Goal: Transaction & Acquisition: Purchase product/service

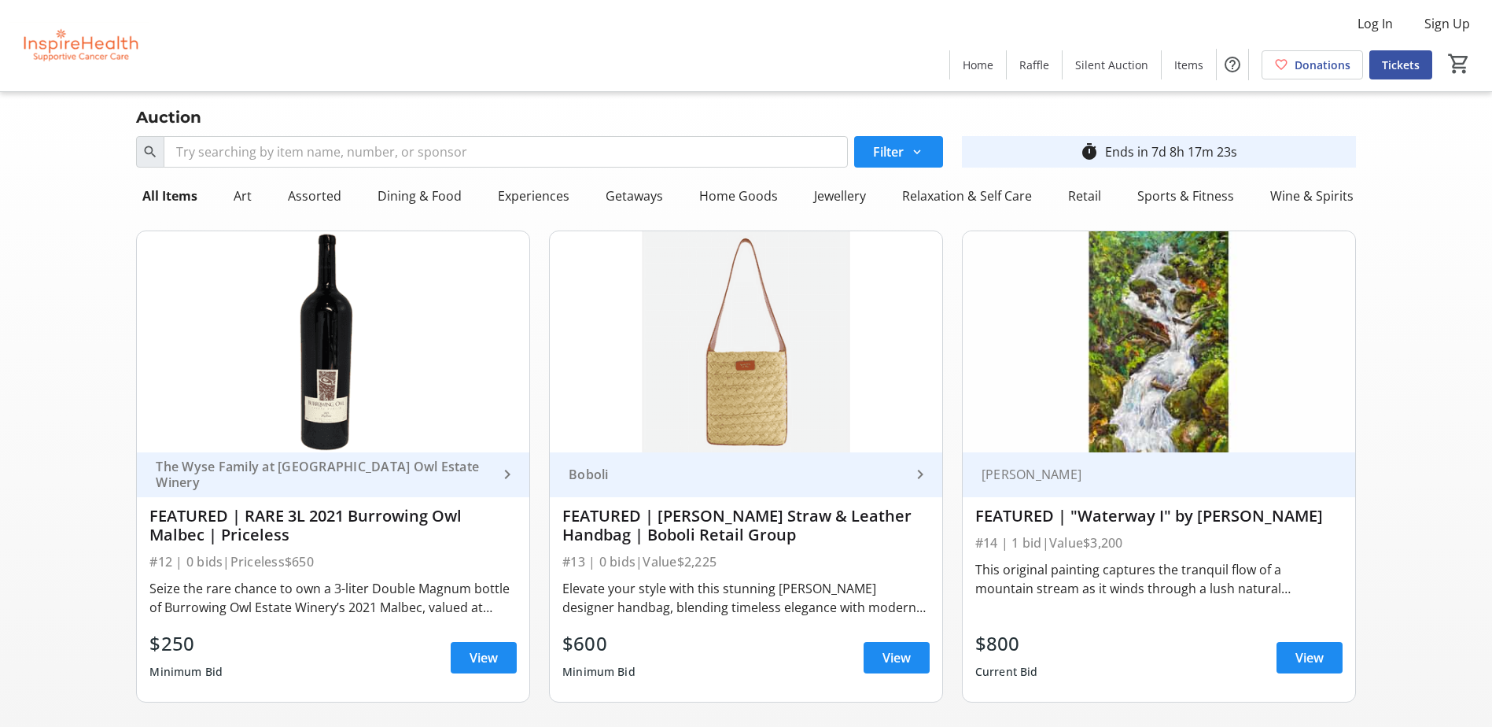
scroll to position [1573, 0]
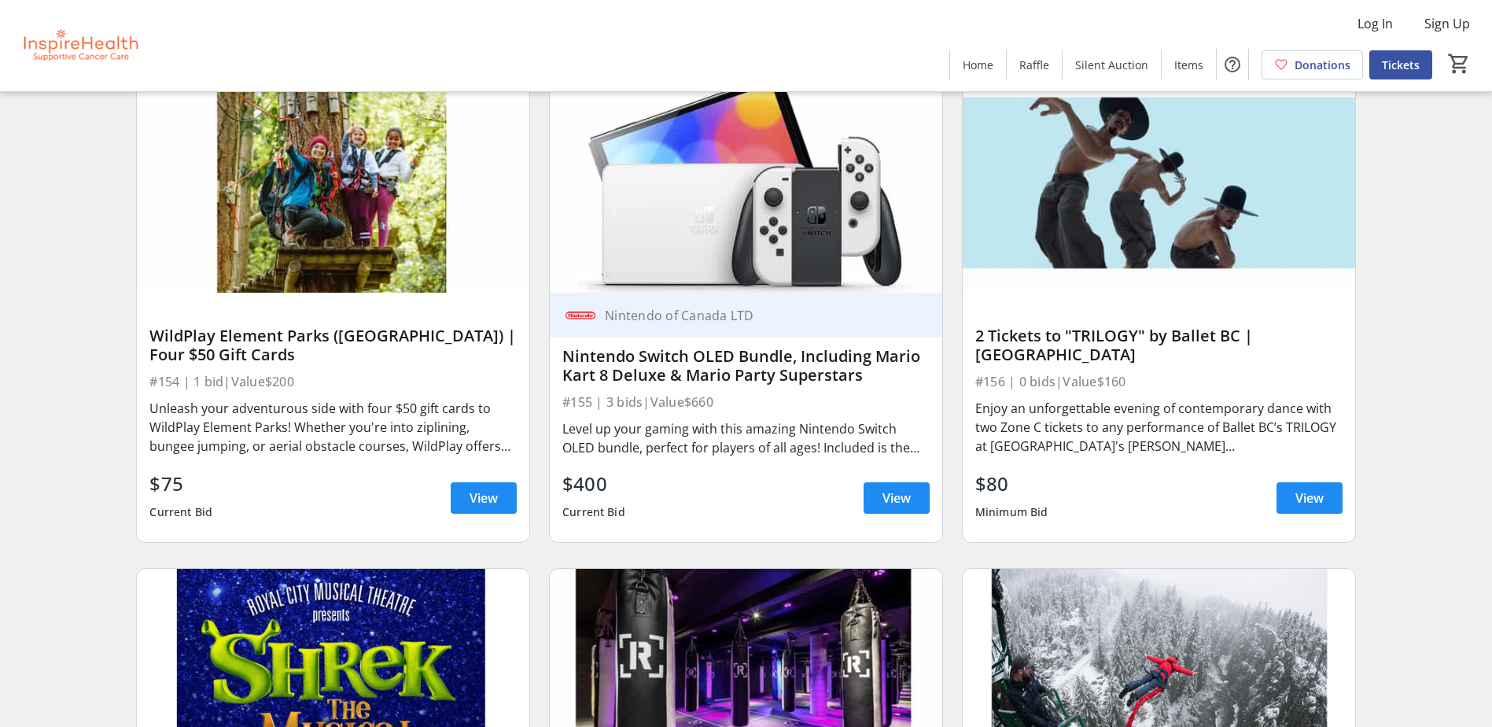
scroll to position [4561, 0]
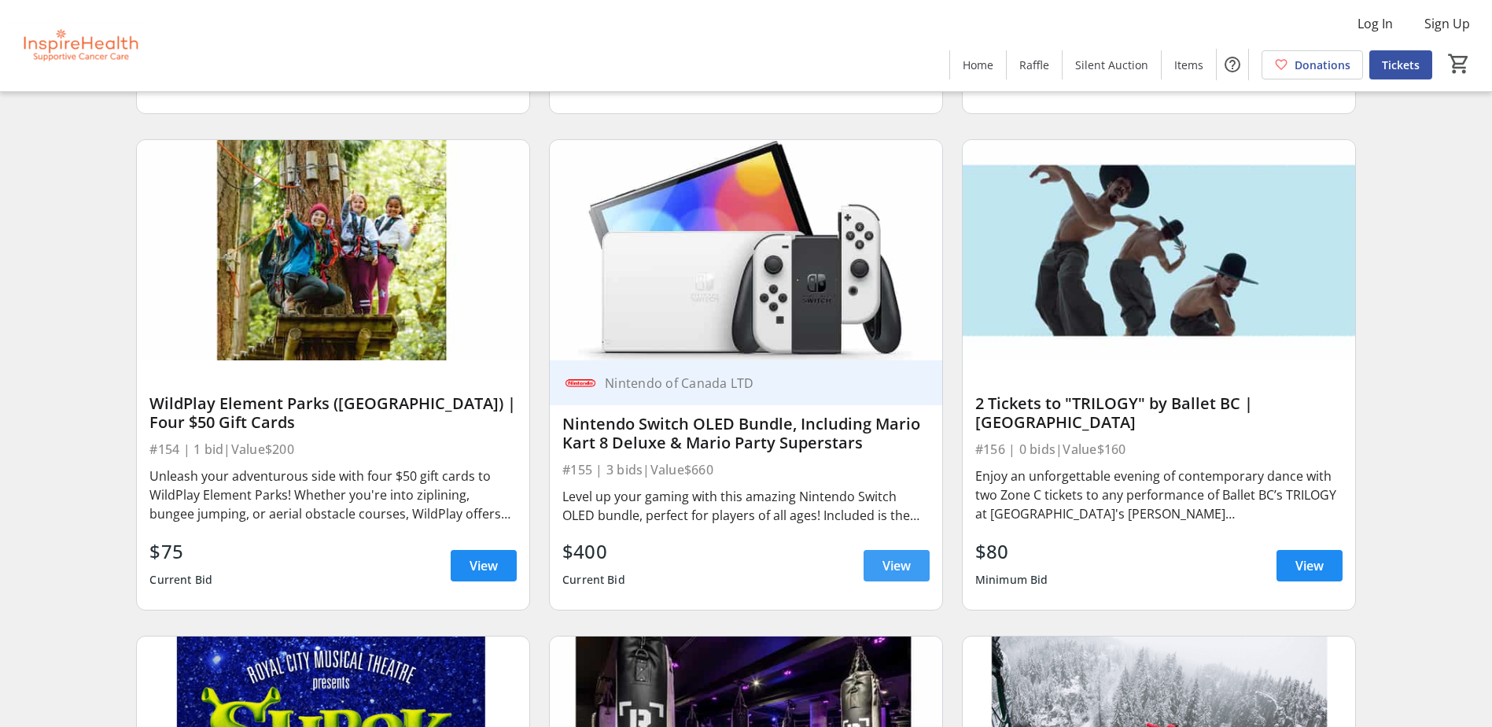
click at [905, 574] on span "View" at bounding box center [896, 565] width 28 height 19
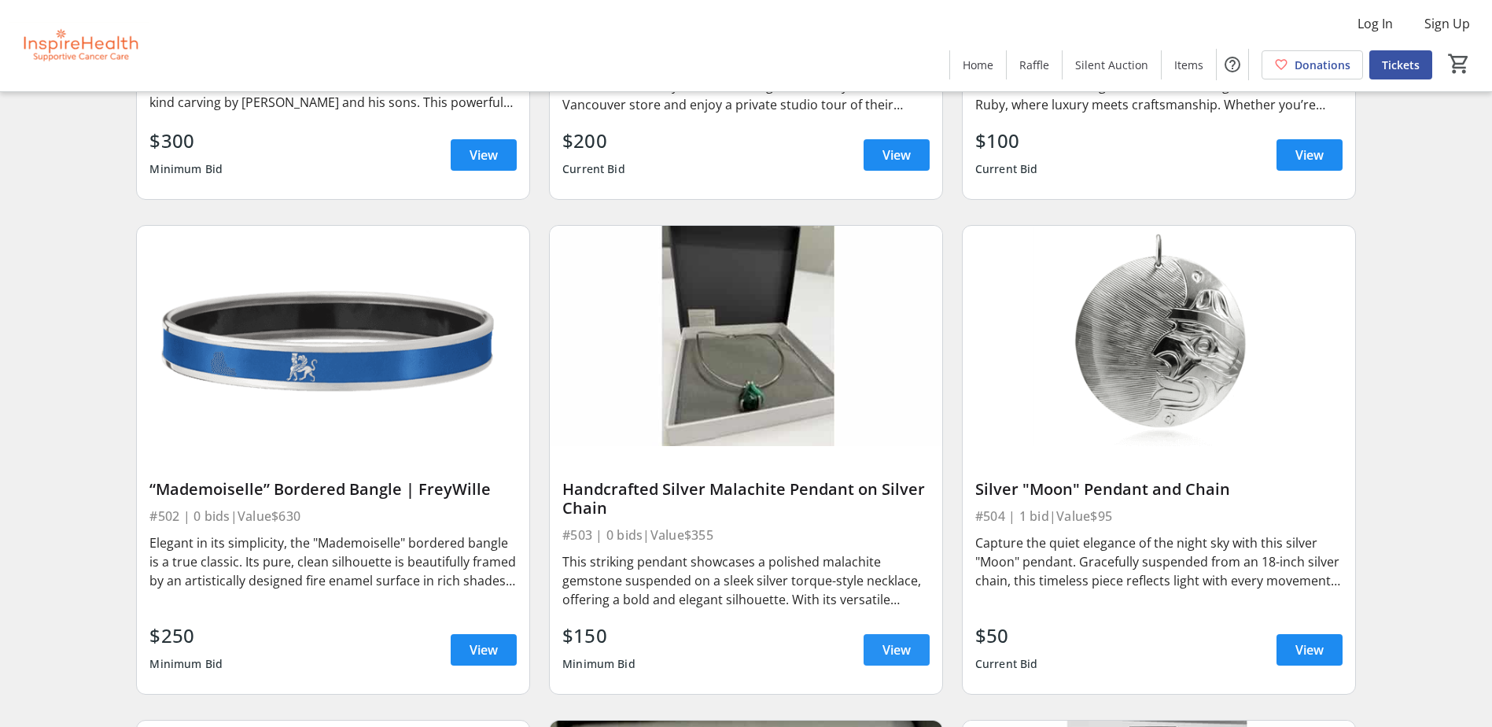
scroll to position [9436, 0]
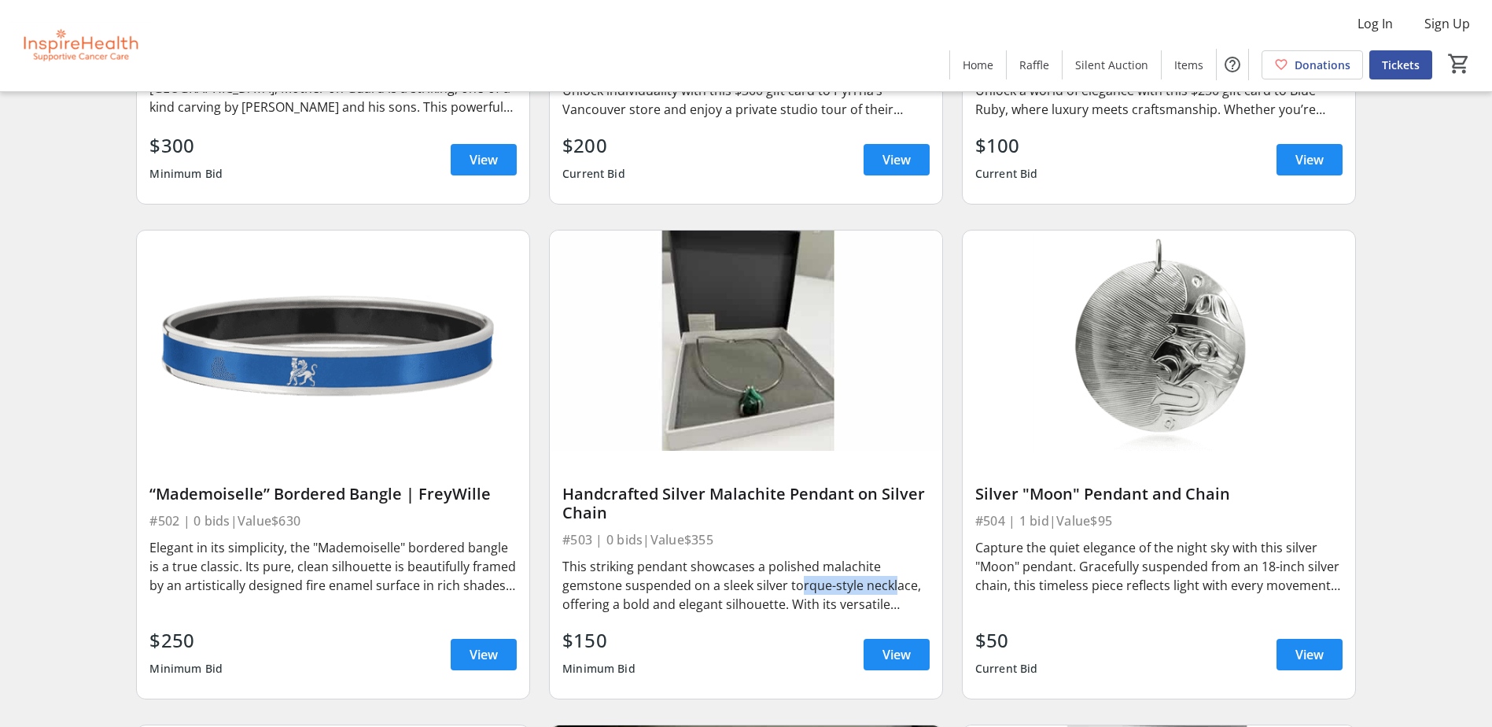
drag, startPoint x: 792, startPoint y: 584, endPoint x: 889, endPoint y: 589, distance: 97.6
click at [889, 589] on div "This striking pendant showcases a polished malachite gemstone suspended on a sl…" at bounding box center [745, 585] width 367 height 57
drag, startPoint x: 889, startPoint y: 589, endPoint x: 763, endPoint y: 583, distance: 126.8
click at [763, 583] on div "This striking pendant showcases a polished malachite gemstone suspended on a sl…" at bounding box center [745, 585] width 367 height 57
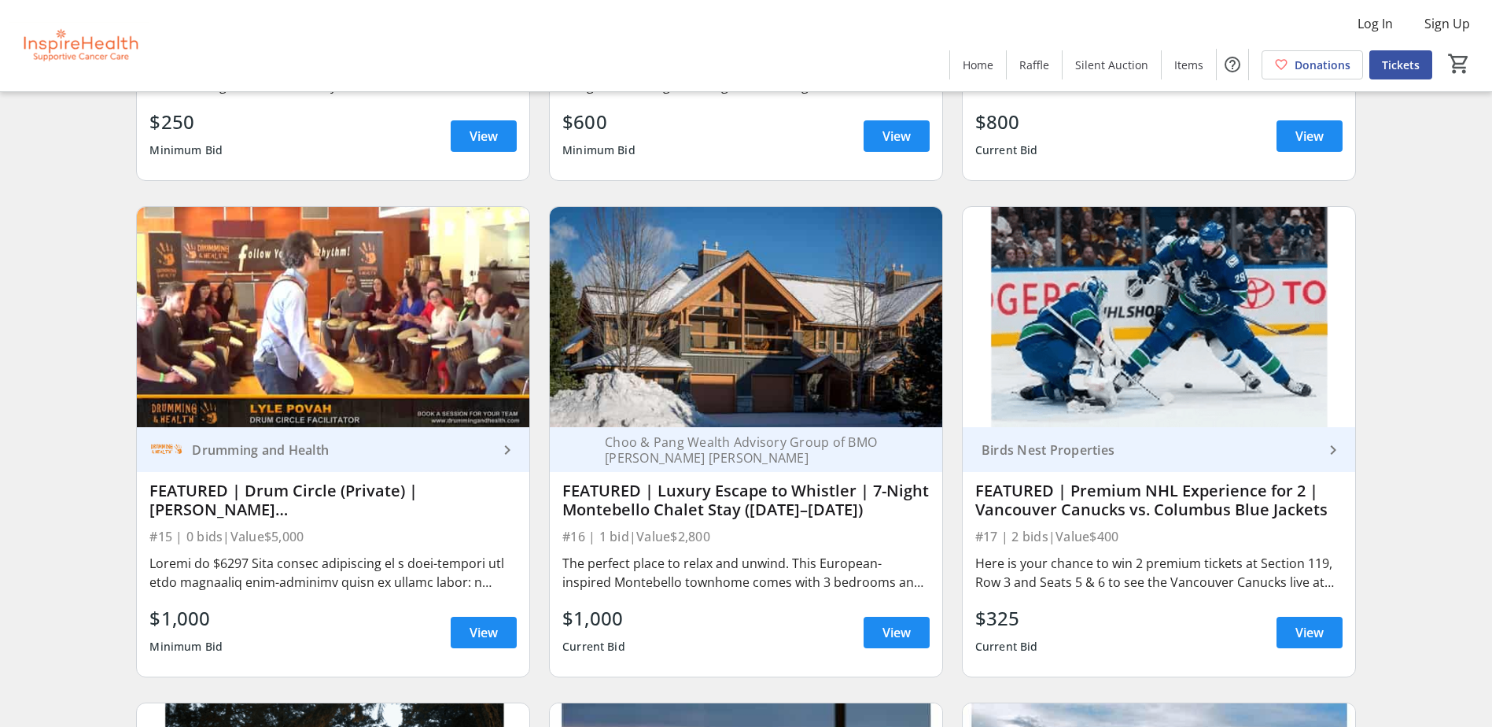
scroll to position [550, 0]
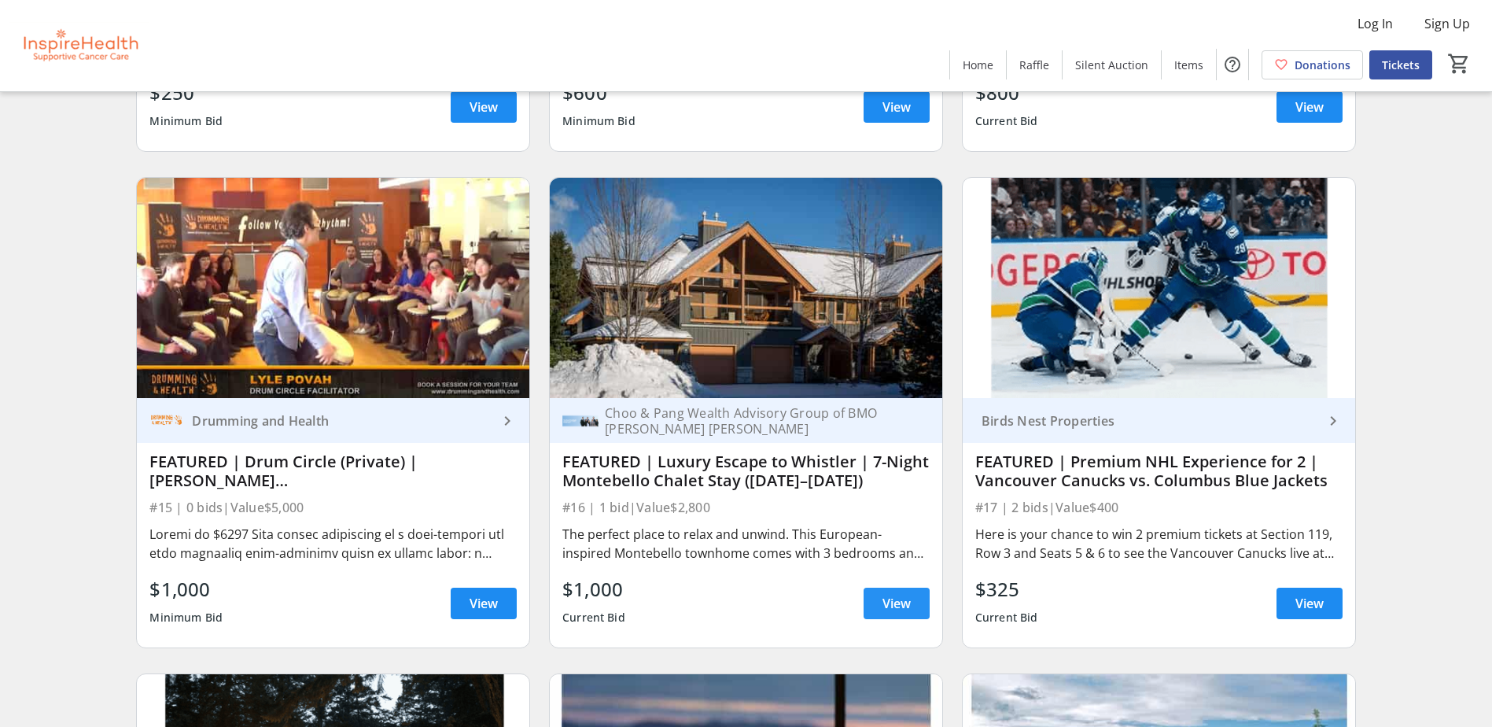
click at [893, 598] on span "View" at bounding box center [896, 603] width 28 height 19
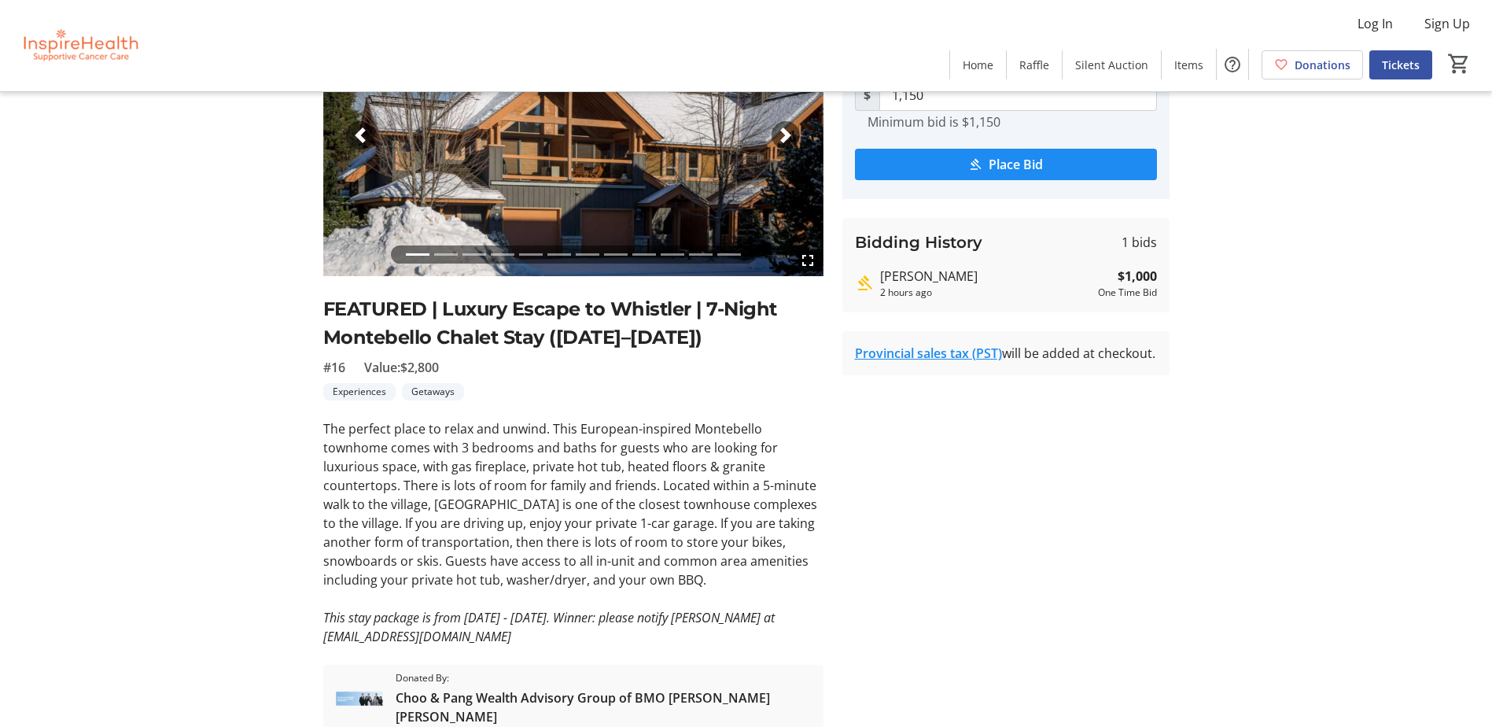
scroll to position [212, 0]
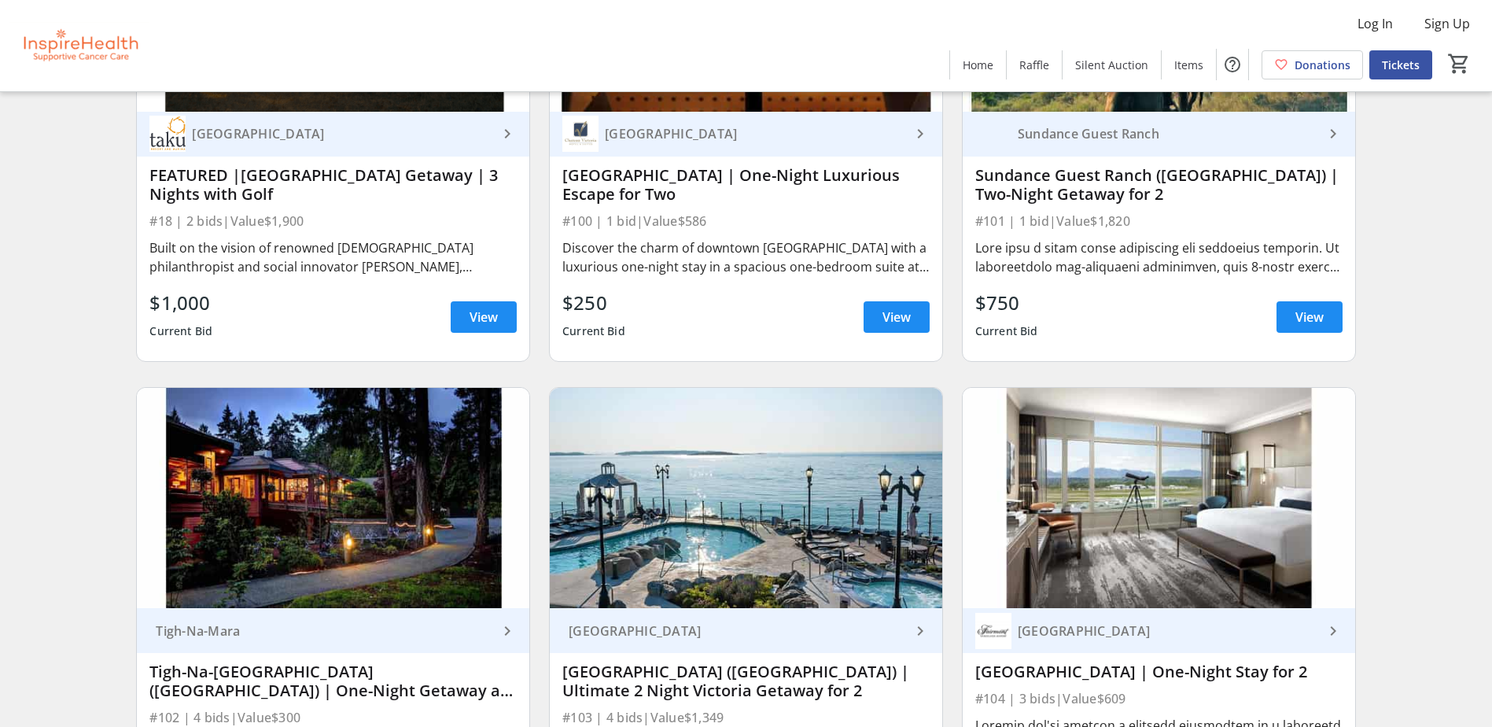
scroll to position [1337, 0]
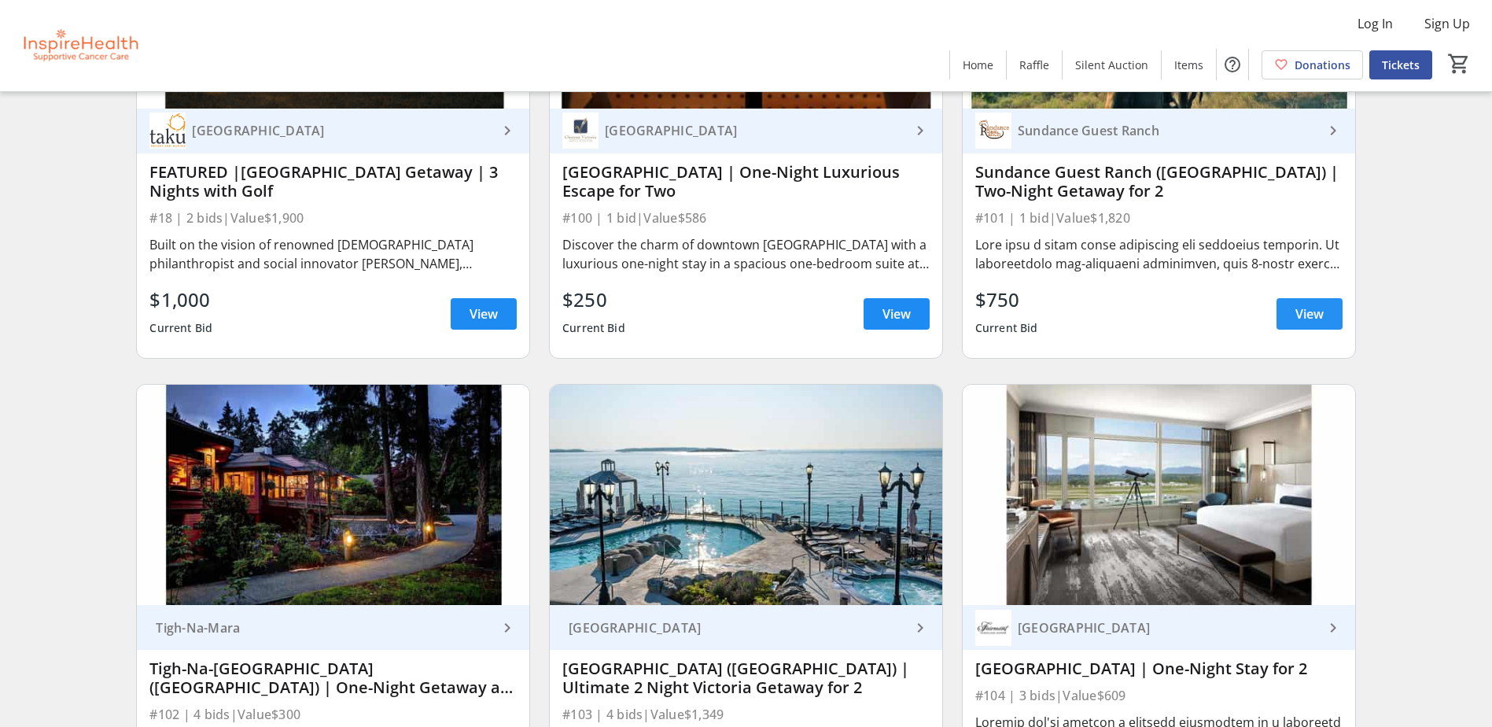
click at [1299, 312] on span "View" at bounding box center [1309, 313] width 28 height 19
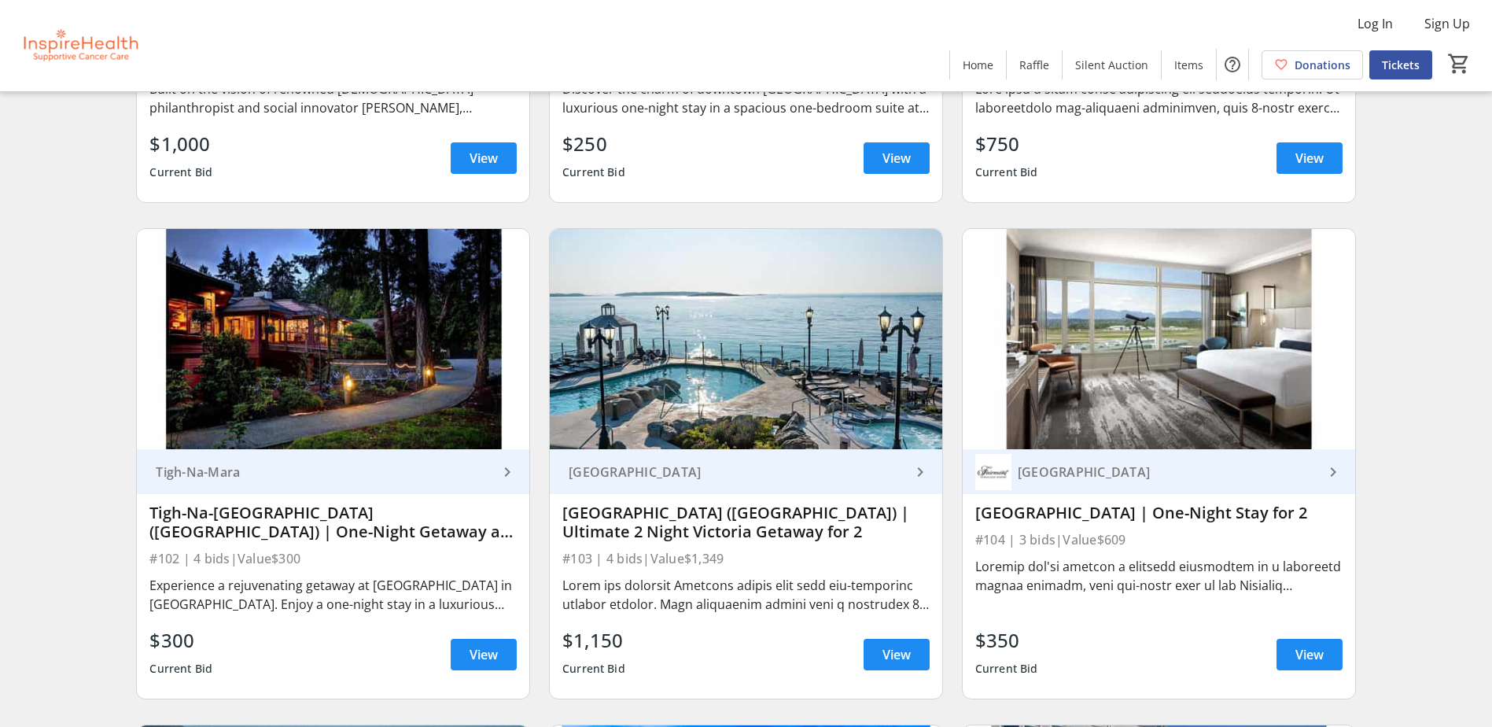
scroll to position [1494, 0]
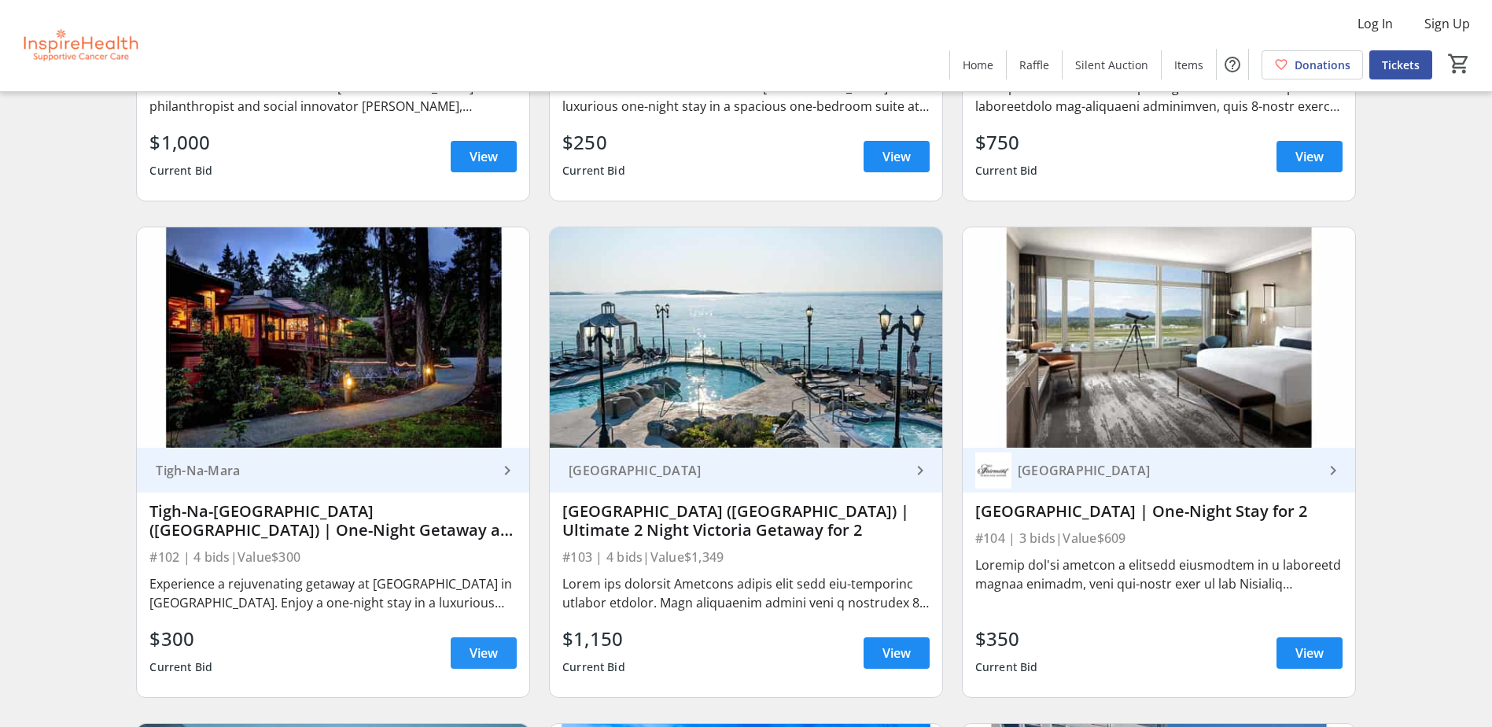
click at [486, 641] on span at bounding box center [484, 653] width 66 height 38
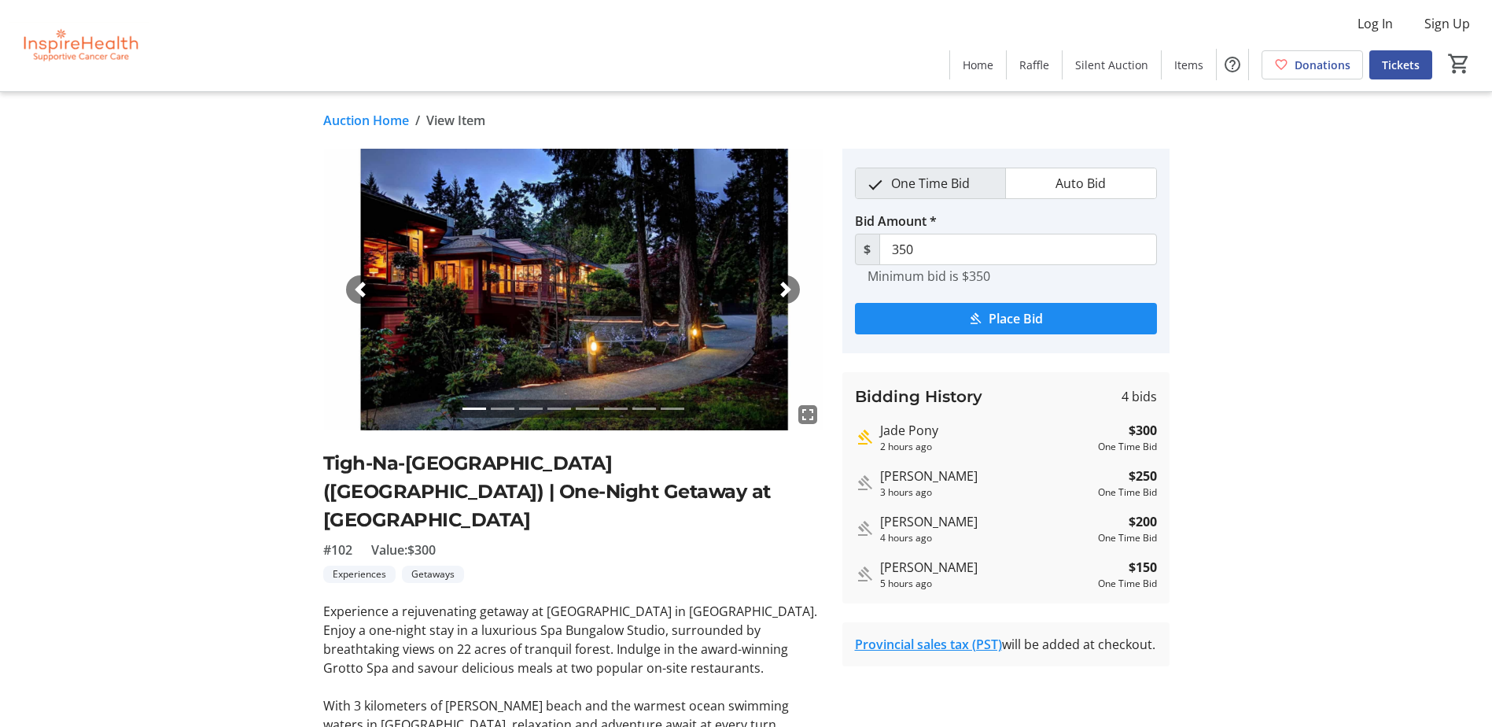
click at [792, 282] on span "button" at bounding box center [786, 290] width 16 height 16
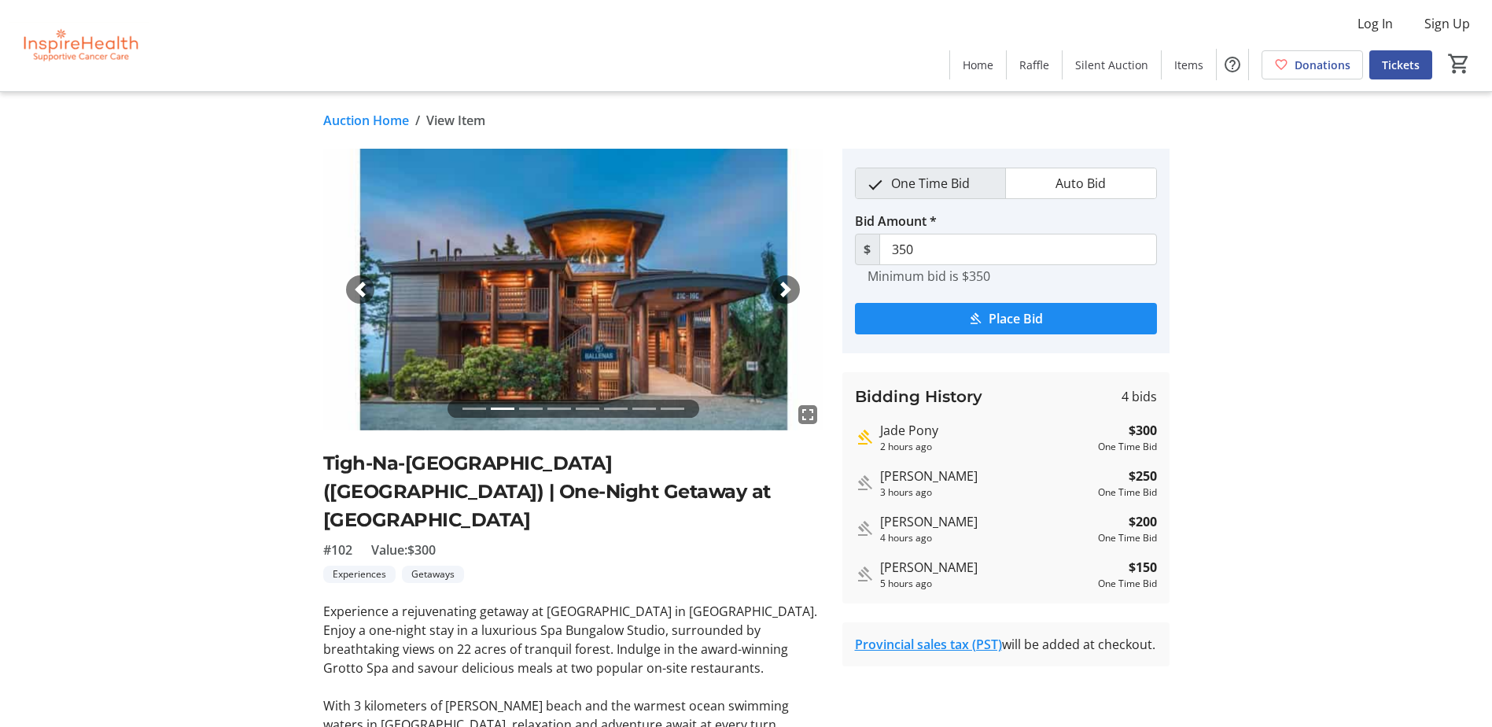
click at [792, 282] on span "button" at bounding box center [786, 290] width 16 height 16
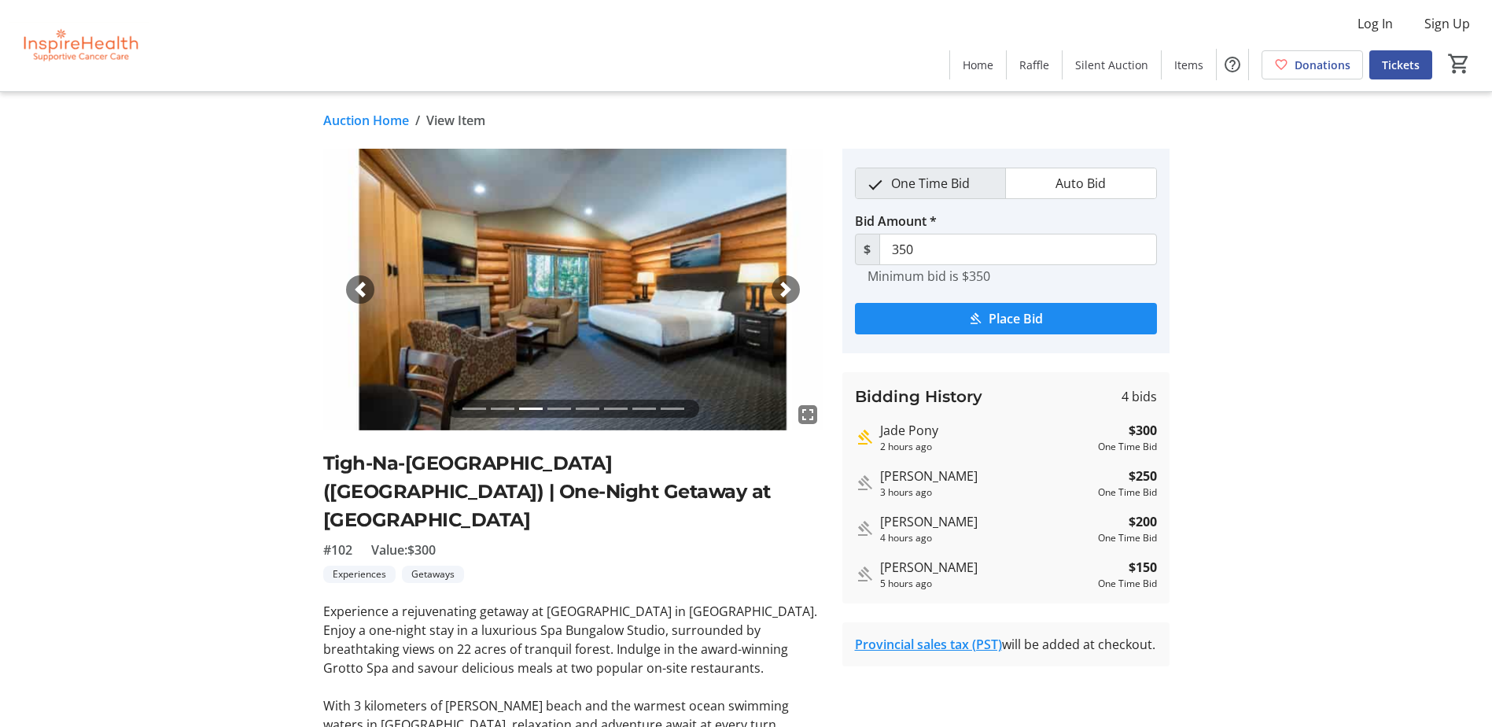
click at [792, 282] on span "button" at bounding box center [786, 290] width 16 height 16
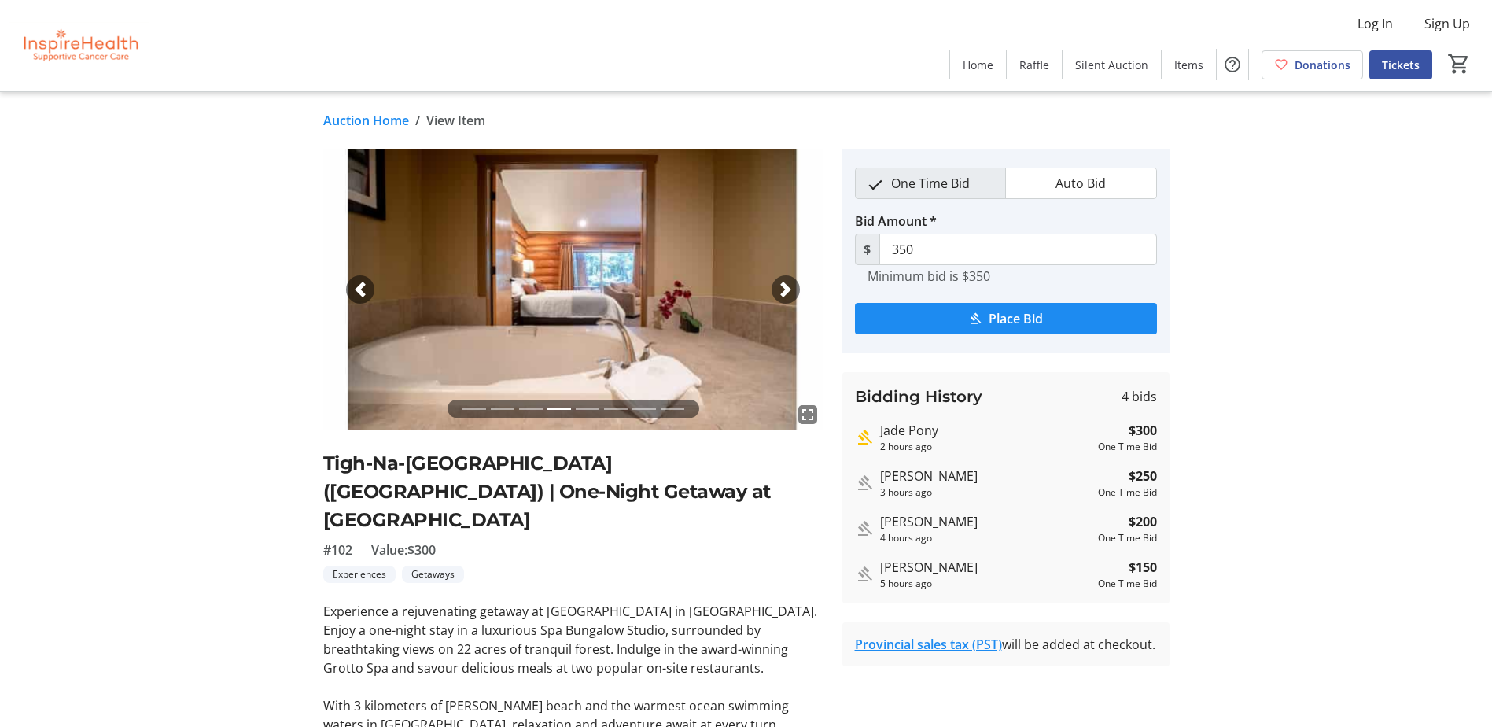
click at [792, 282] on span "button" at bounding box center [786, 290] width 16 height 16
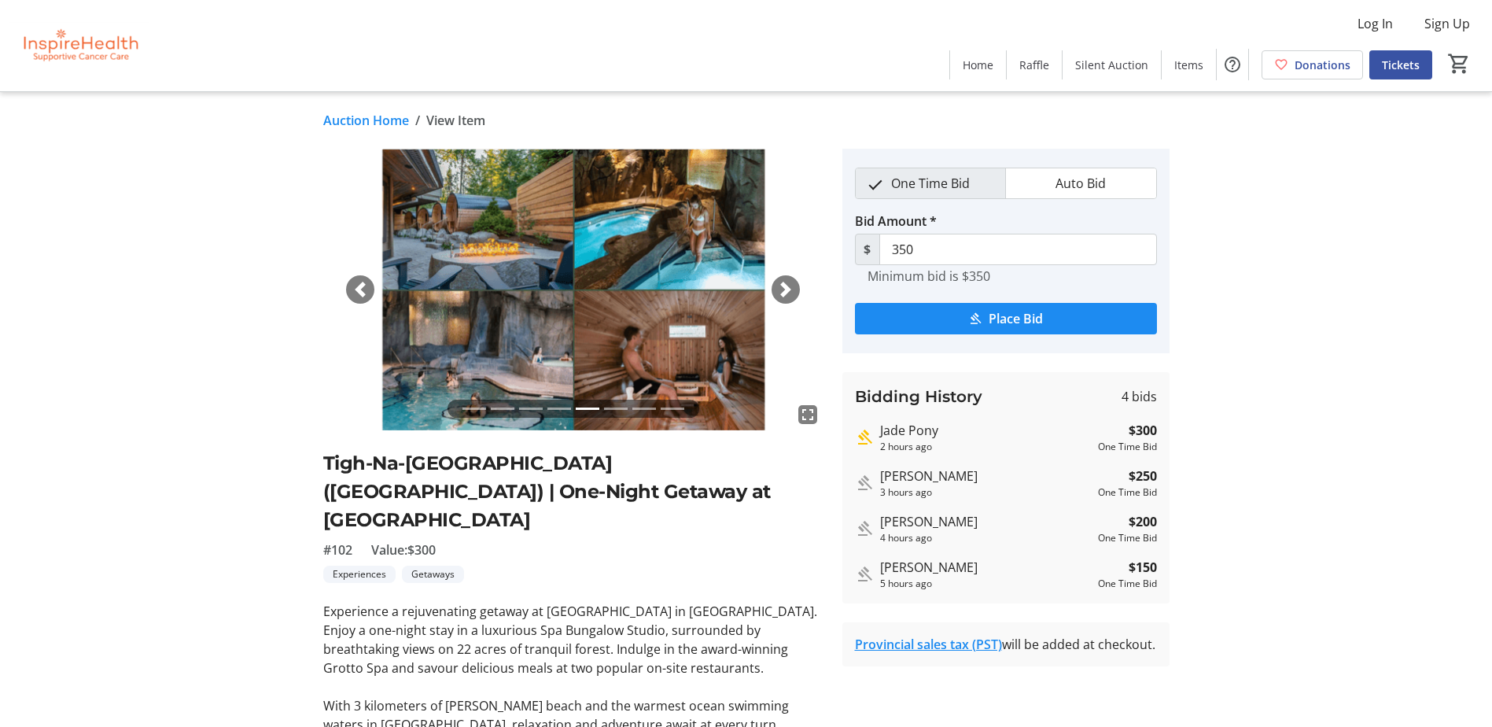
click at [792, 282] on span "button" at bounding box center [786, 290] width 16 height 16
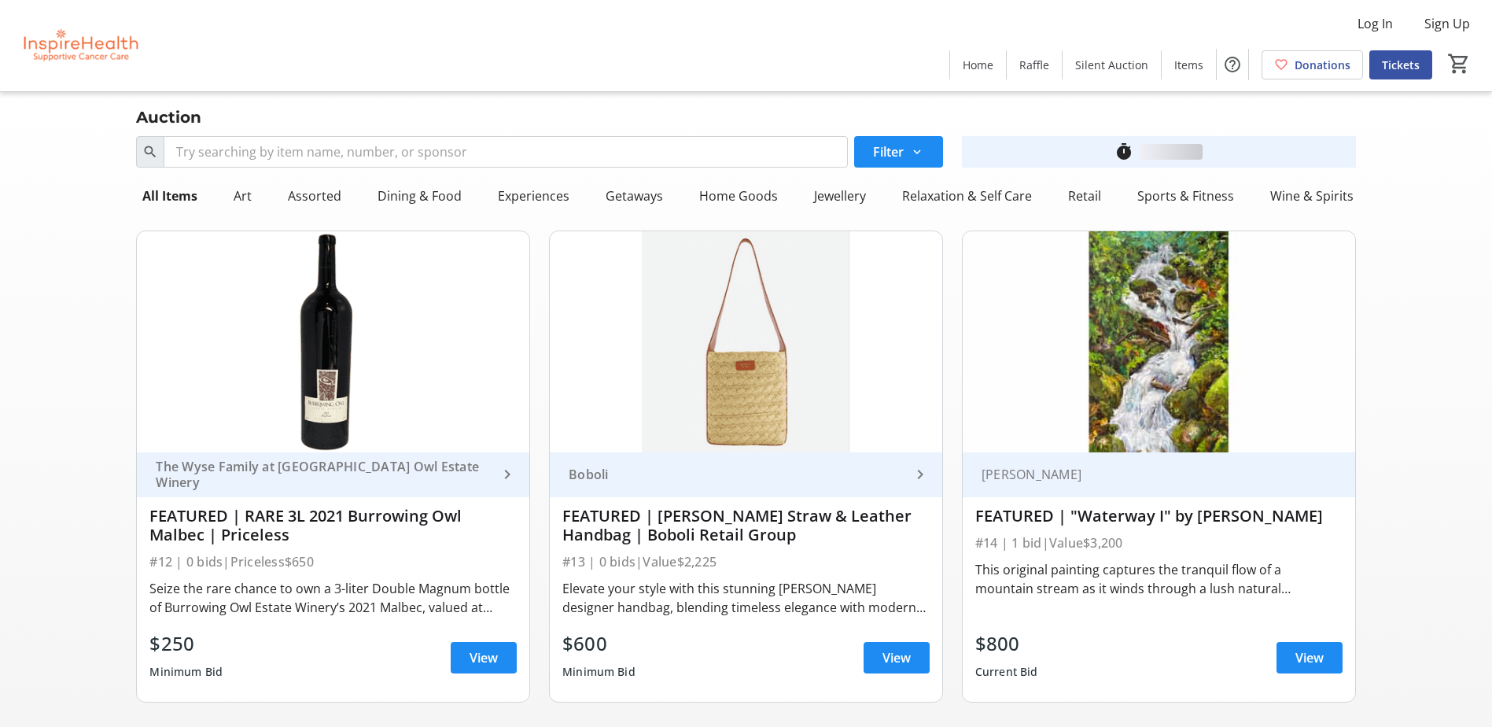
scroll to position [1494, 0]
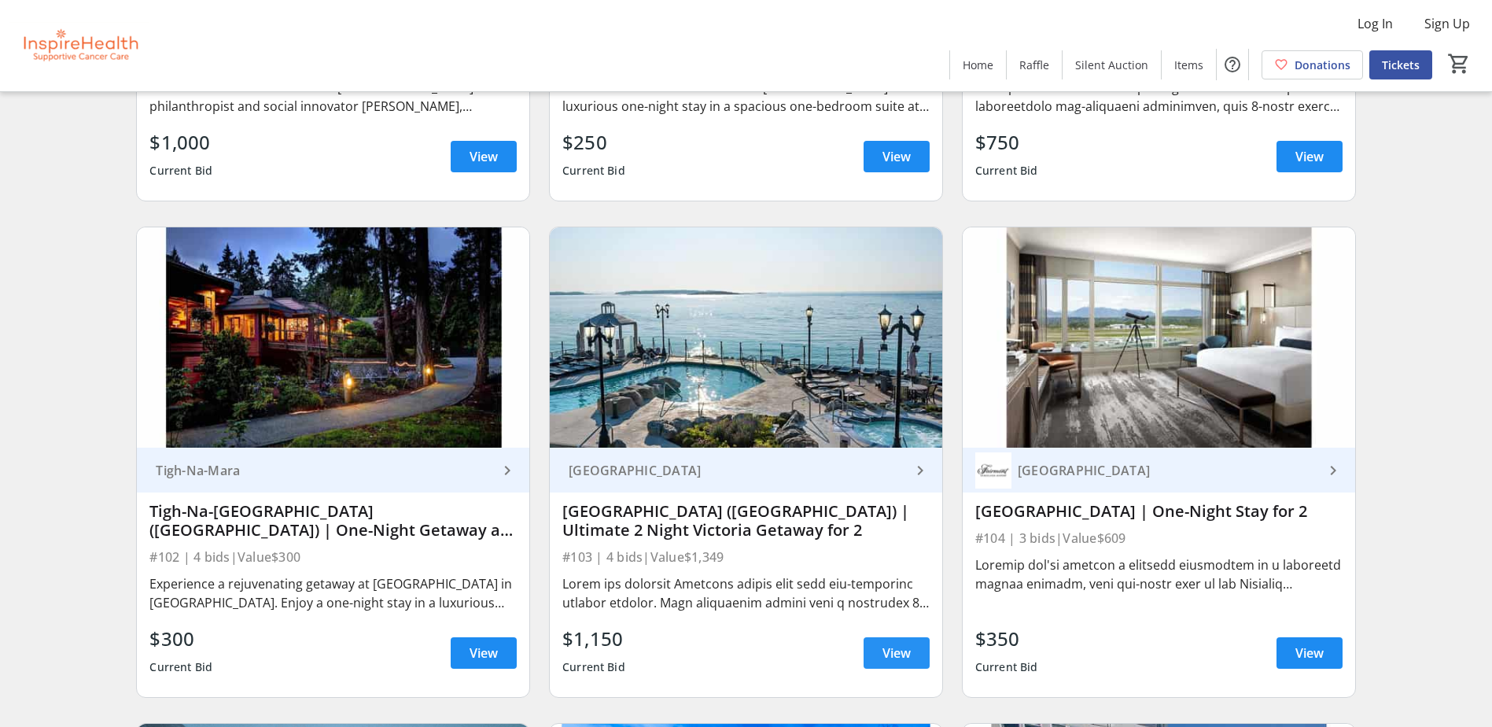
click at [905, 646] on span "View" at bounding box center [896, 652] width 28 height 19
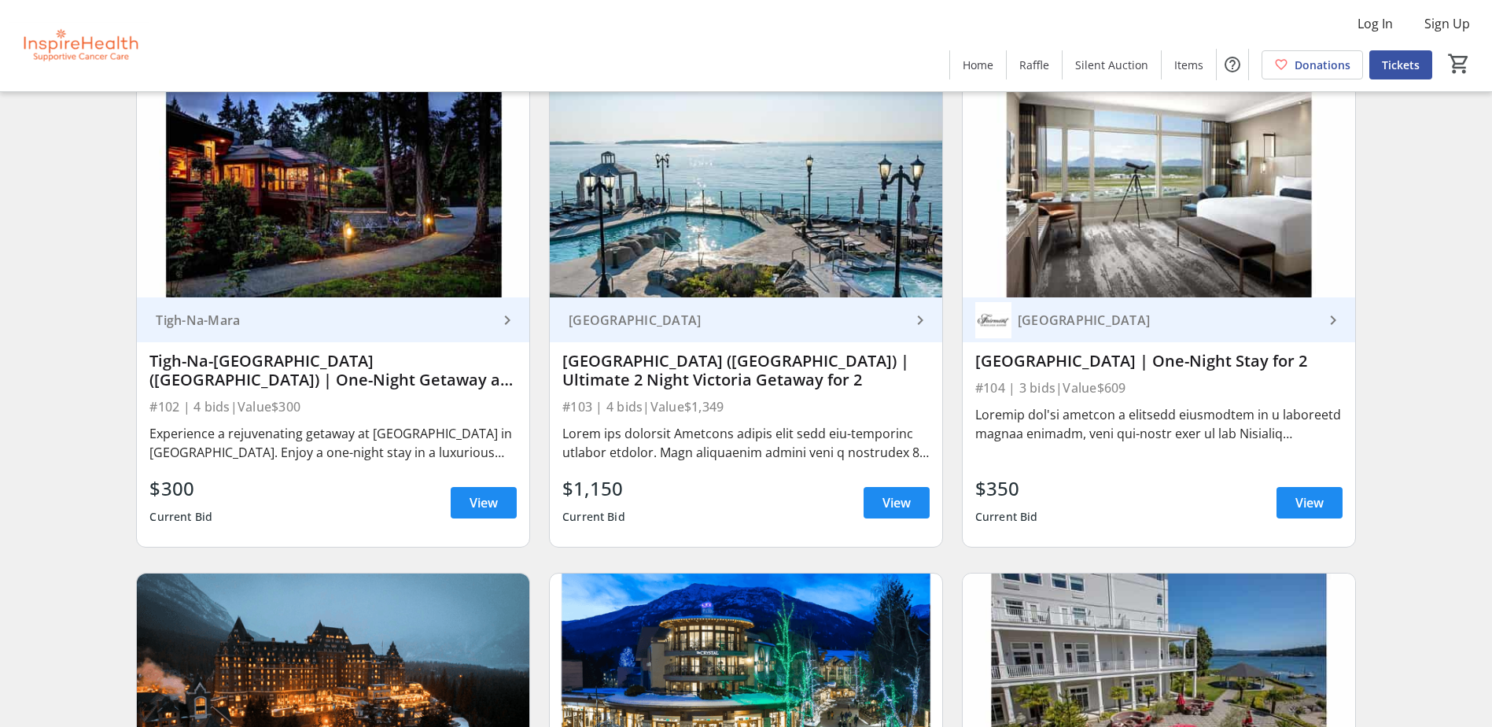
scroll to position [1651, 0]
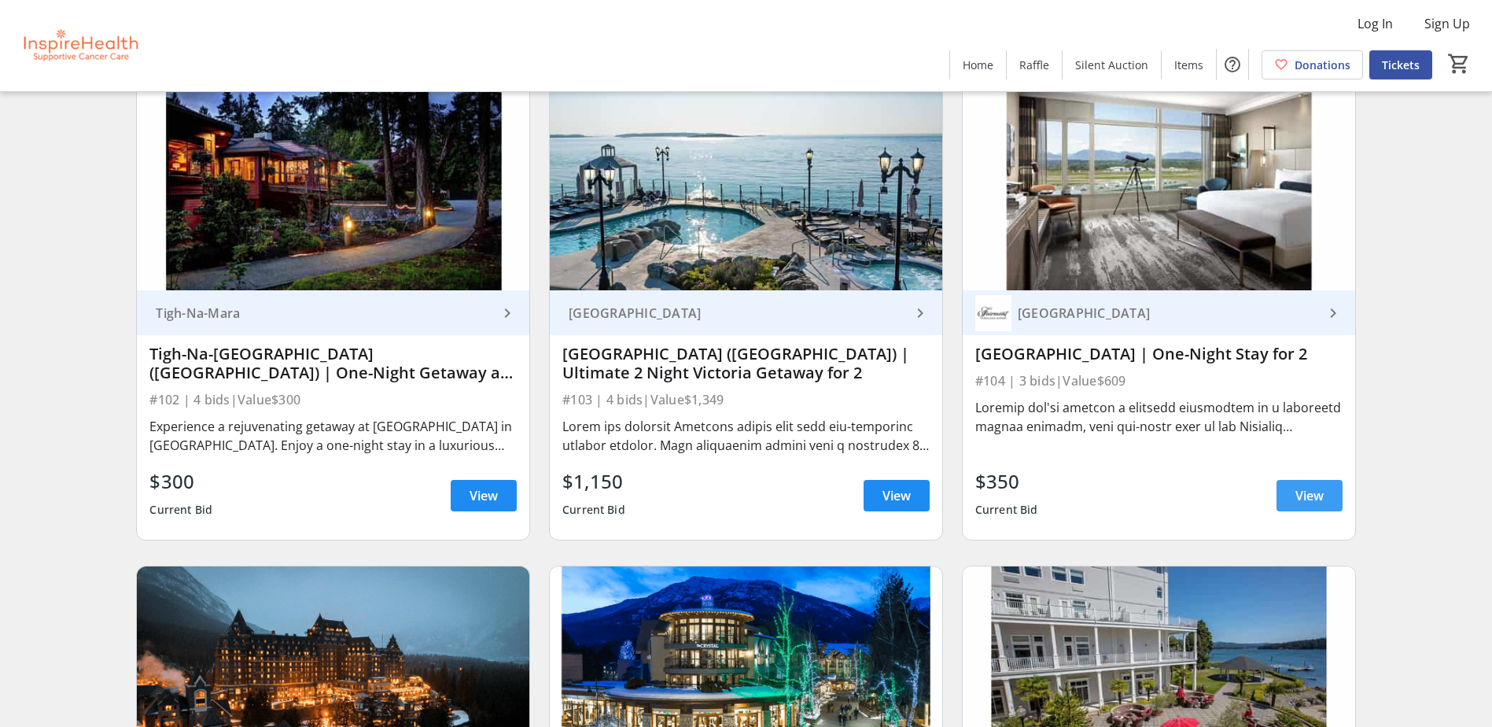
click at [1299, 499] on span "View" at bounding box center [1309, 495] width 28 height 19
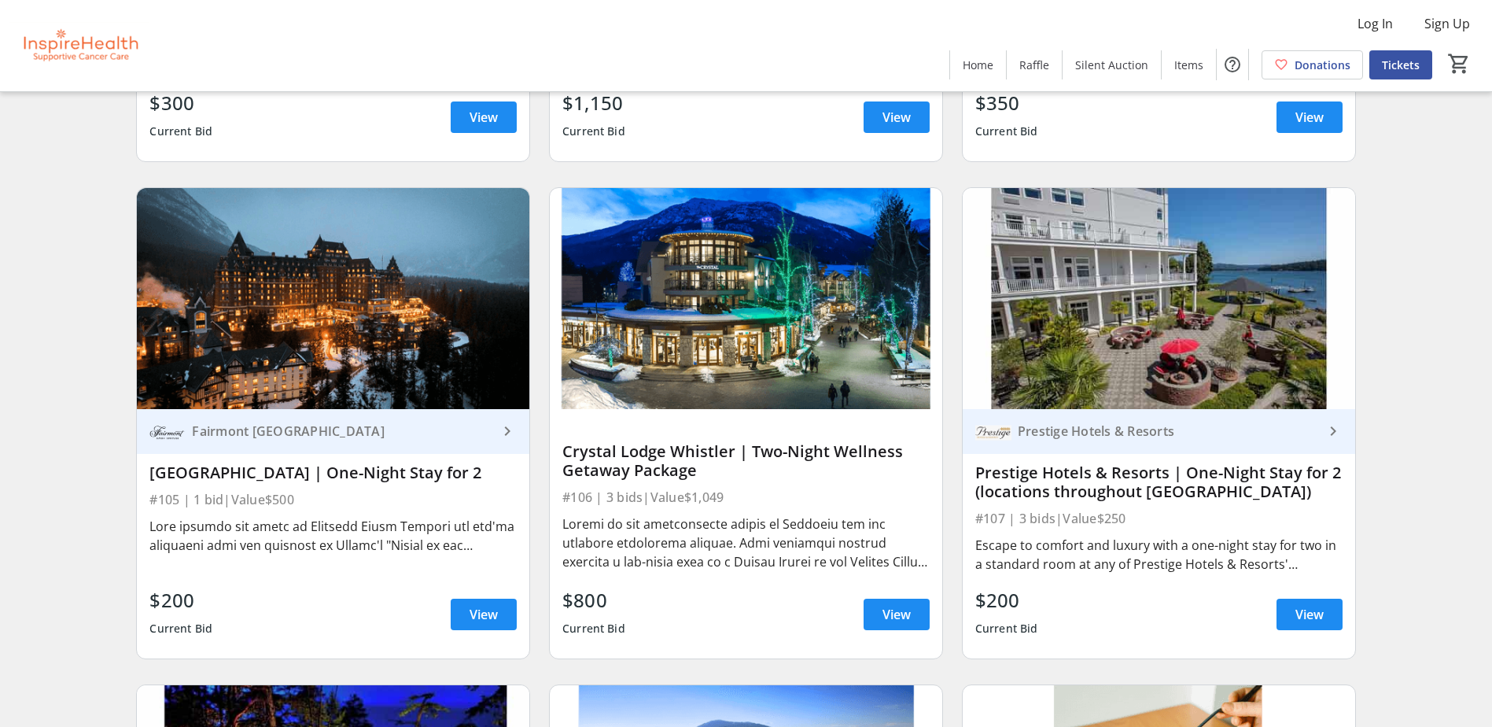
scroll to position [2045, 0]
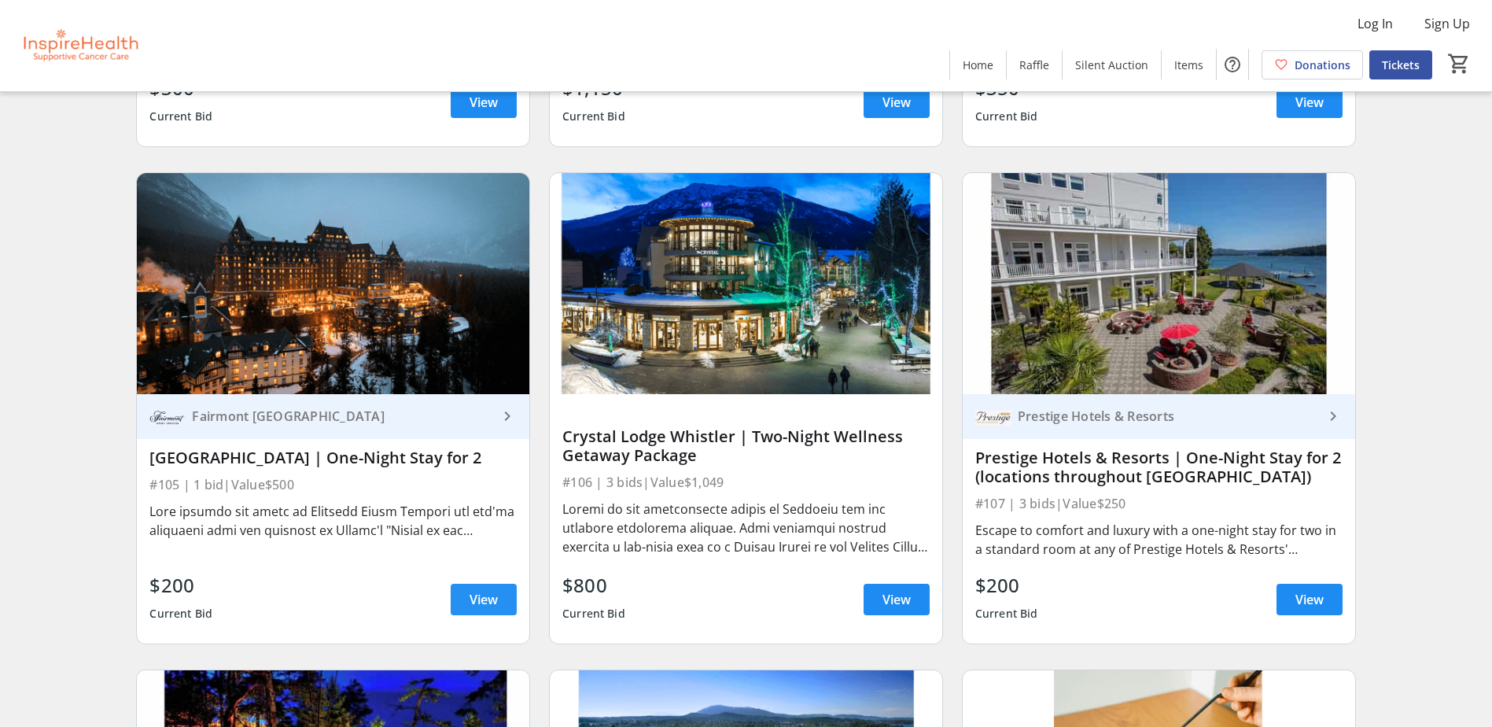
click at [495, 601] on span "View" at bounding box center [483, 599] width 28 height 19
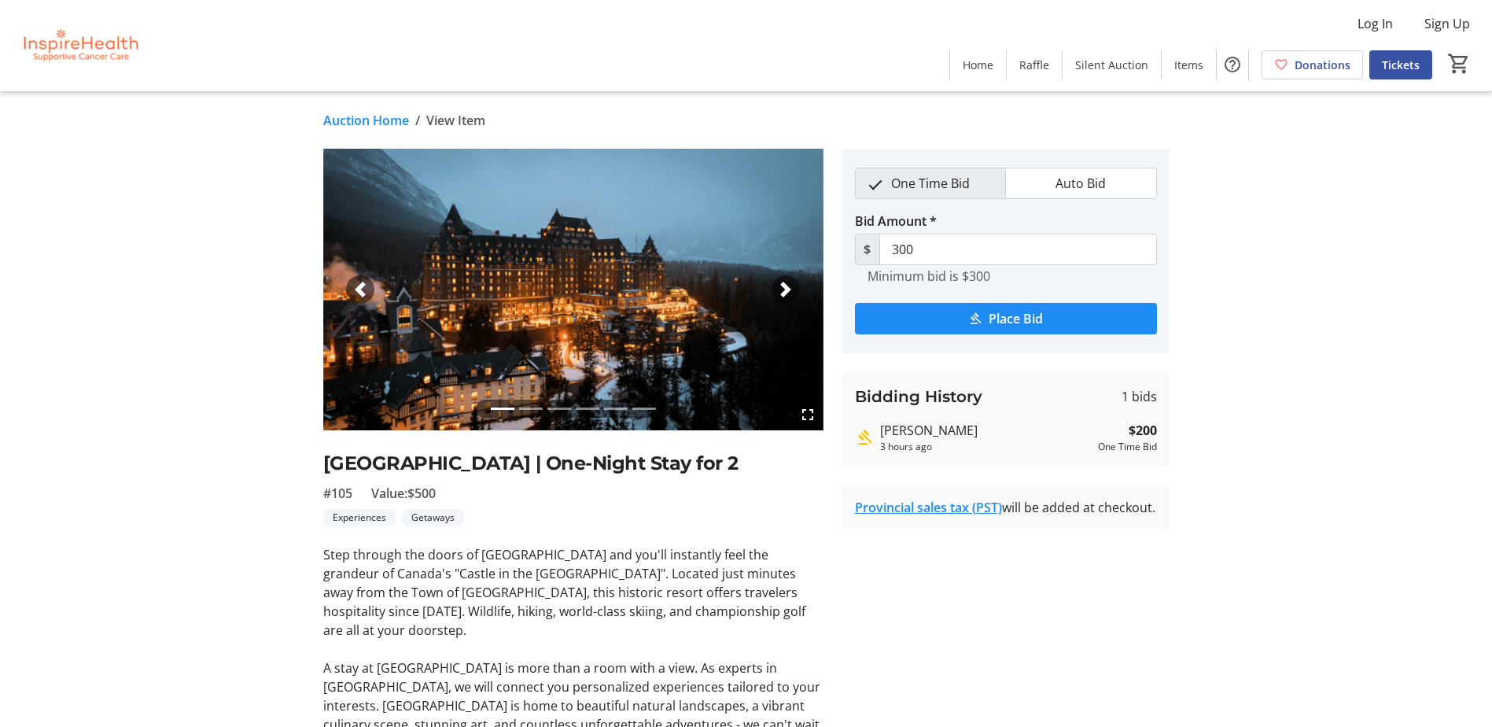
scroll to position [2045, 0]
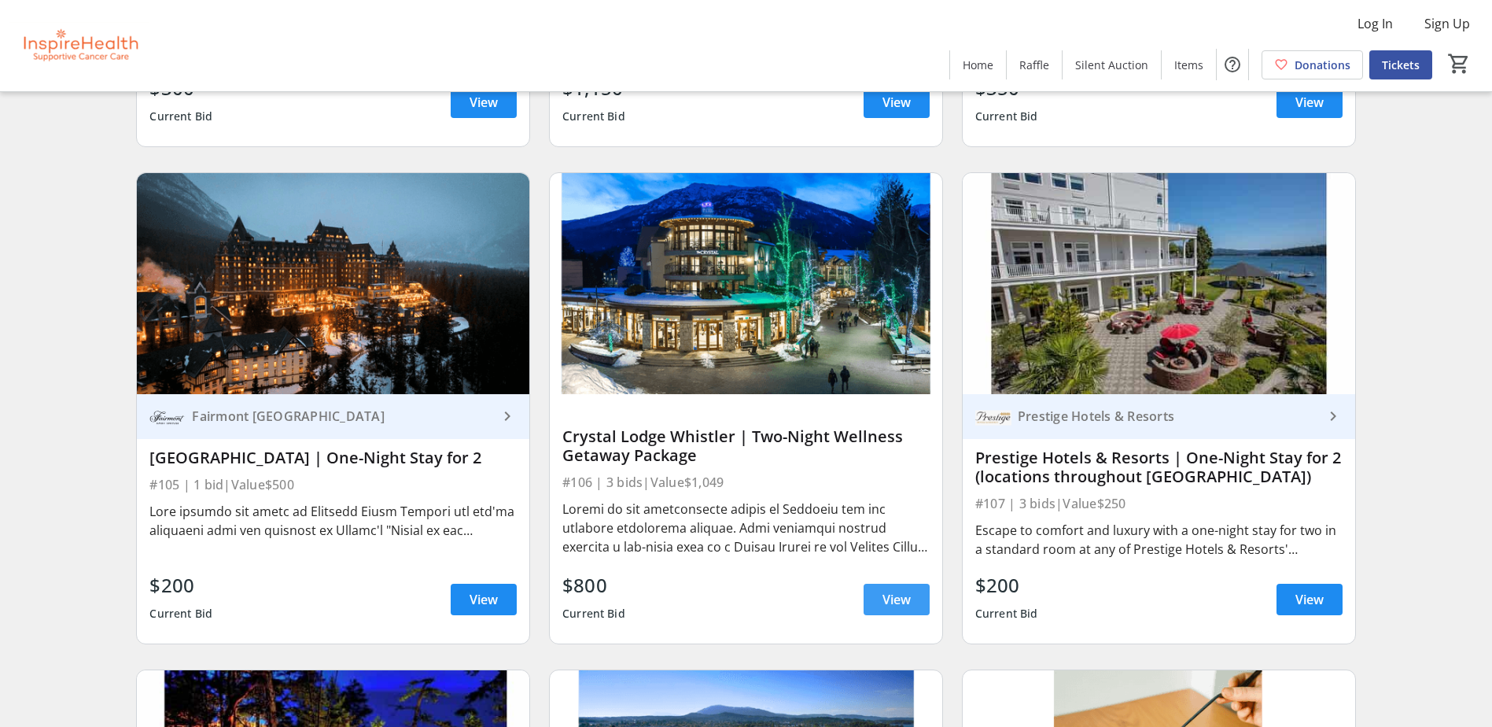
click at [894, 601] on span "View" at bounding box center [896, 599] width 28 height 19
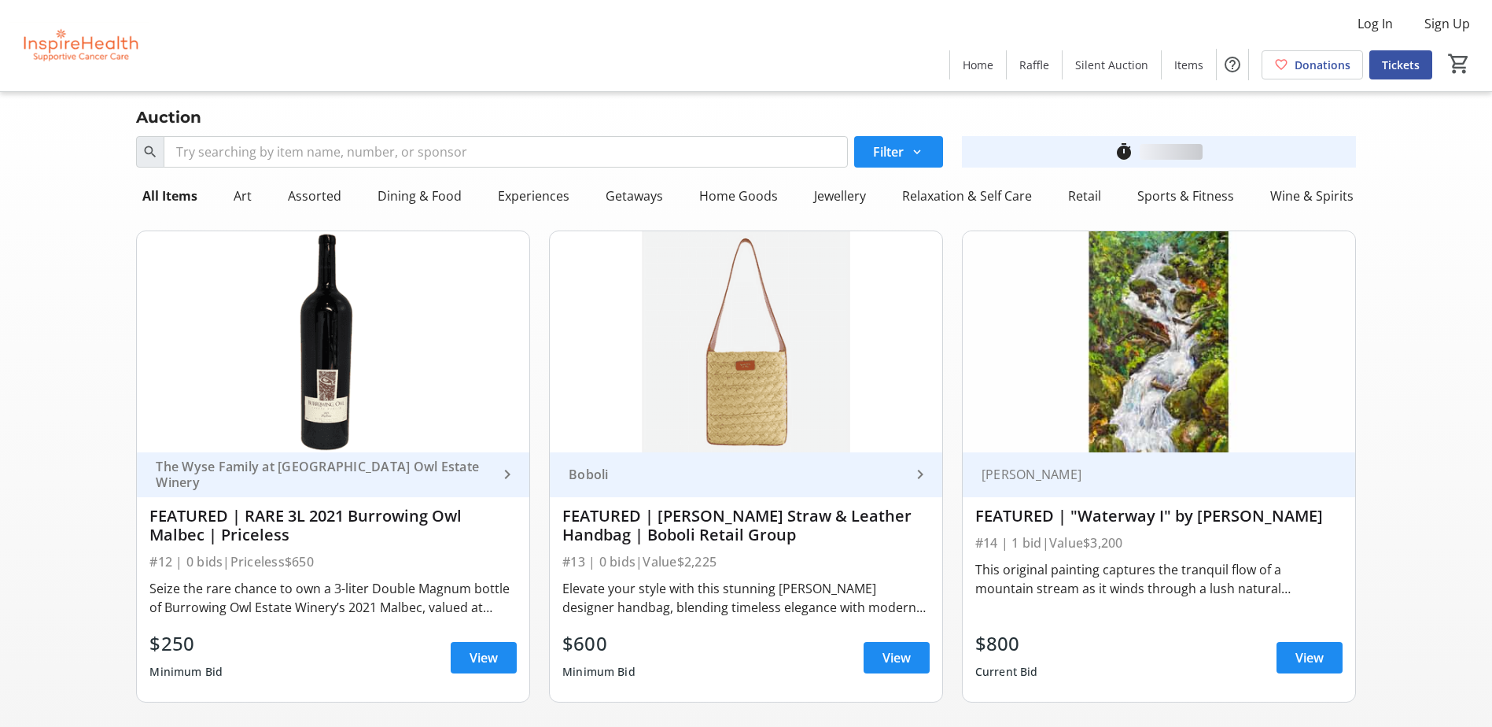
scroll to position [2045, 0]
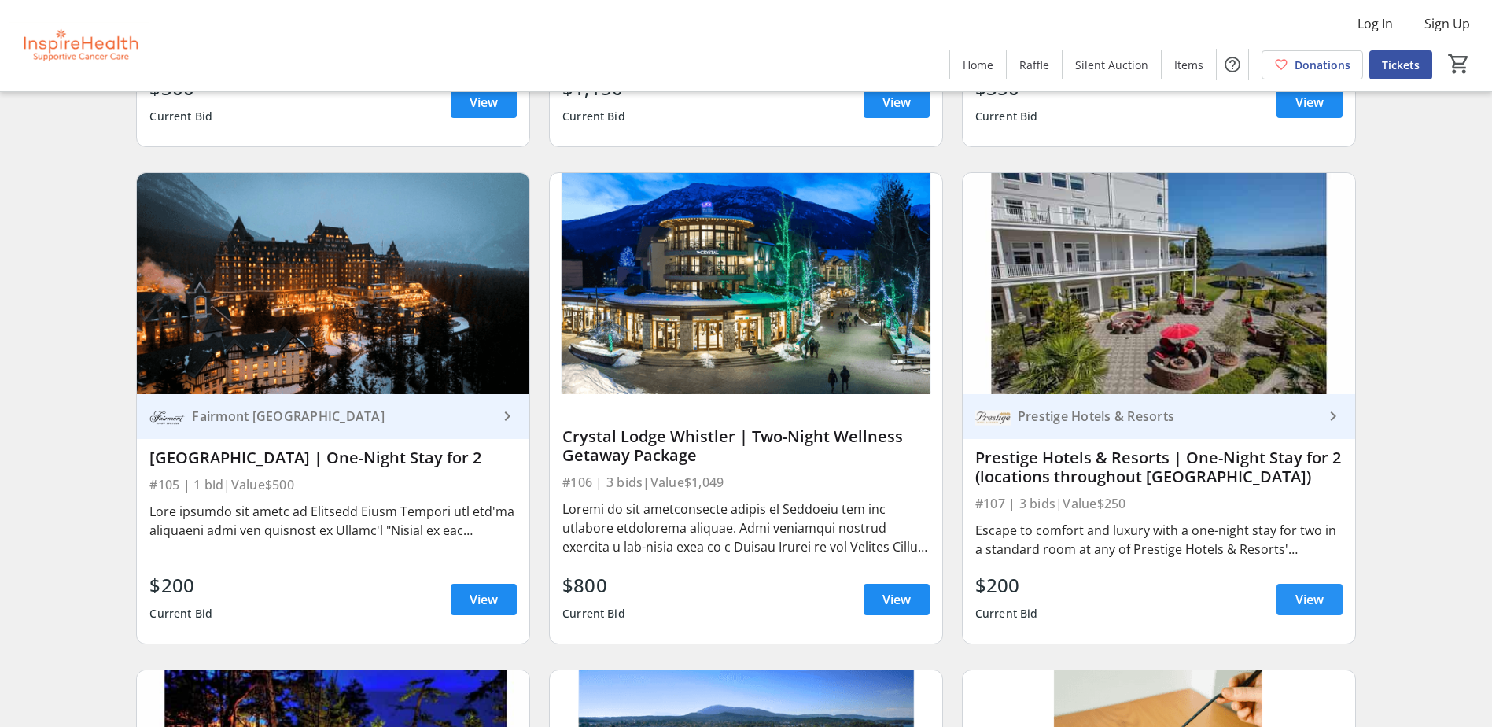
click at [1295, 591] on span "View" at bounding box center [1309, 599] width 28 height 19
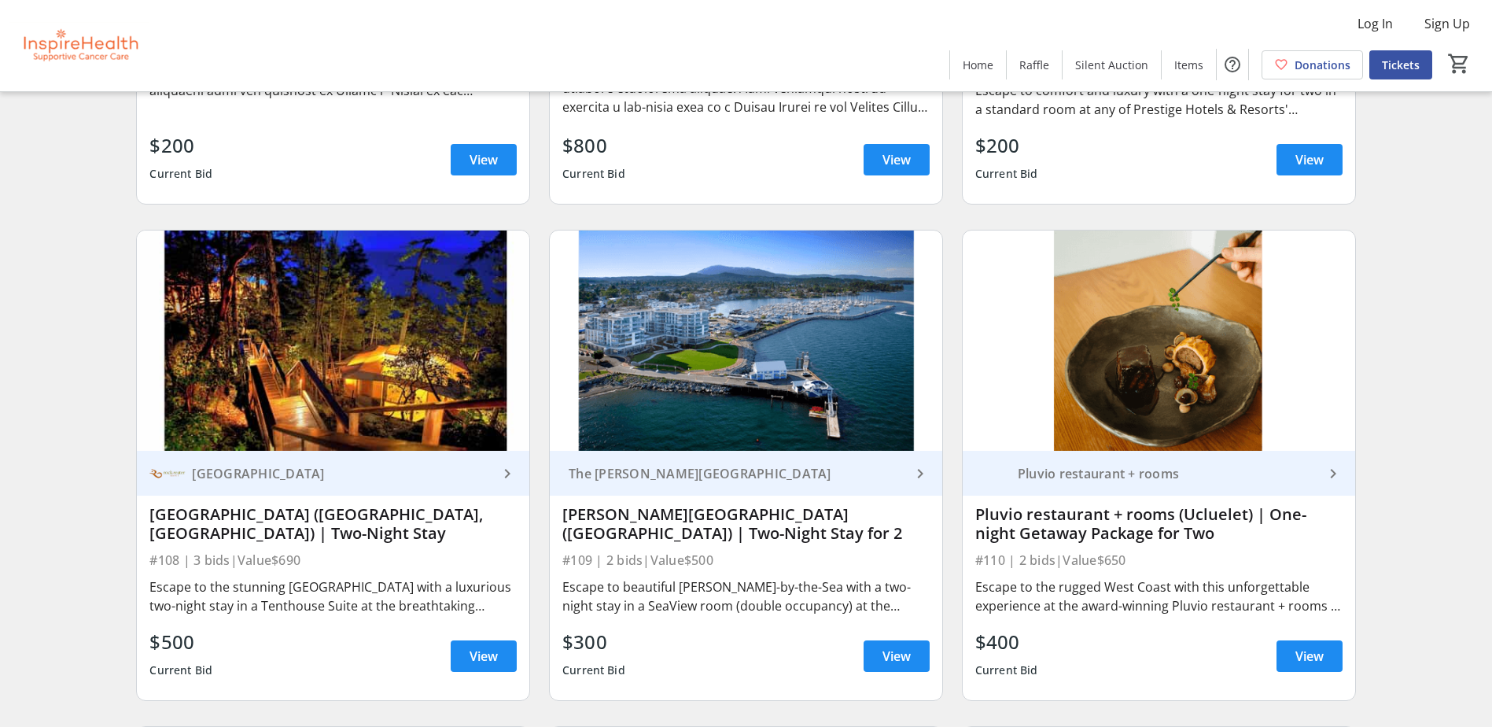
scroll to position [2516, 0]
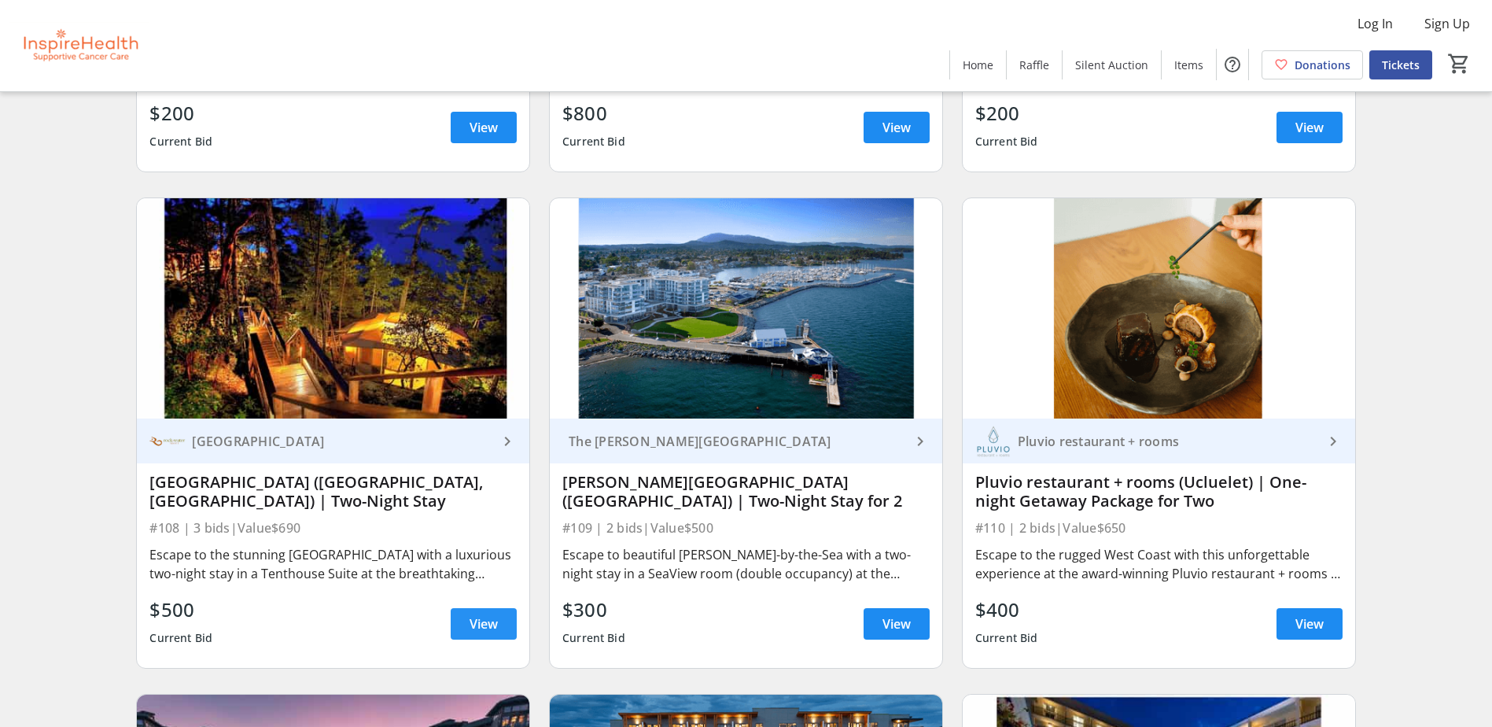
click at [477, 637] on span at bounding box center [484, 624] width 66 height 38
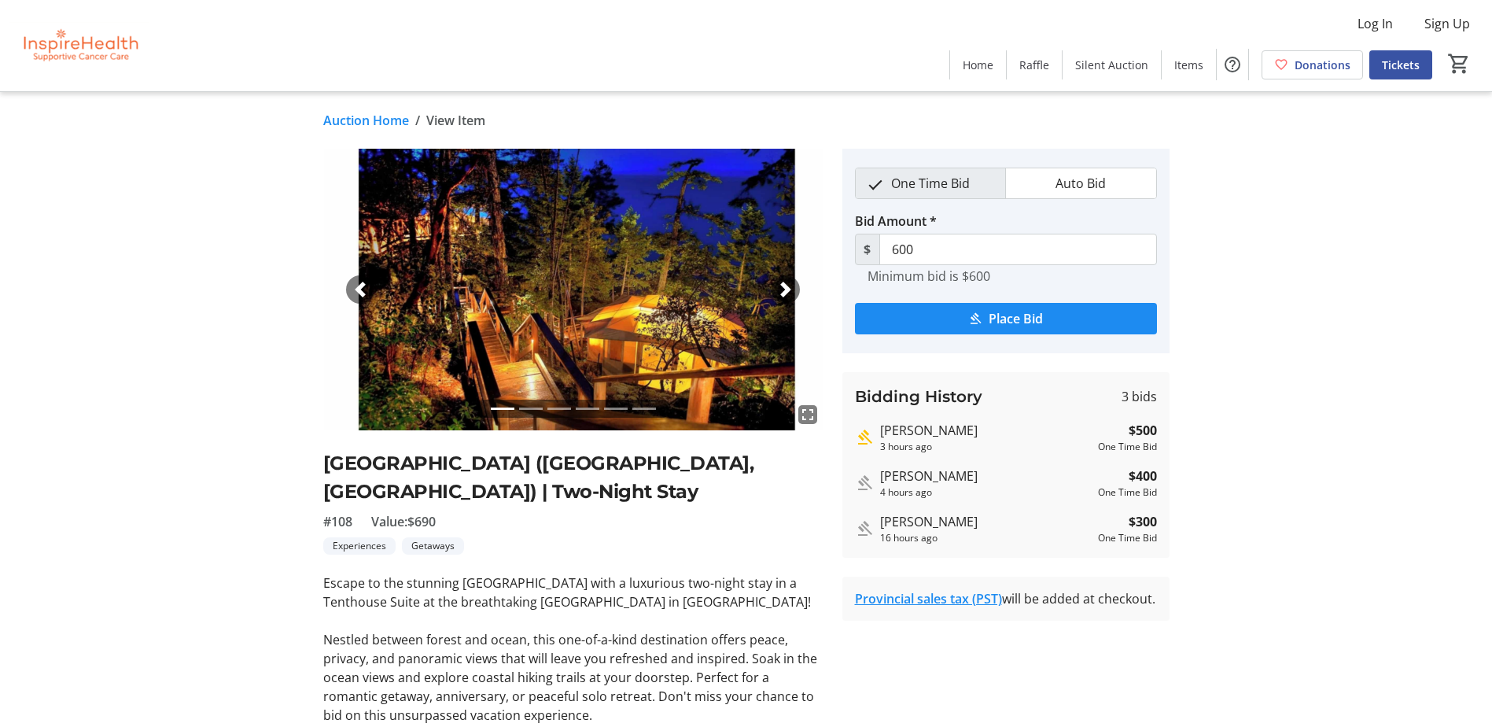
click at [771, 295] on img at bounding box center [573, 290] width 500 height 282
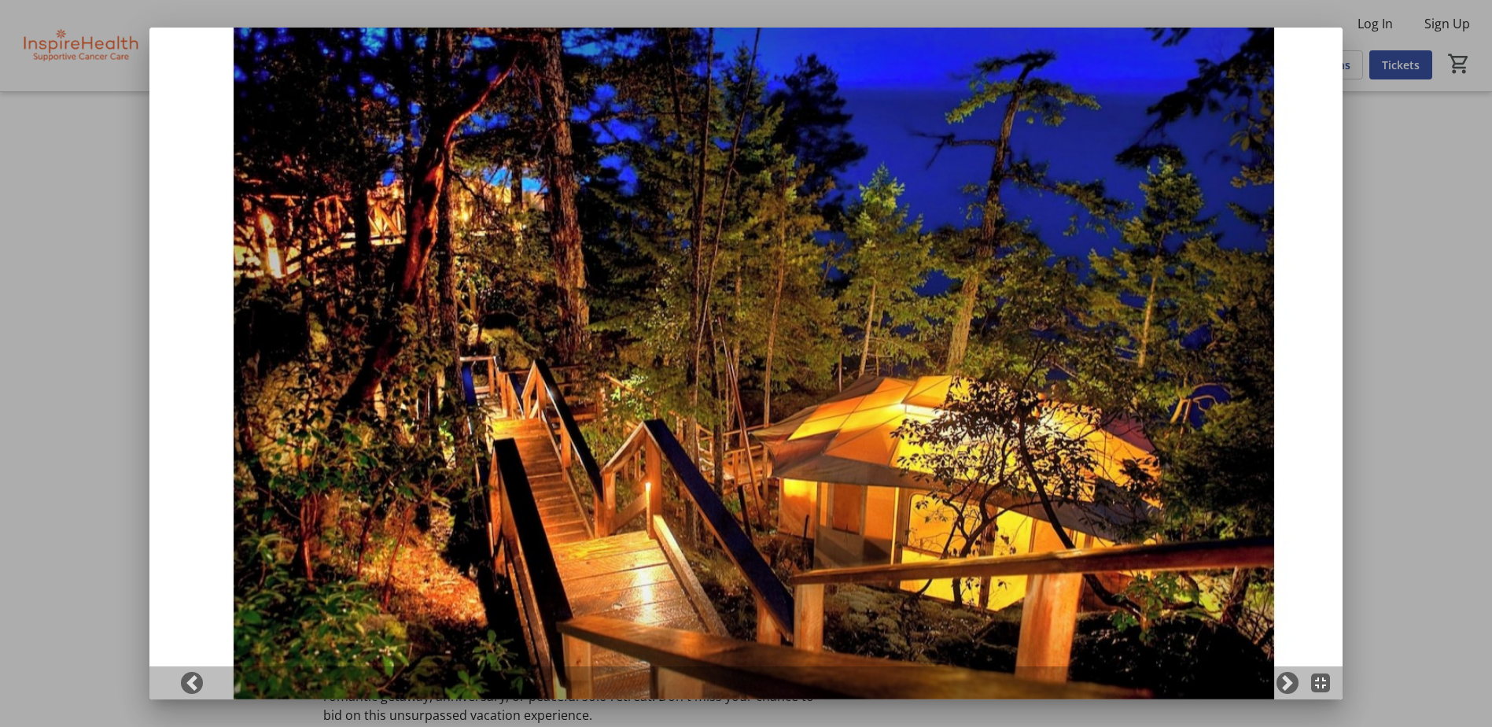
click at [127, 360] on div at bounding box center [746, 363] width 1492 height 727
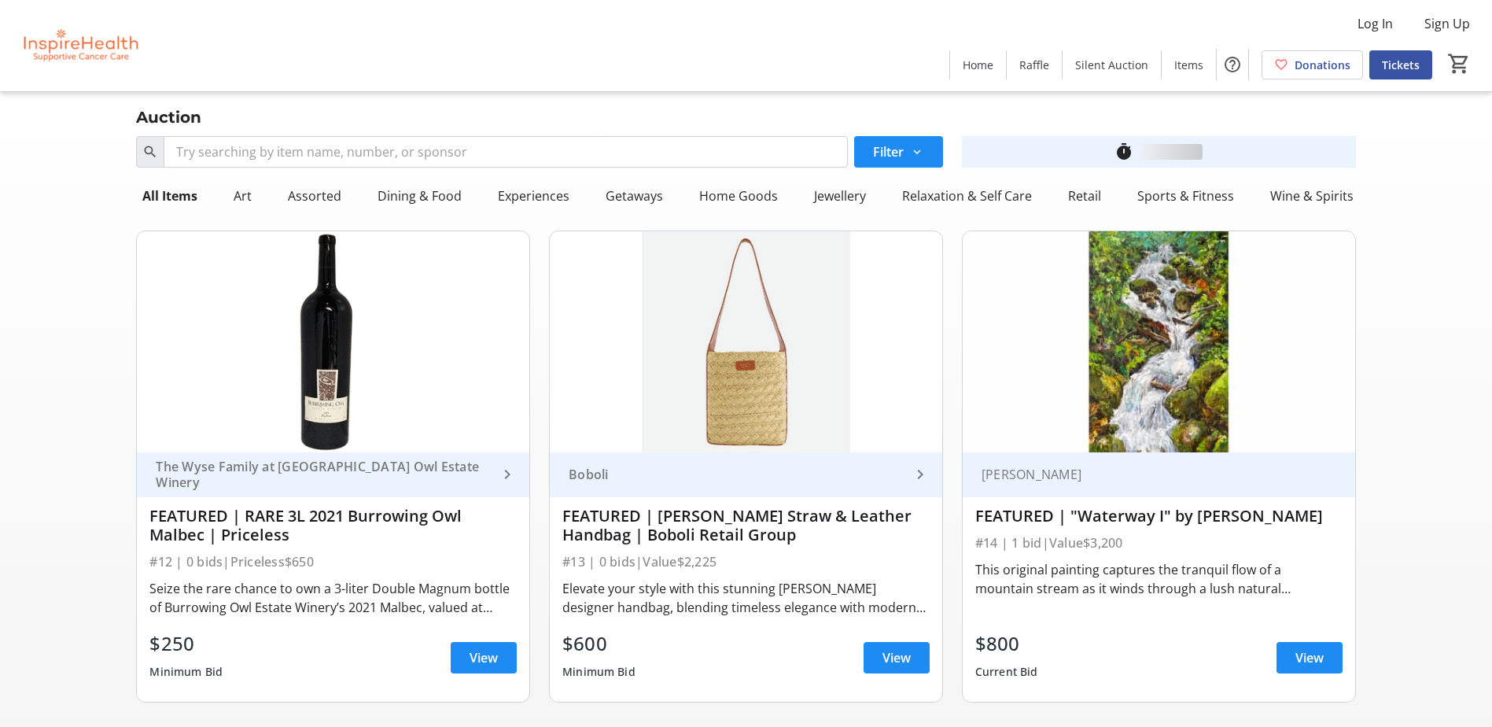
scroll to position [2516, 0]
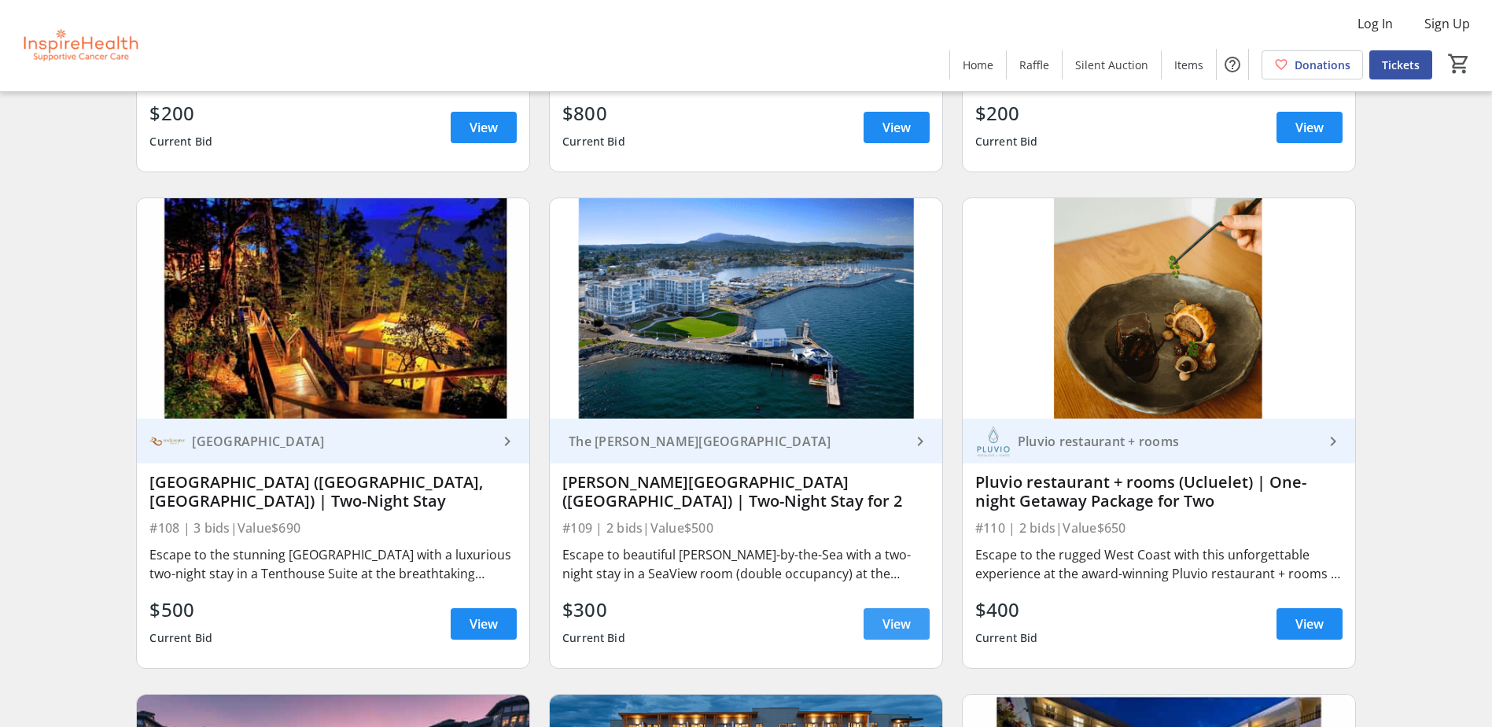
click at [885, 624] on span "View" at bounding box center [896, 623] width 28 height 19
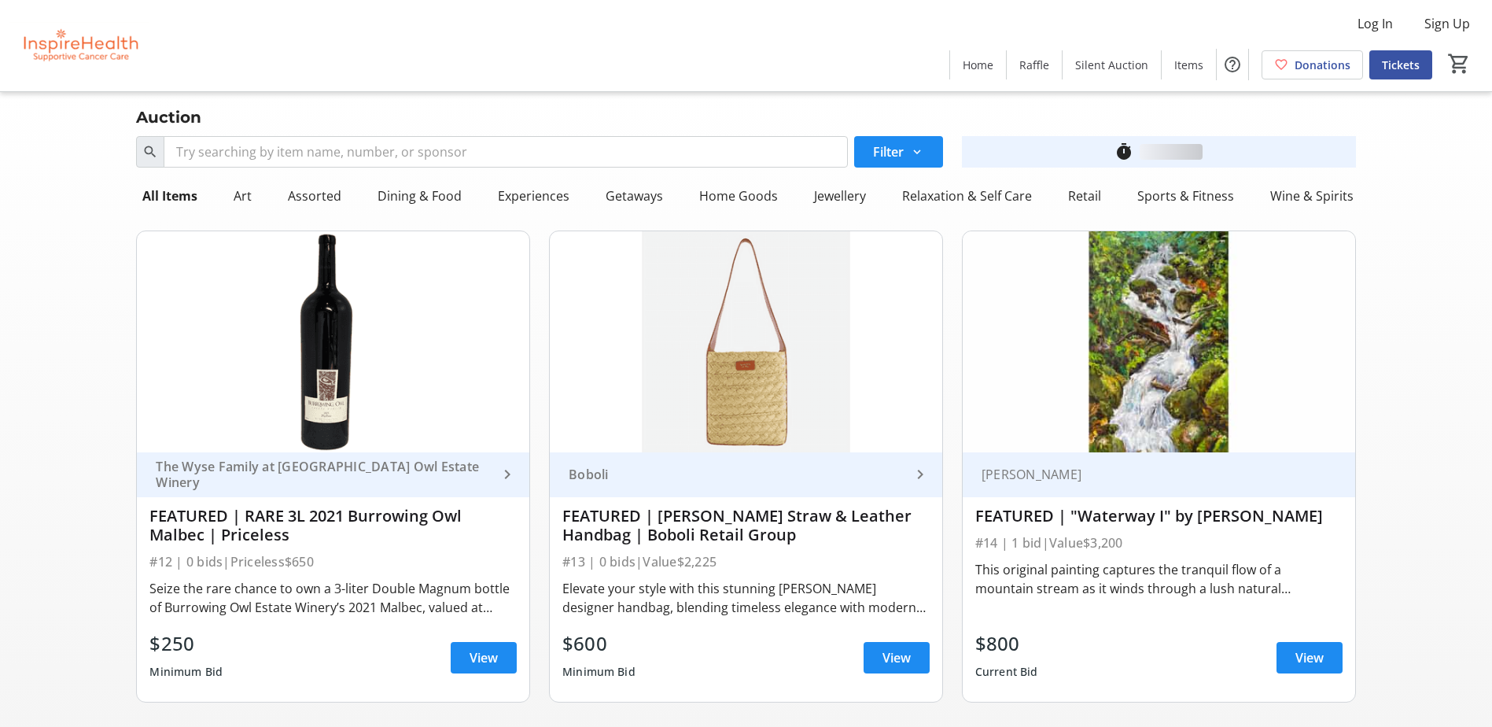
scroll to position [2516, 0]
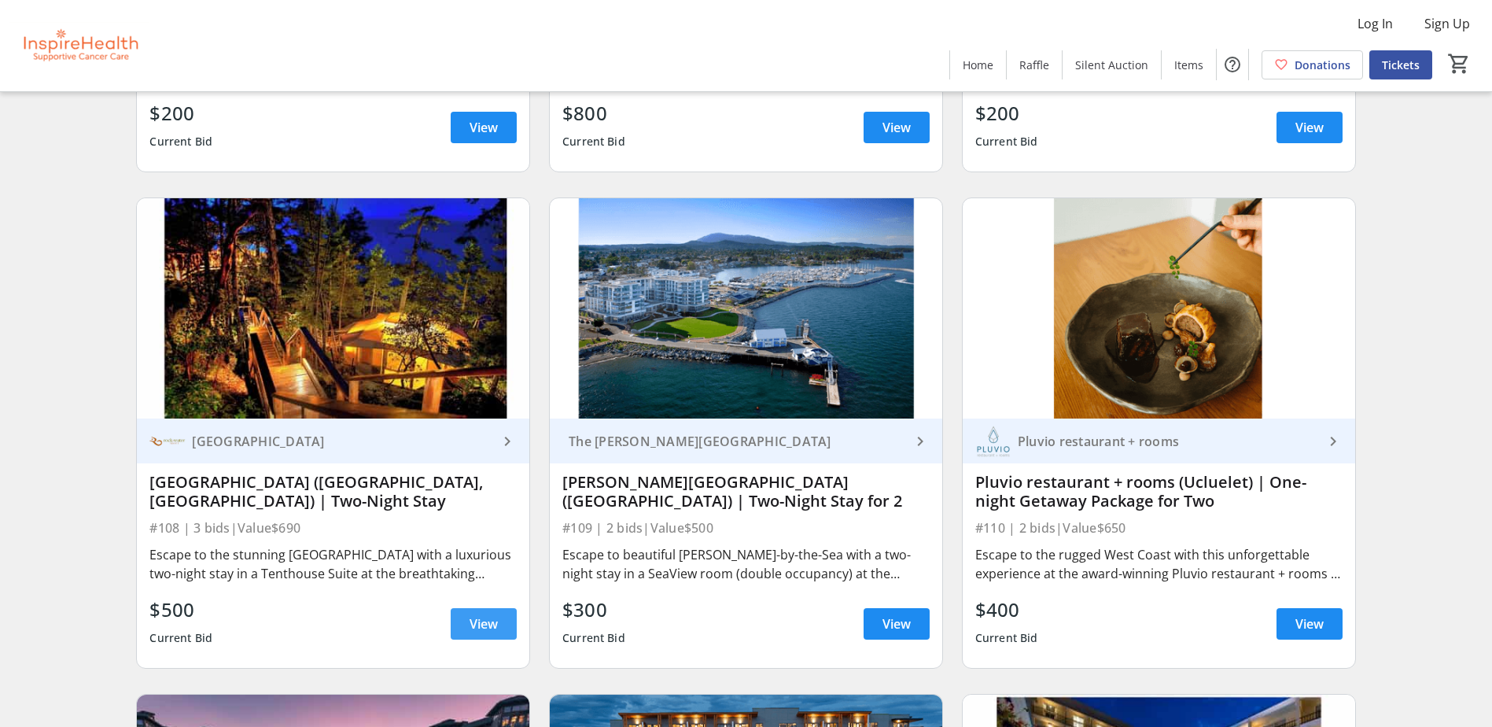
click at [477, 617] on span "View" at bounding box center [483, 623] width 28 height 19
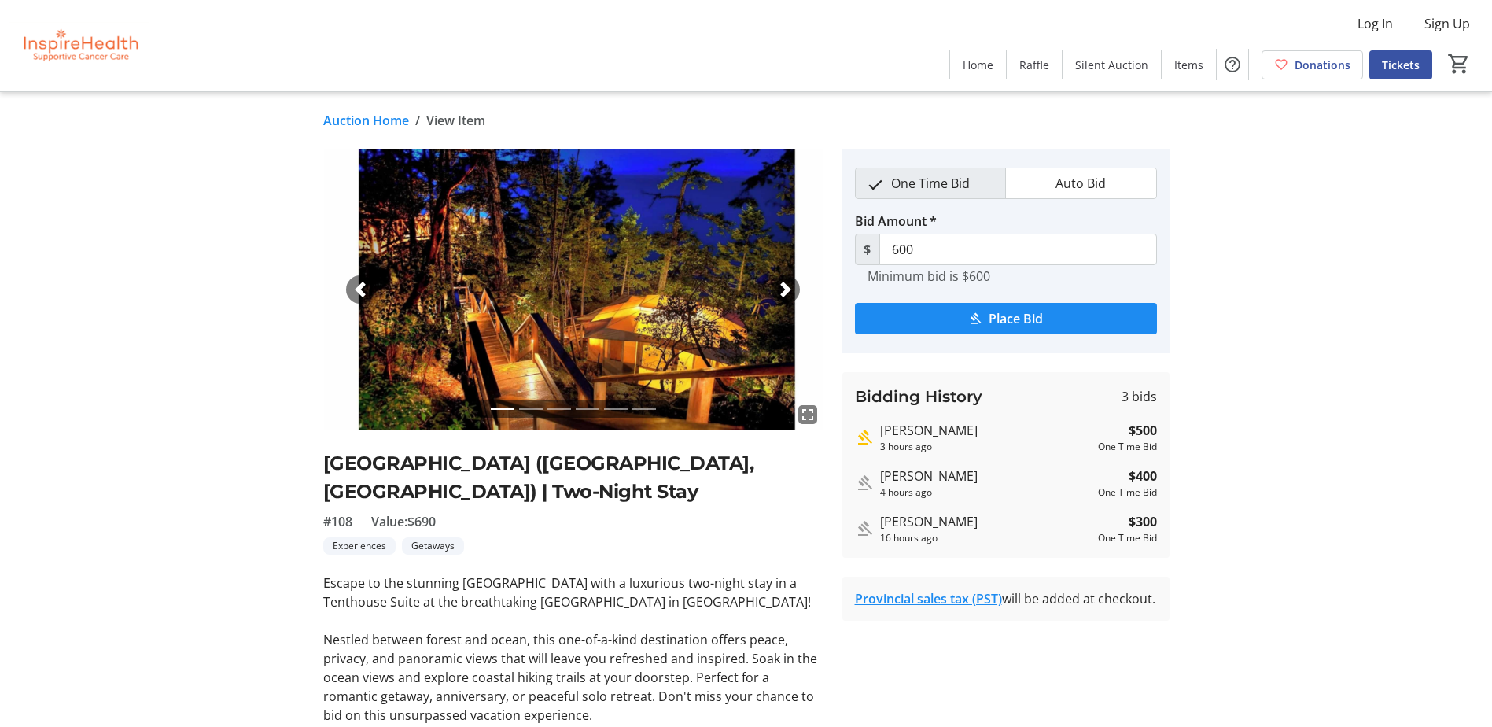
scroll to position [2516, 0]
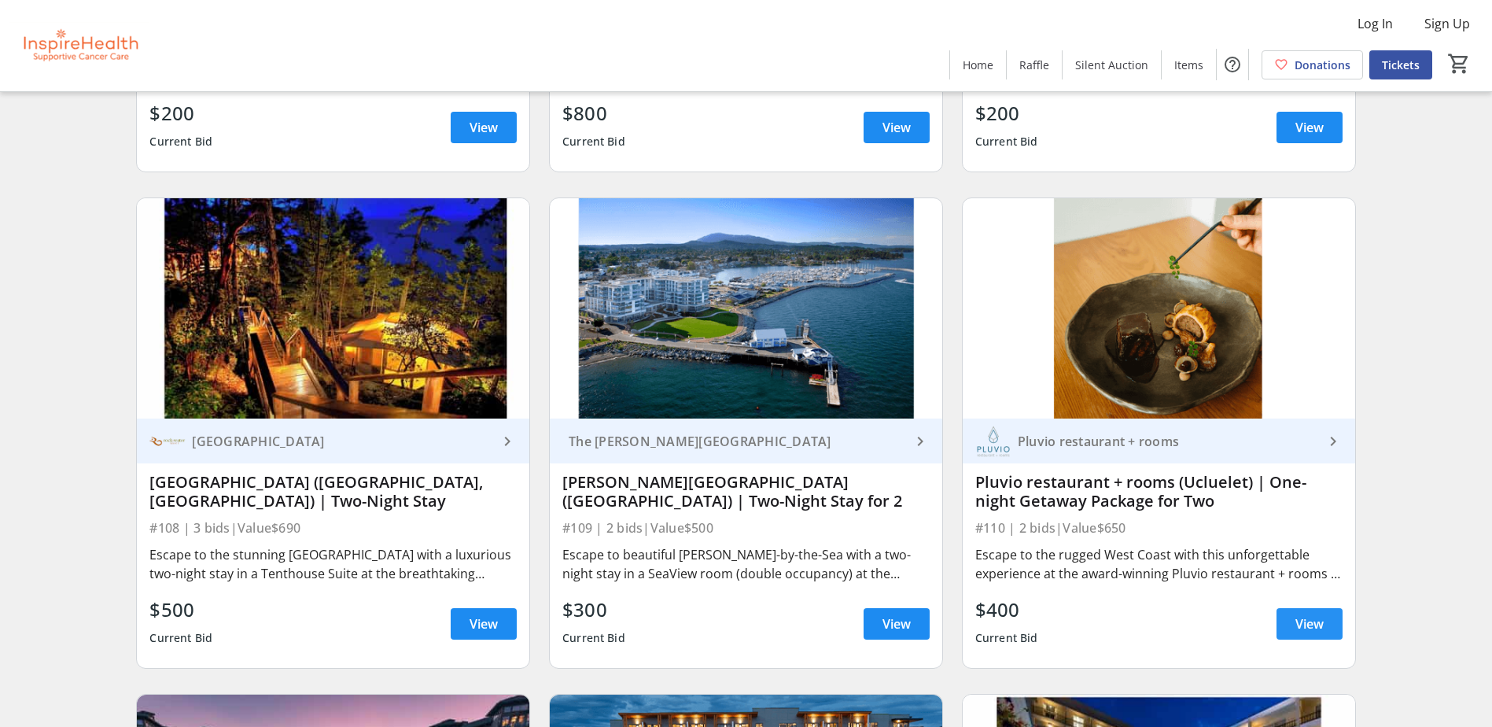
click at [1294, 612] on span at bounding box center [1309, 624] width 66 height 38
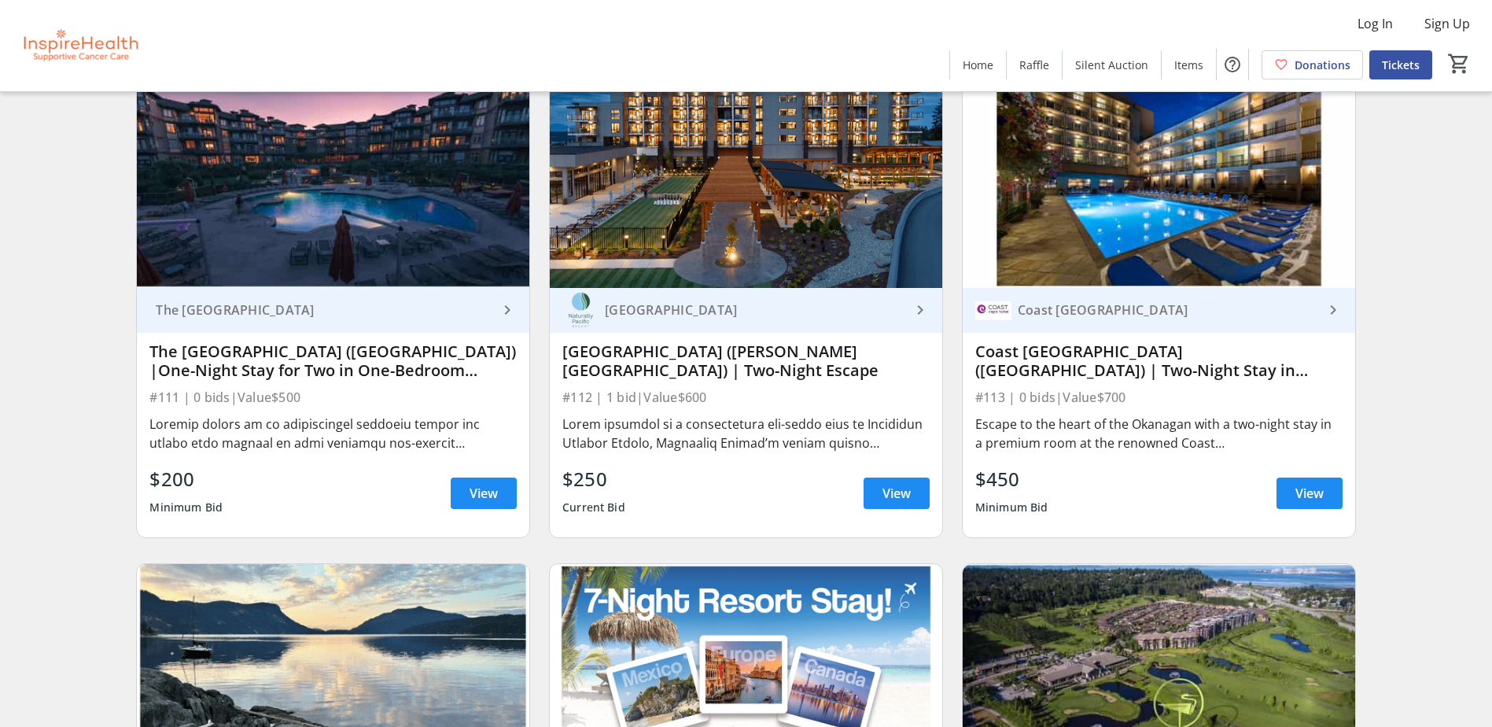
scroll to position [3145, 0]
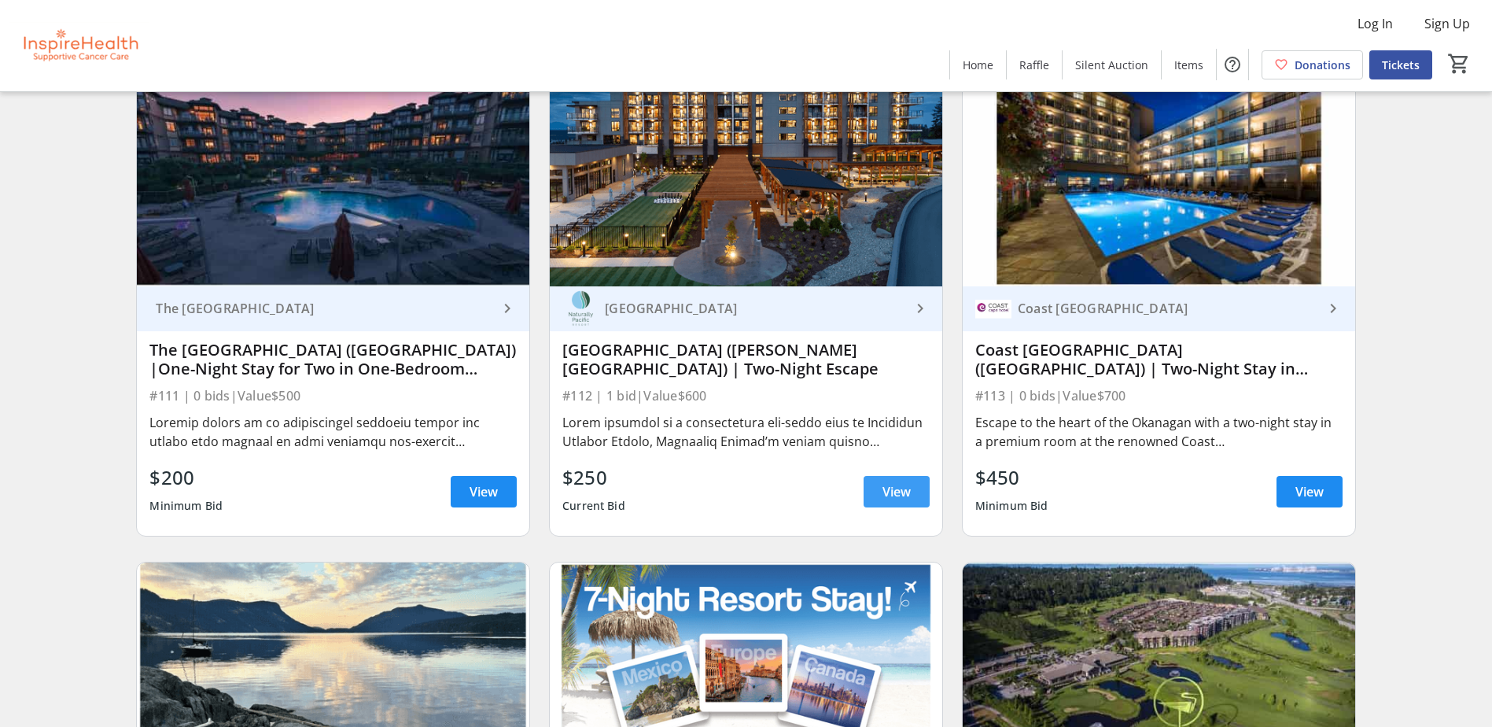
click at [880, 484] on span at bounding box center [896, 492] width 66 height 38
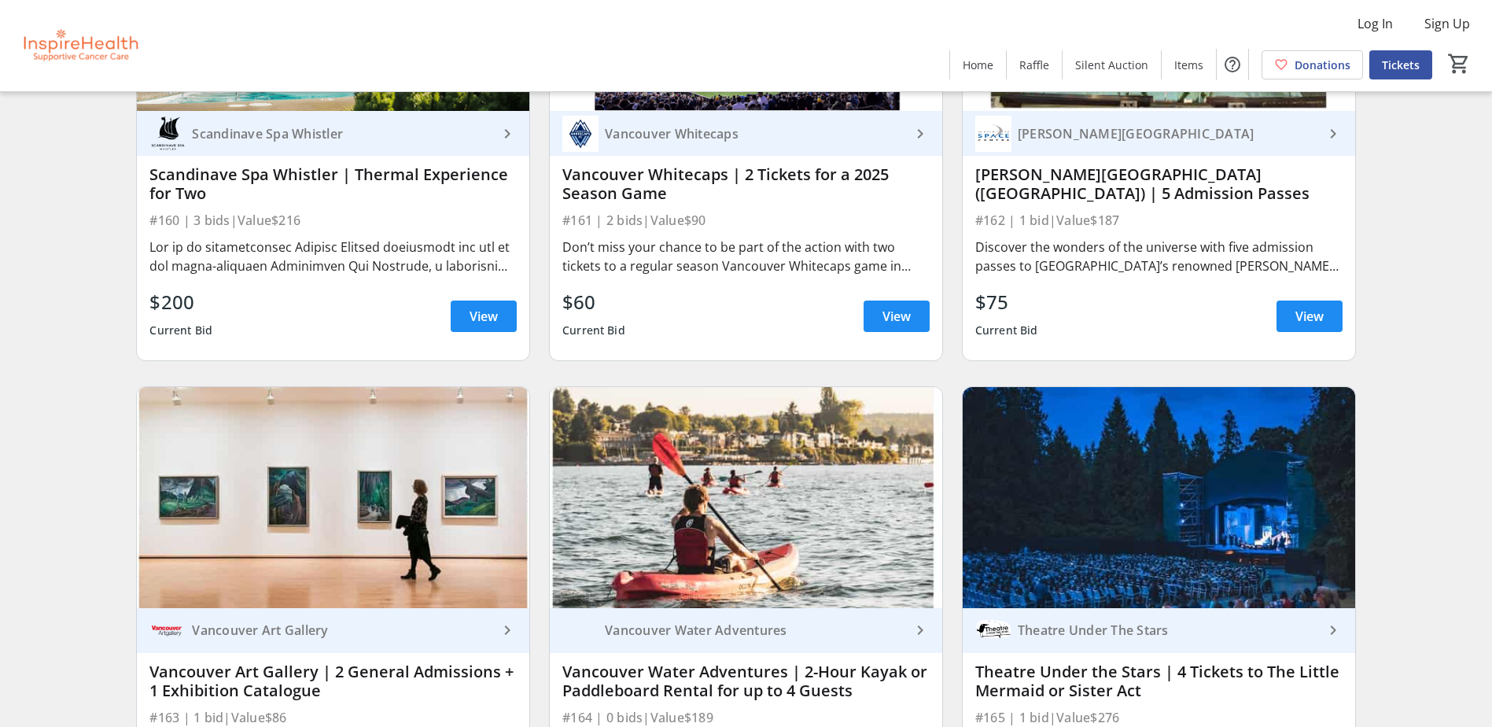
scroll to position [5898, 0]
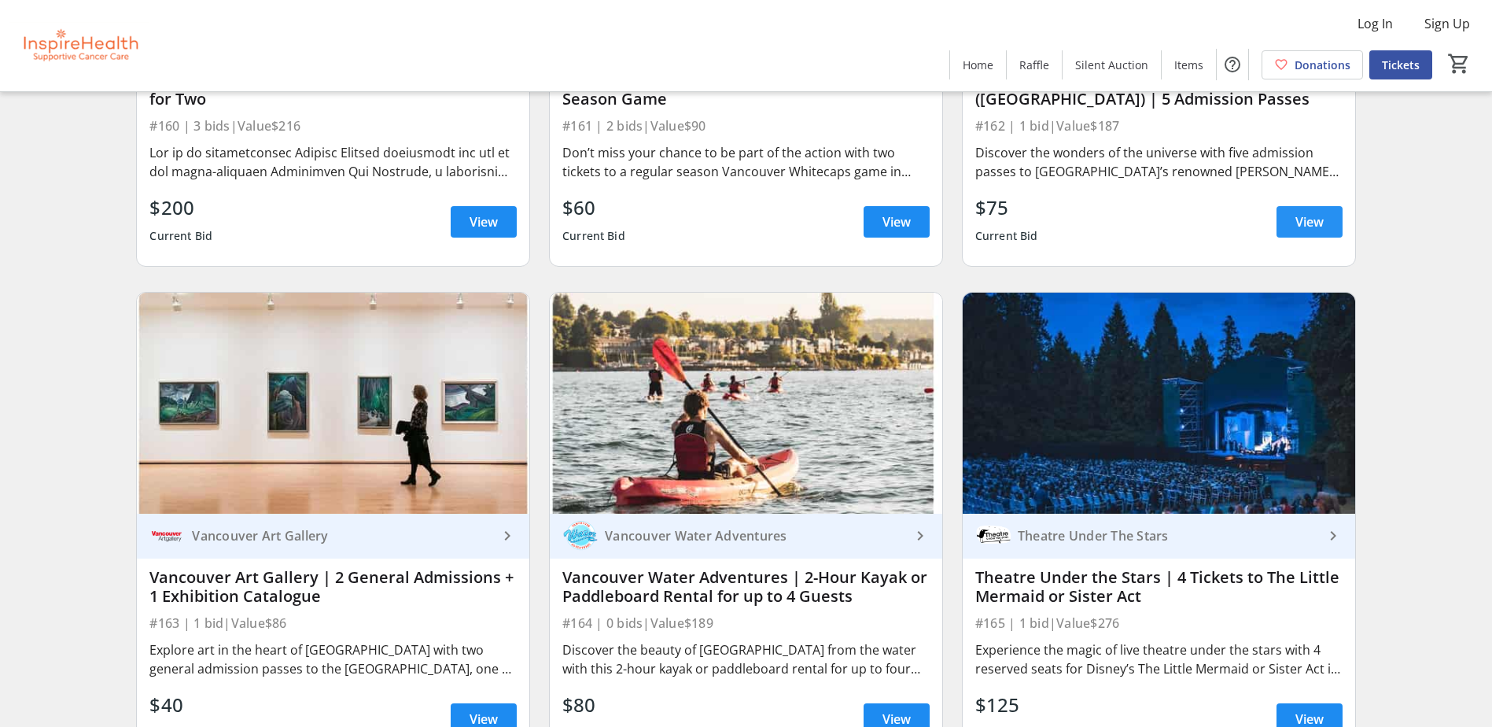
click at [1303, 226] on span "View" at bounding box center [1309, 221] width 28 height 19
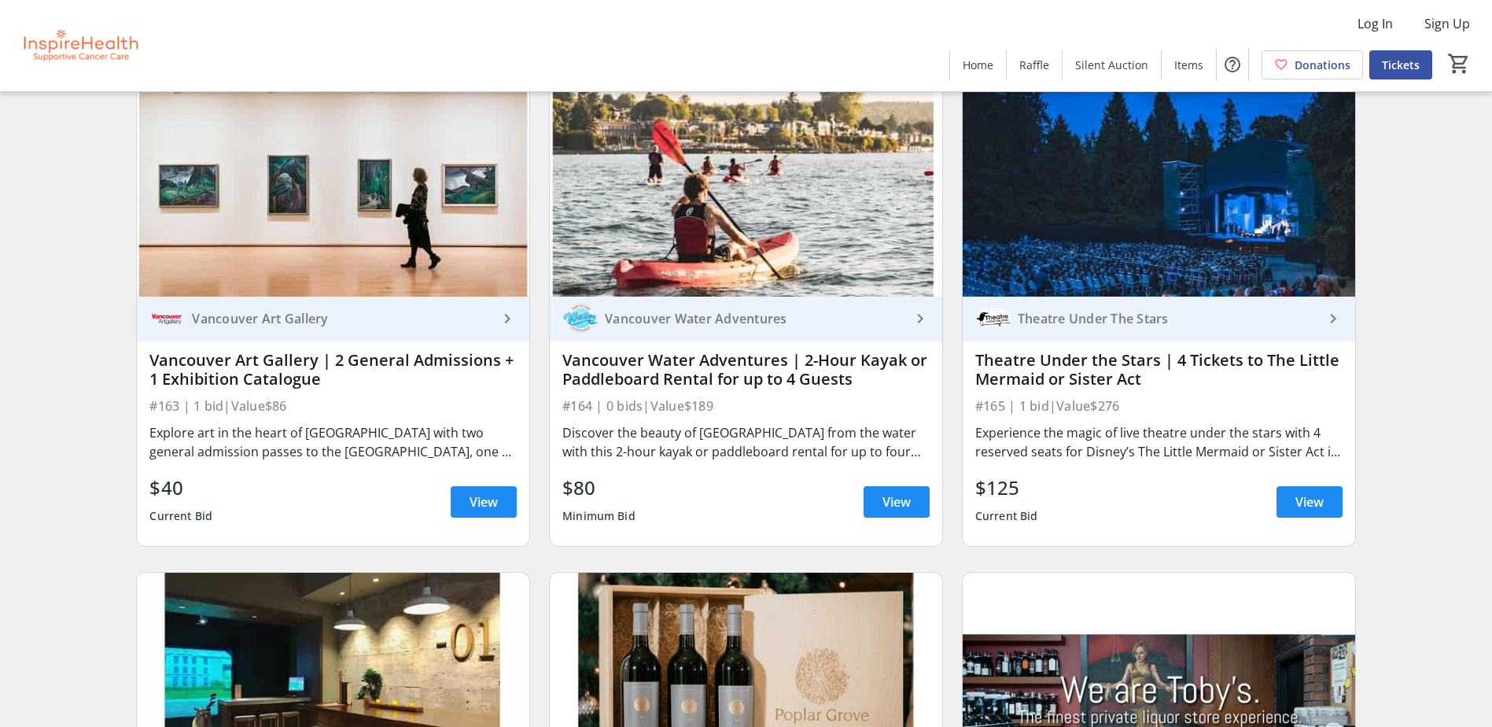
scroll to position [6134, 0]
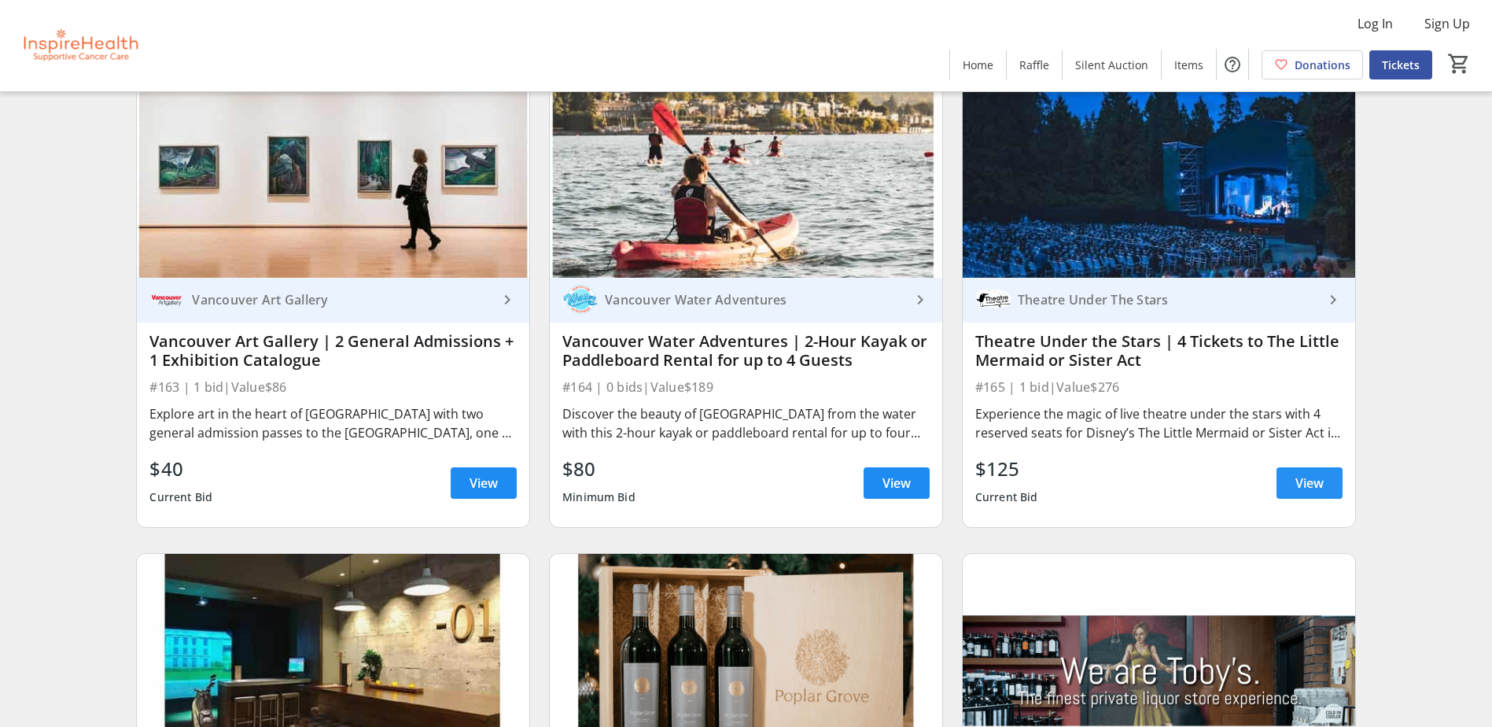
click at [1320, 482] on span "View" at bounding box center [1309, 482] width 28 height 19
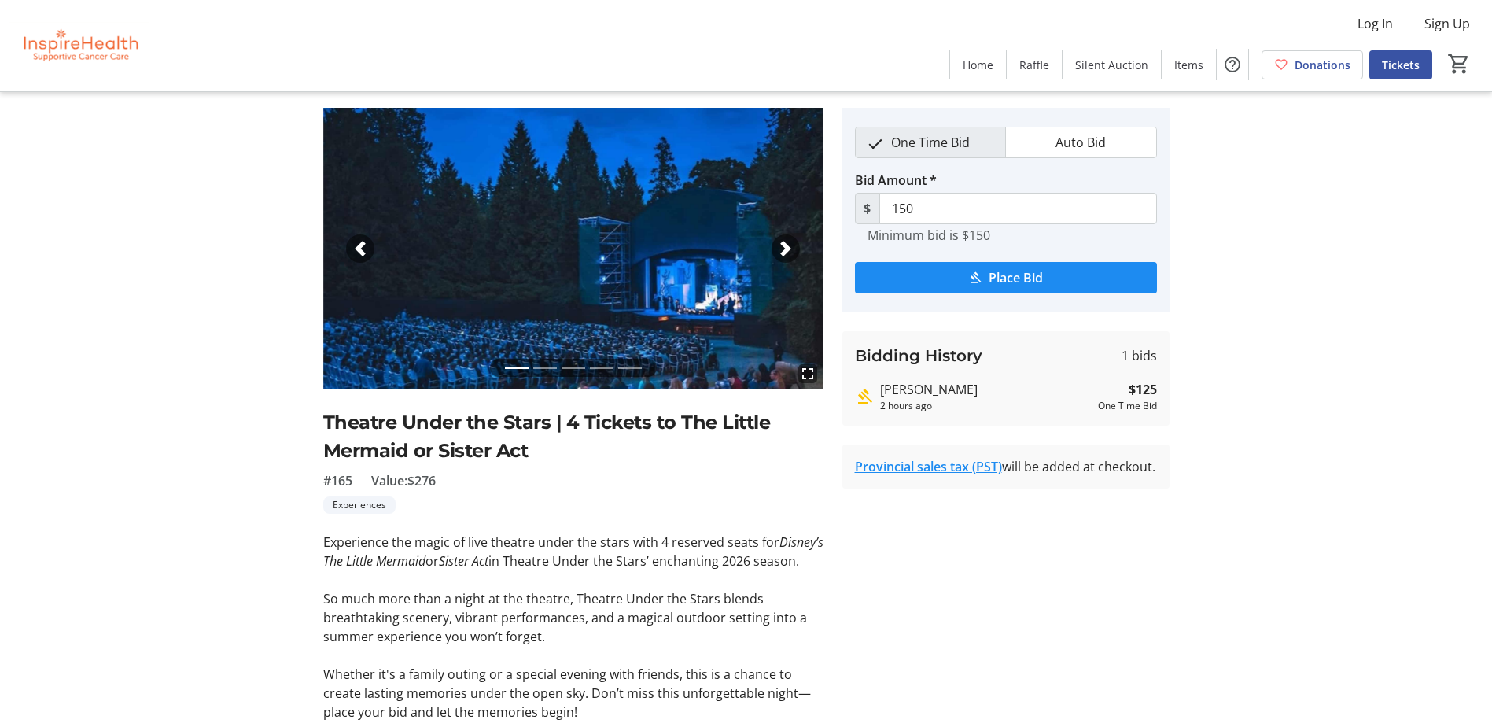
scroll to position [13, 0]
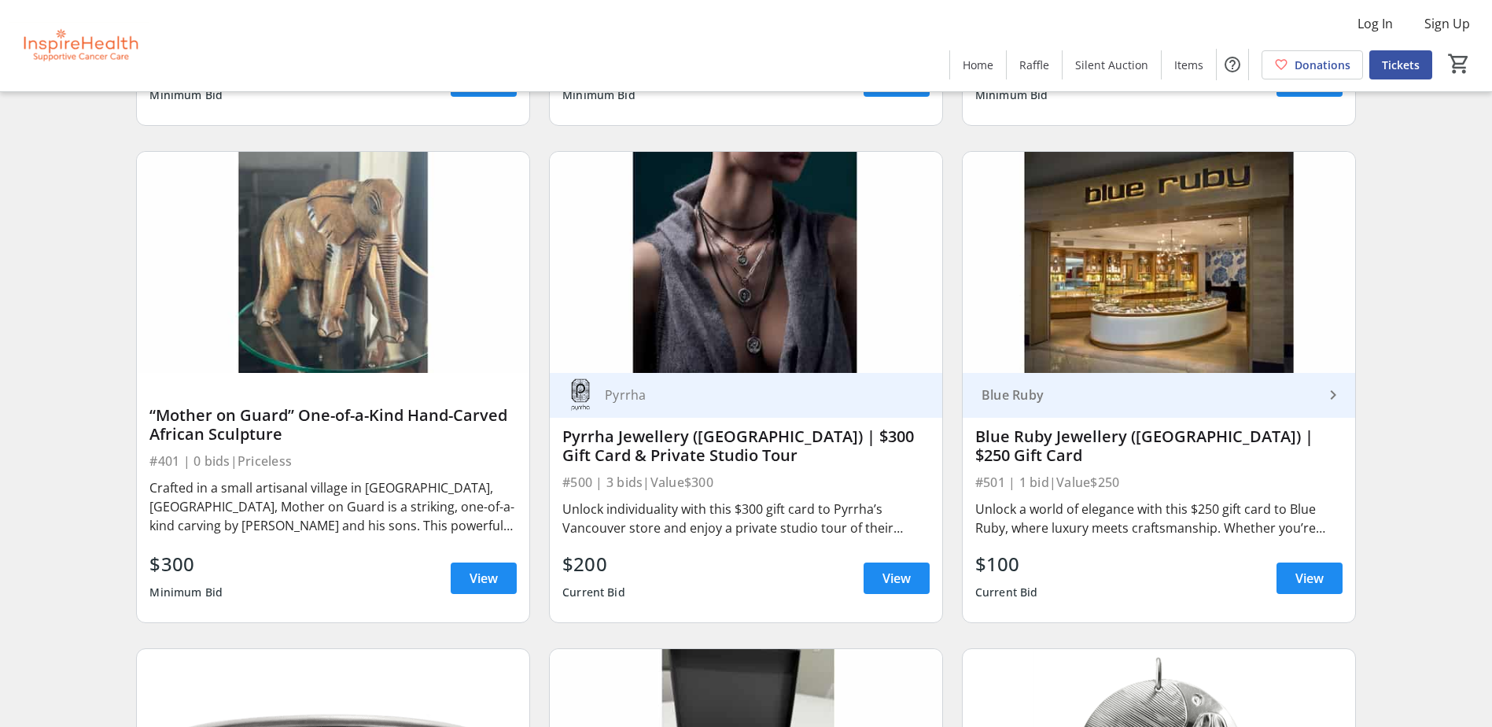
scroll to position [9043, 0]
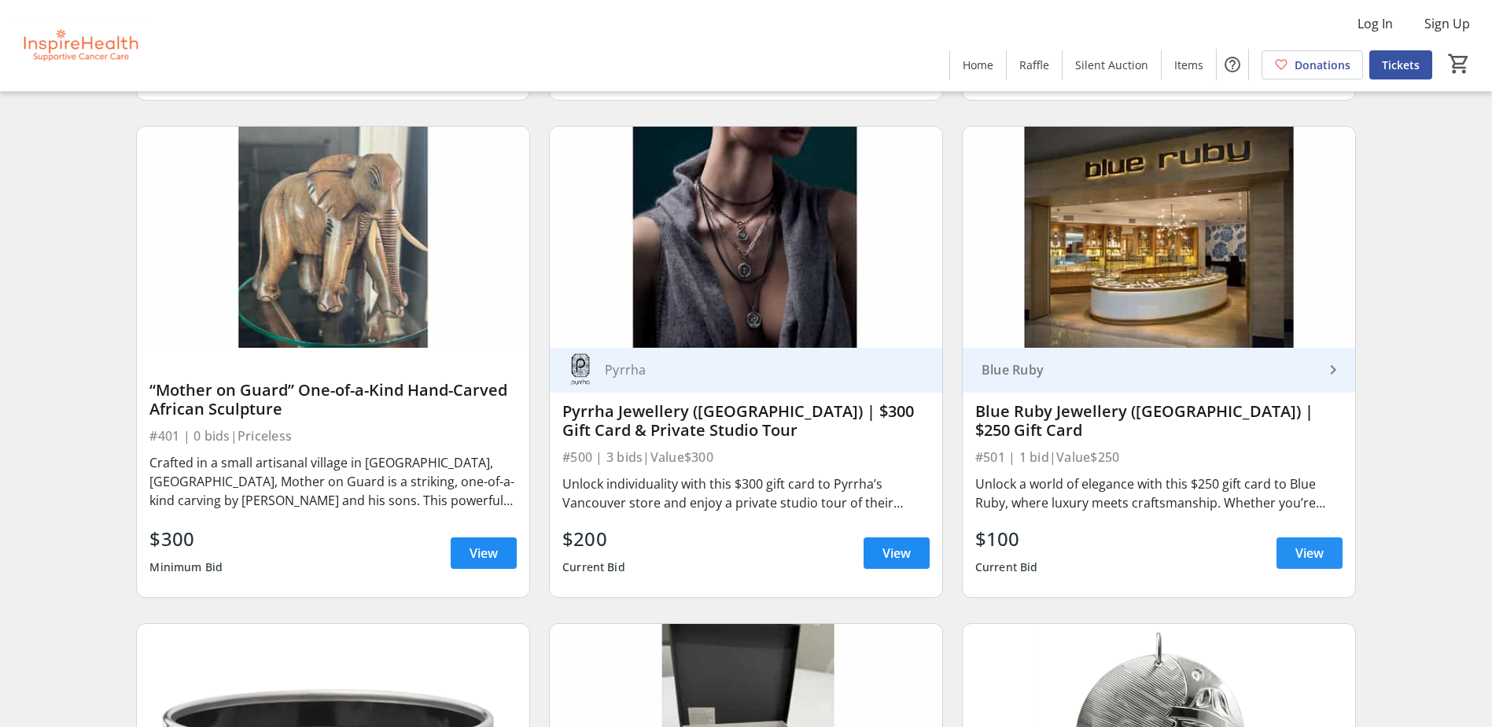
click at [1320, 559] on span "View" at bounding box center [1309, 552] width 28 height 19
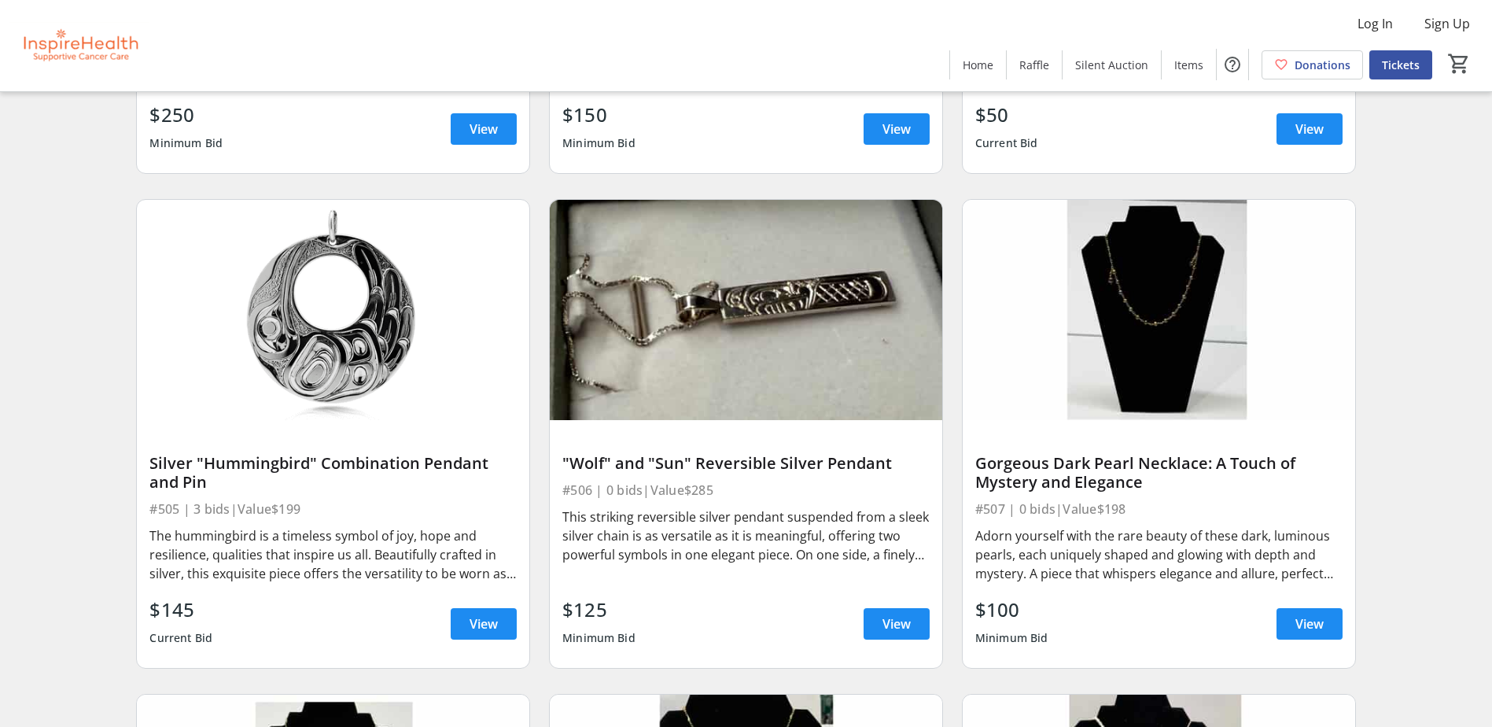
scroll to position [9987, 0]
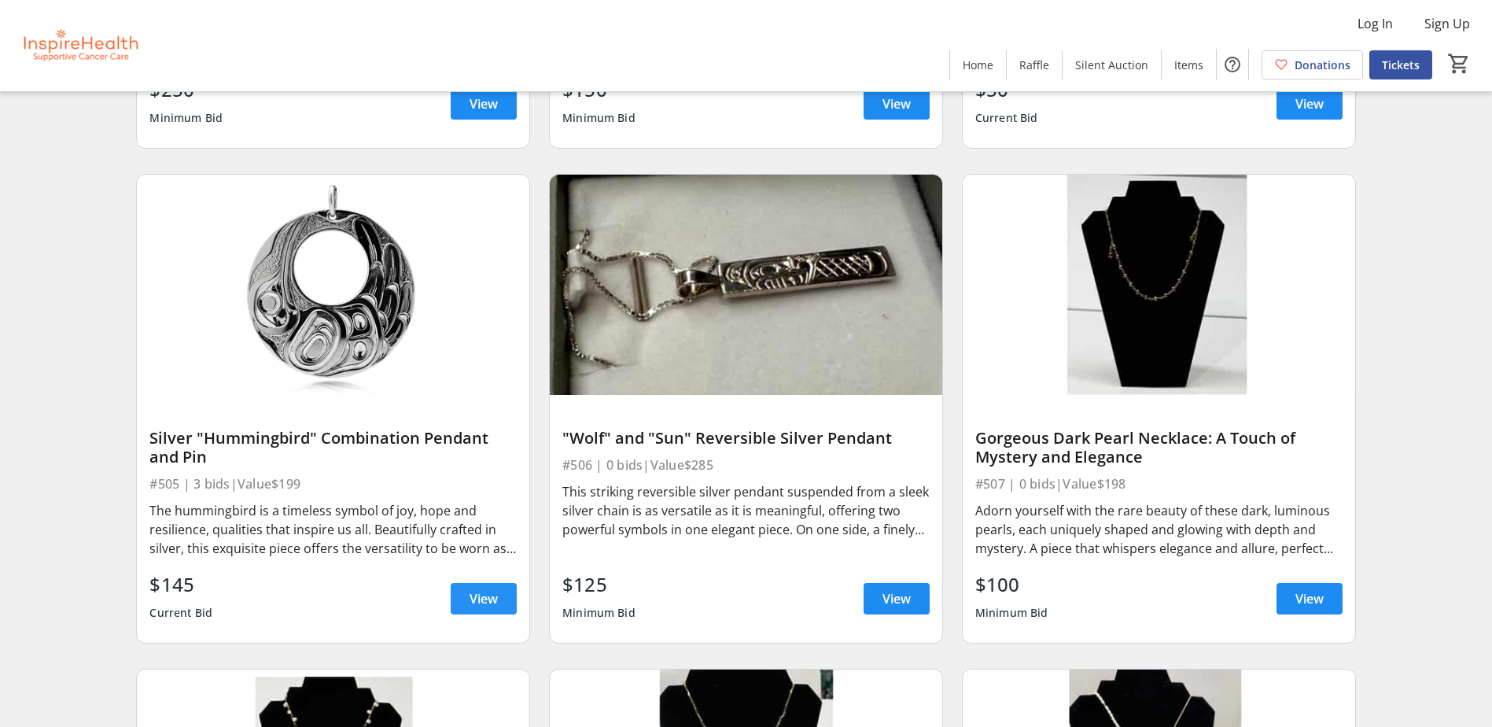
click at [480, 599] on span "View" at bounding box center [483, 598] width 28 height 19
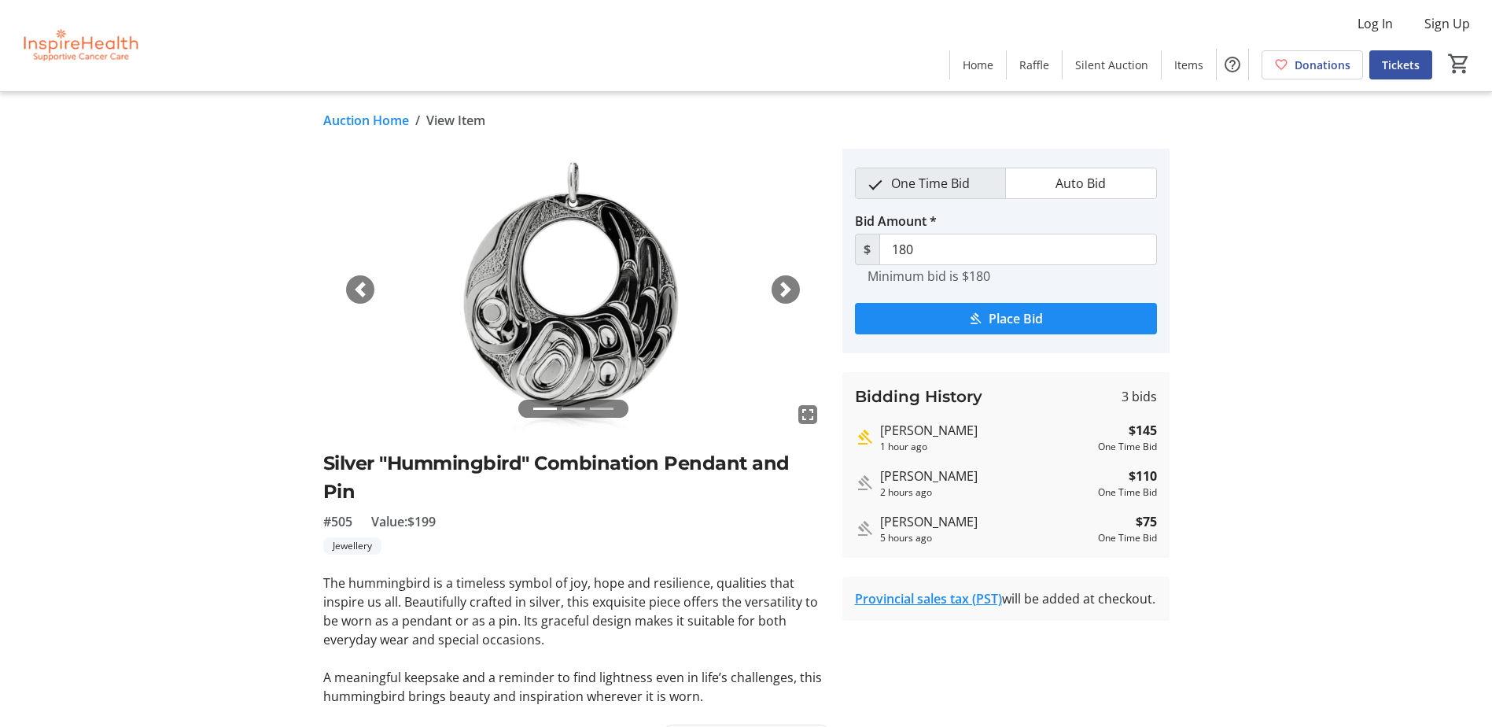
click at [786, 299] on div "Next" at bounding box center [785, 289] width 28 height 28
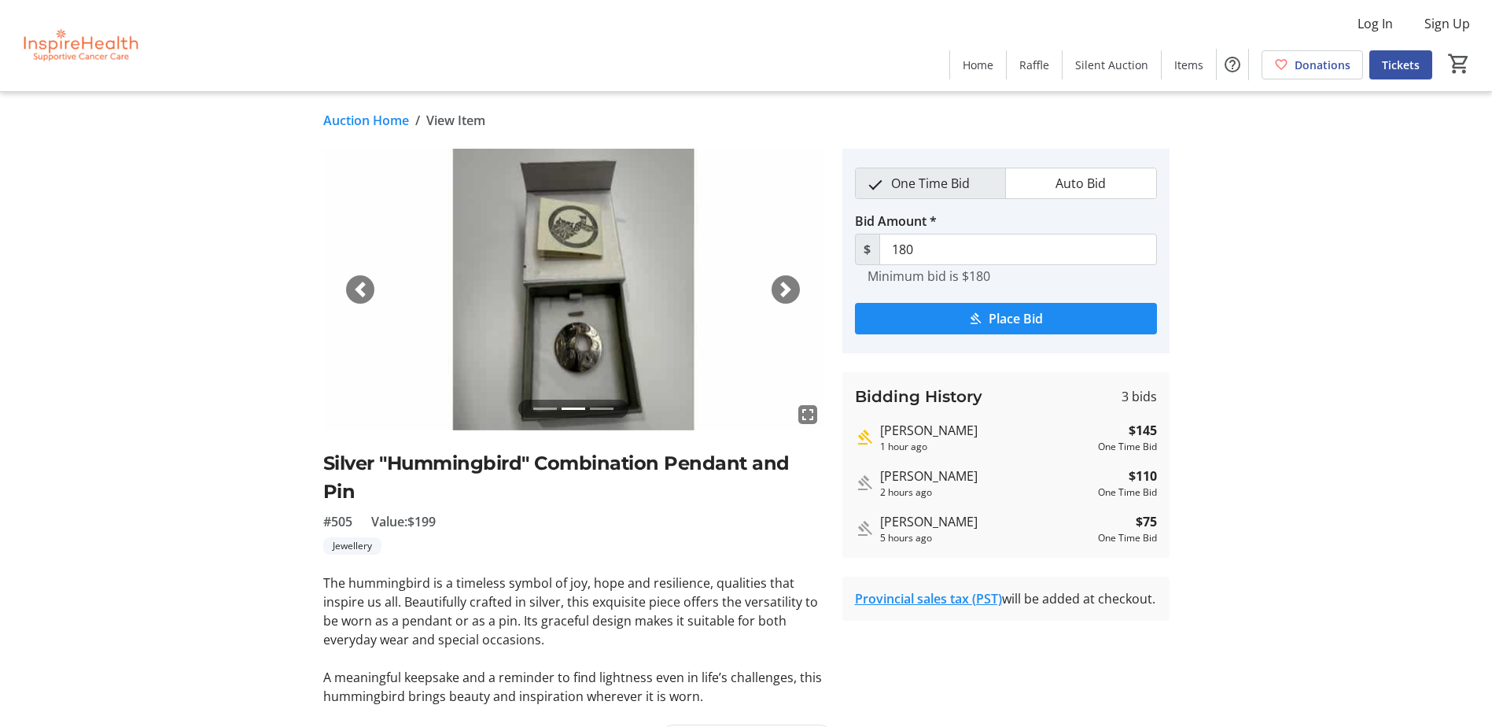
click at [785, 299] on div "Next" at bounding box center [785, 289] width 28 height 28
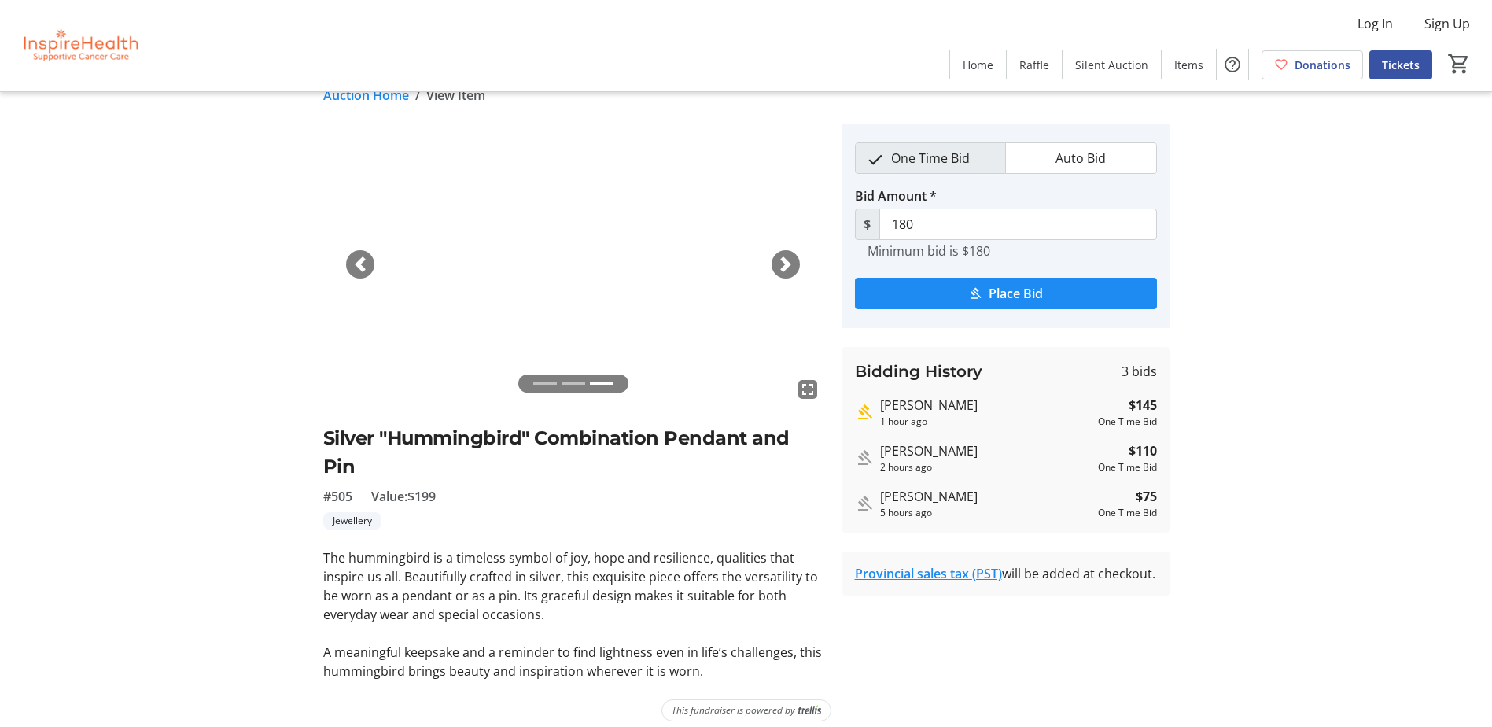
scroll to position [39, 0]
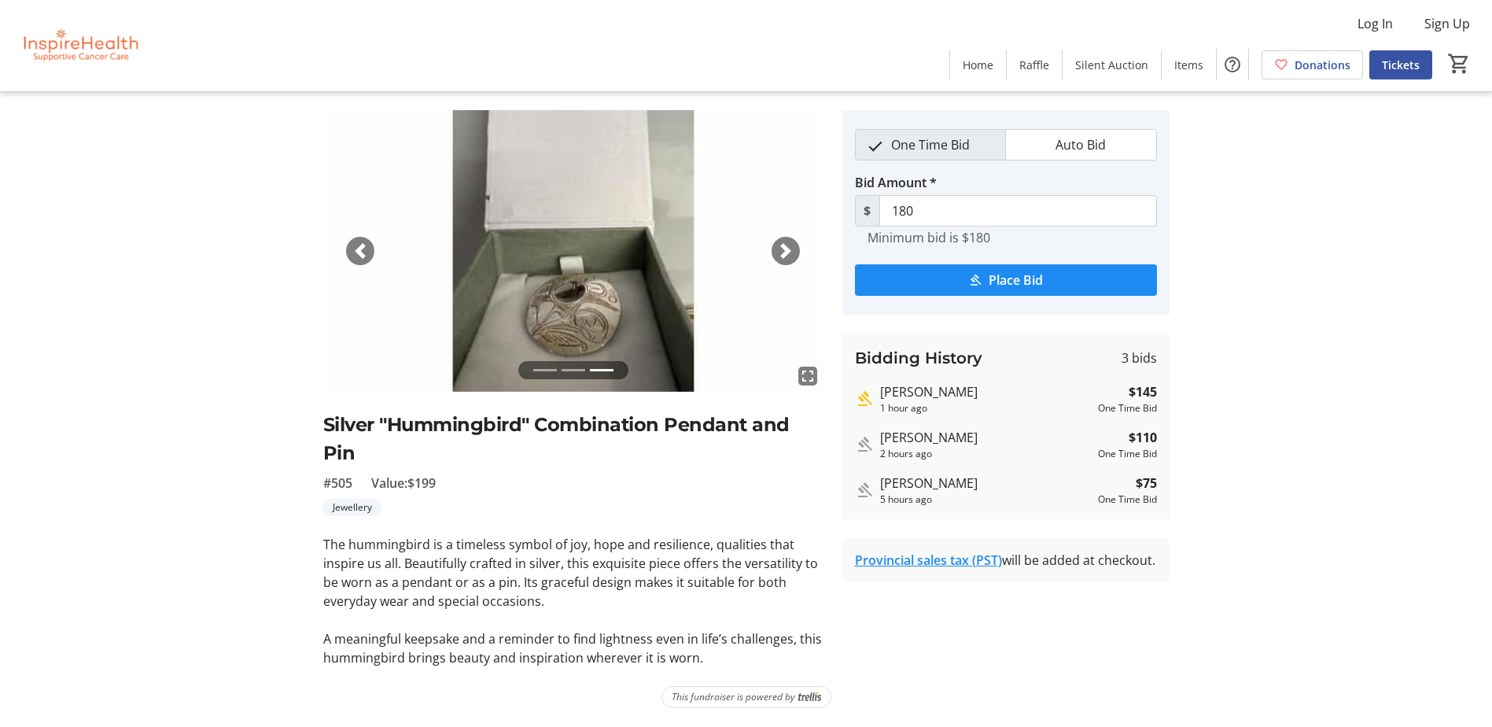
click at [354, 243] on span "button" at bounding box center [360, 251] width 16 height 16
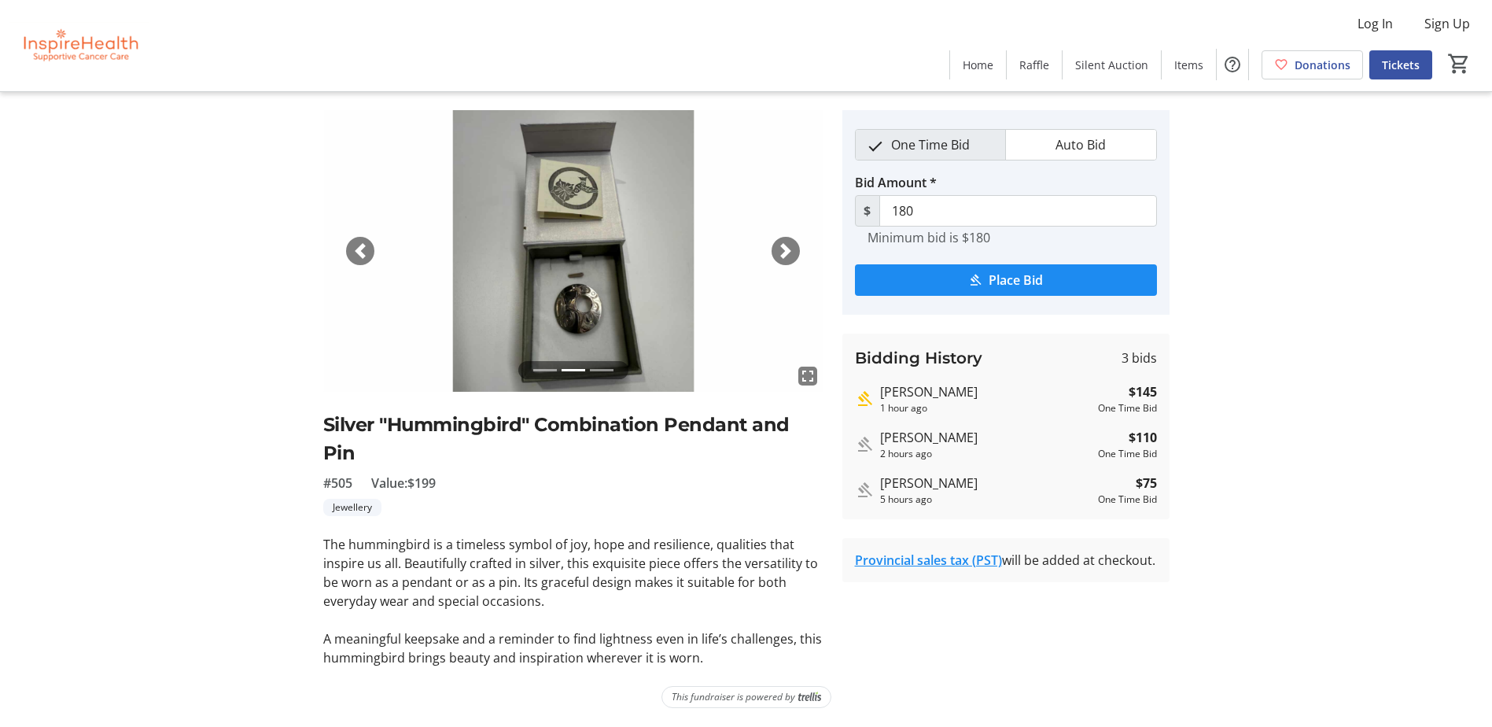
click at [354, 243] on span "button" at bounding box center [360, 251] width 16 height 16
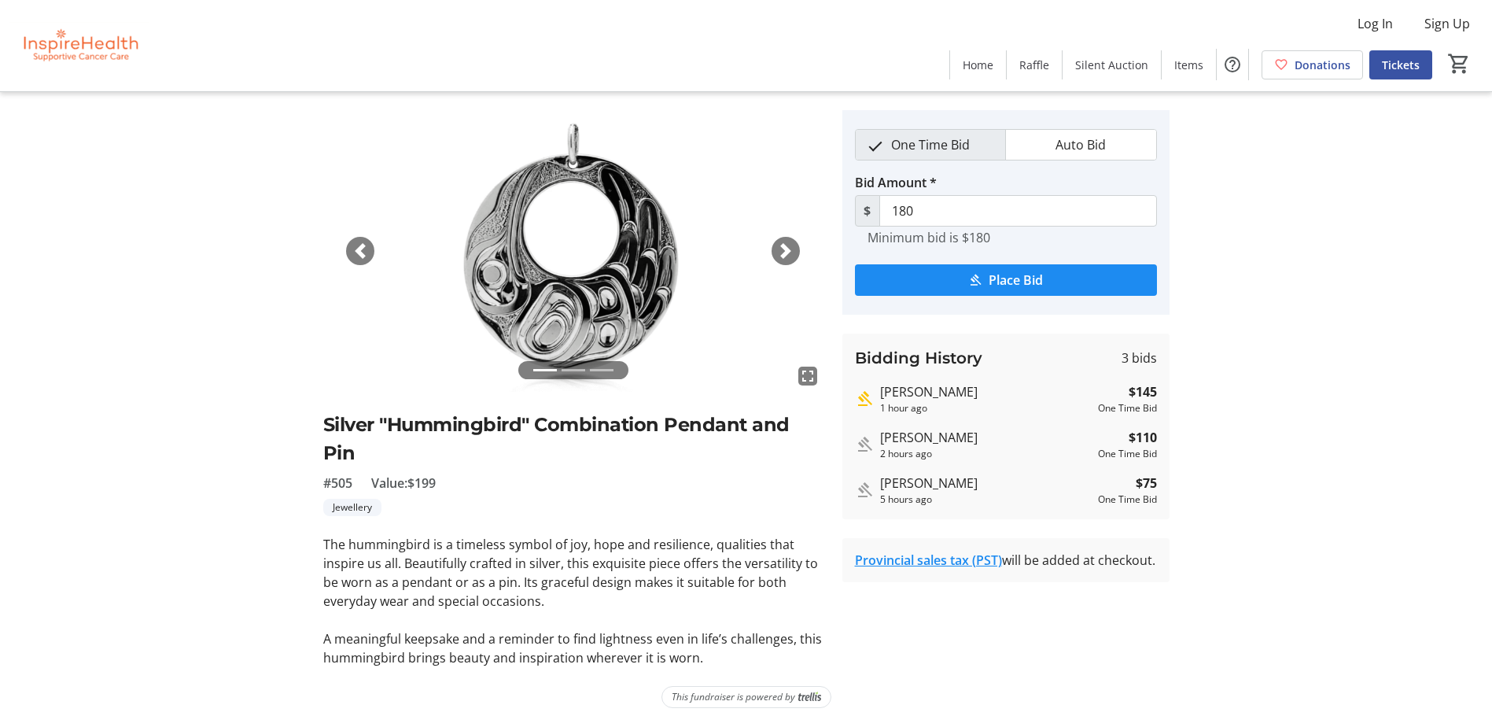
click at [786, 252] on span "button" at bounding box center [786, 251] width 16 height 16
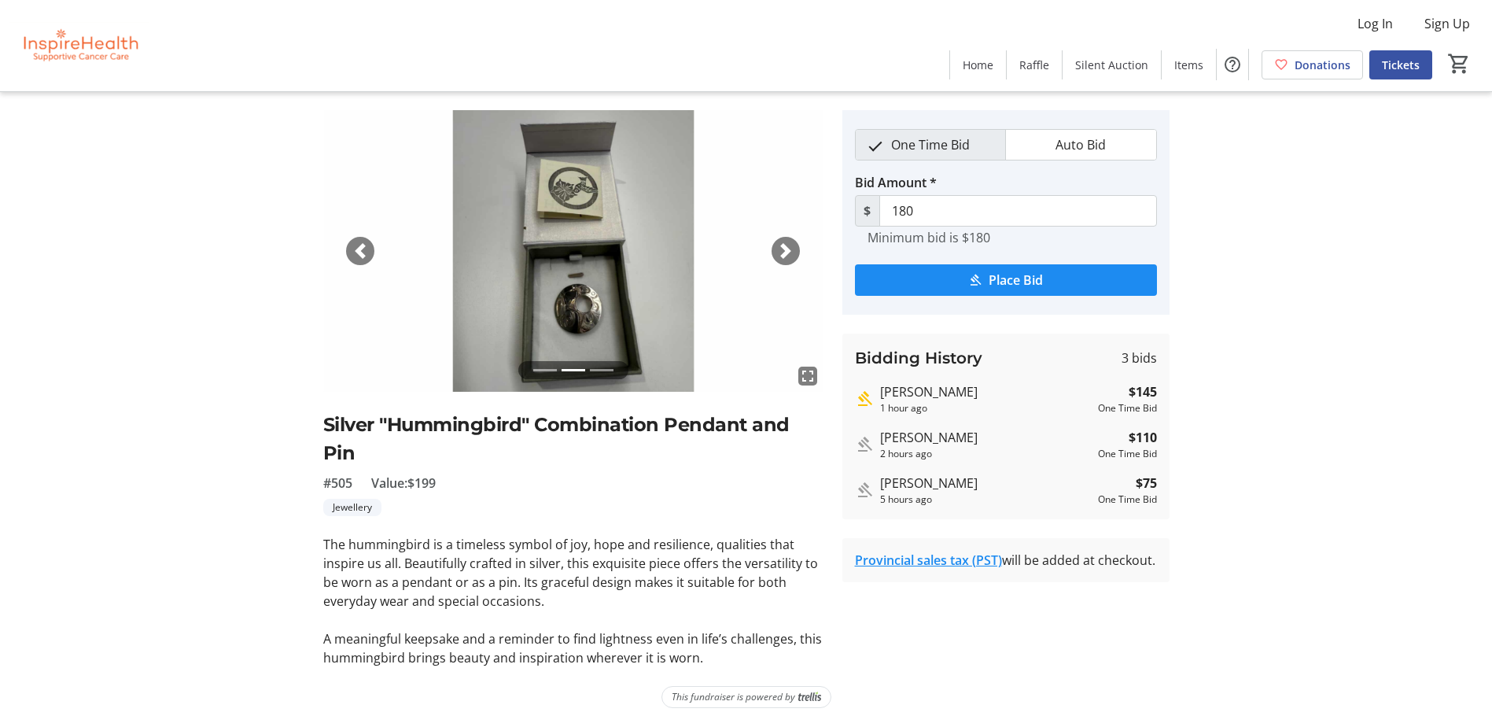
scroll to position [0, 0]
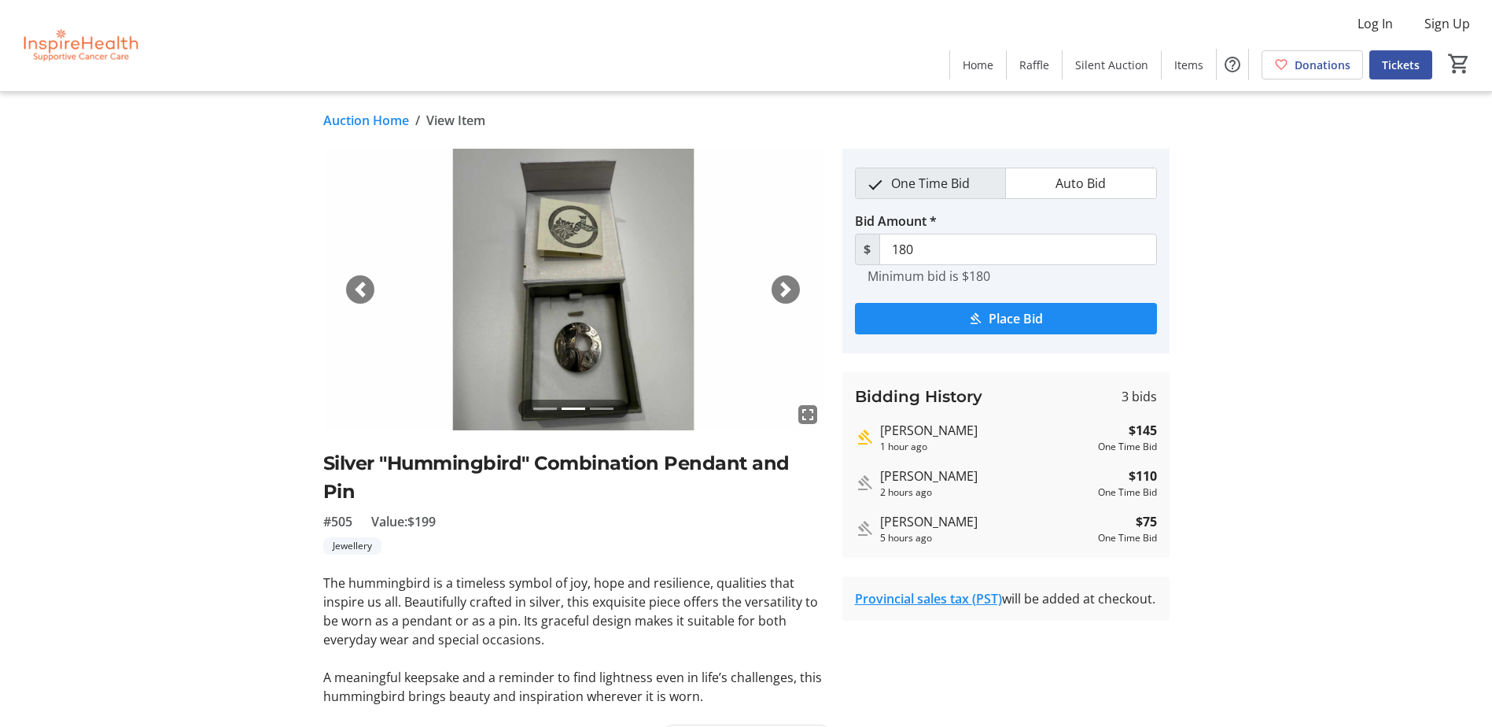
click at [812, 406] on mat-icon "fullscreen" at bounding box center [807, 414] width 19 height 19
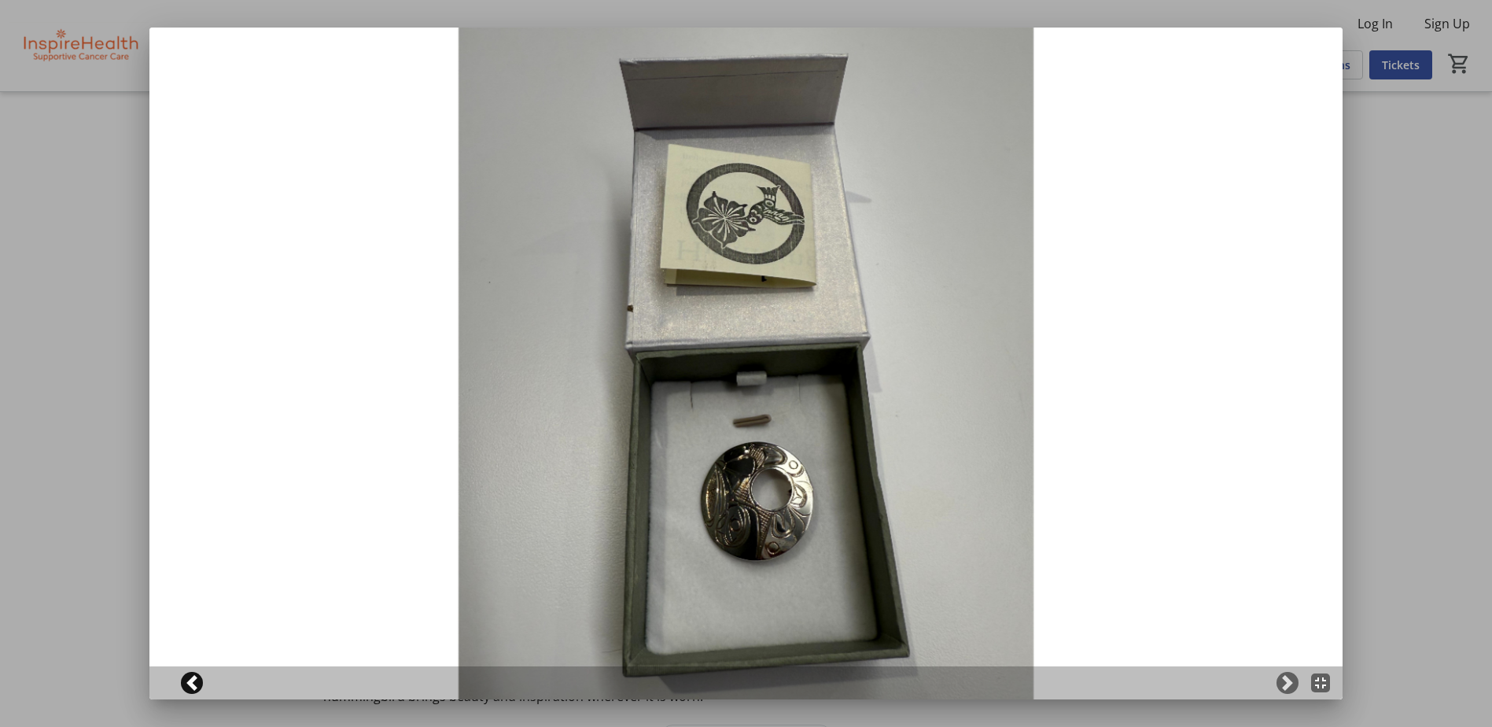
click at [191, 682] on span at bounding box center [192, 683] width 16 height 16
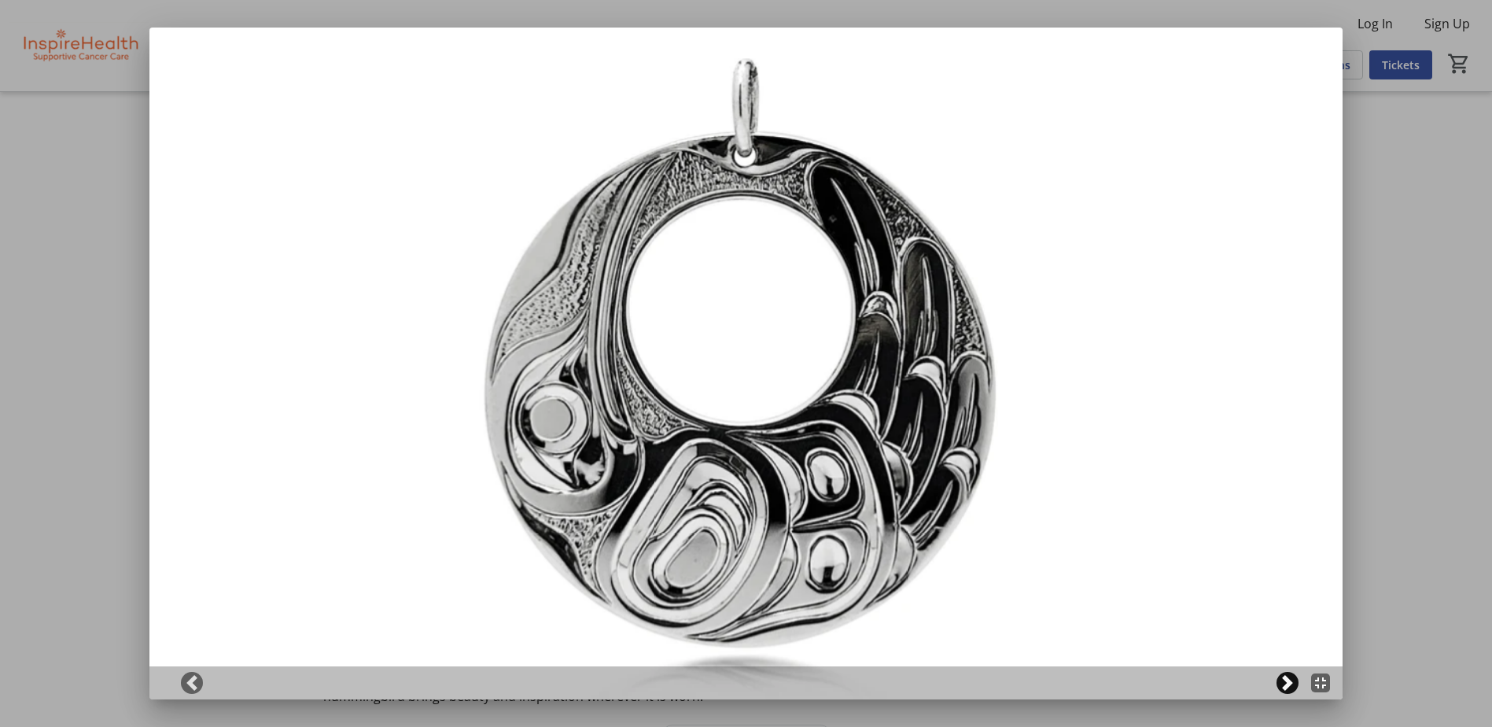
click at [1295, 681] on span at bounding box center [1287, 683] width 16 height 16
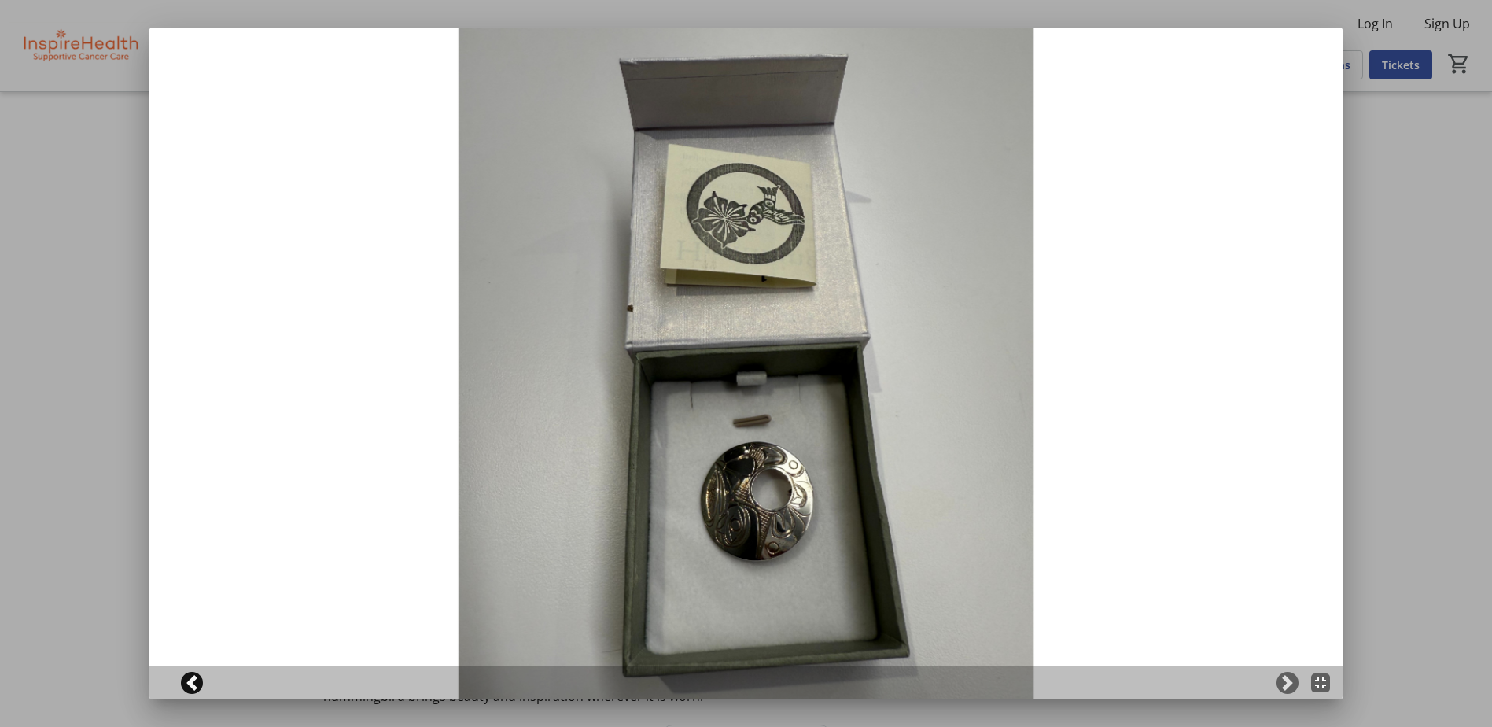
click at [190, 687] on span at bounding box center [192, 683] width 16 height 16
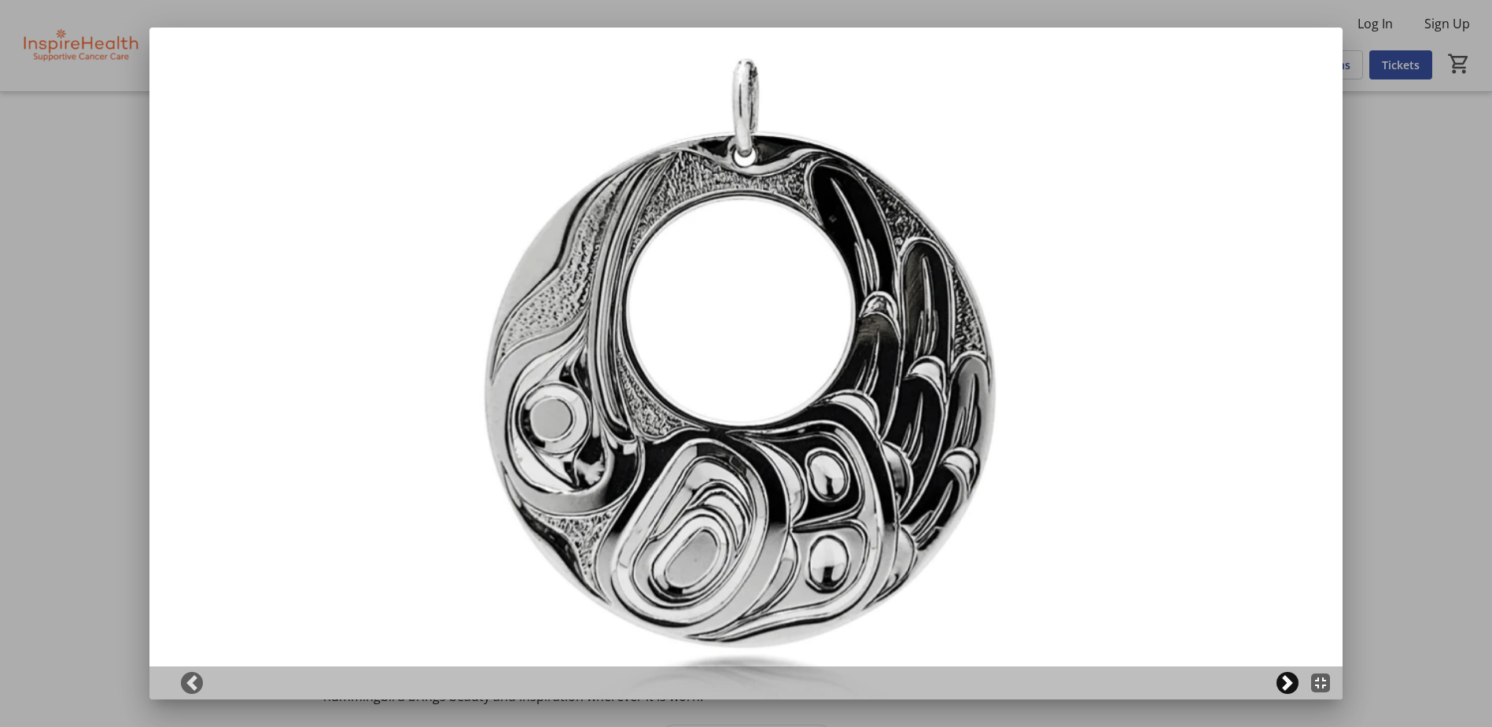
click at [1292, 677] on span at bounding box center [1287, 683] width 16 height 16
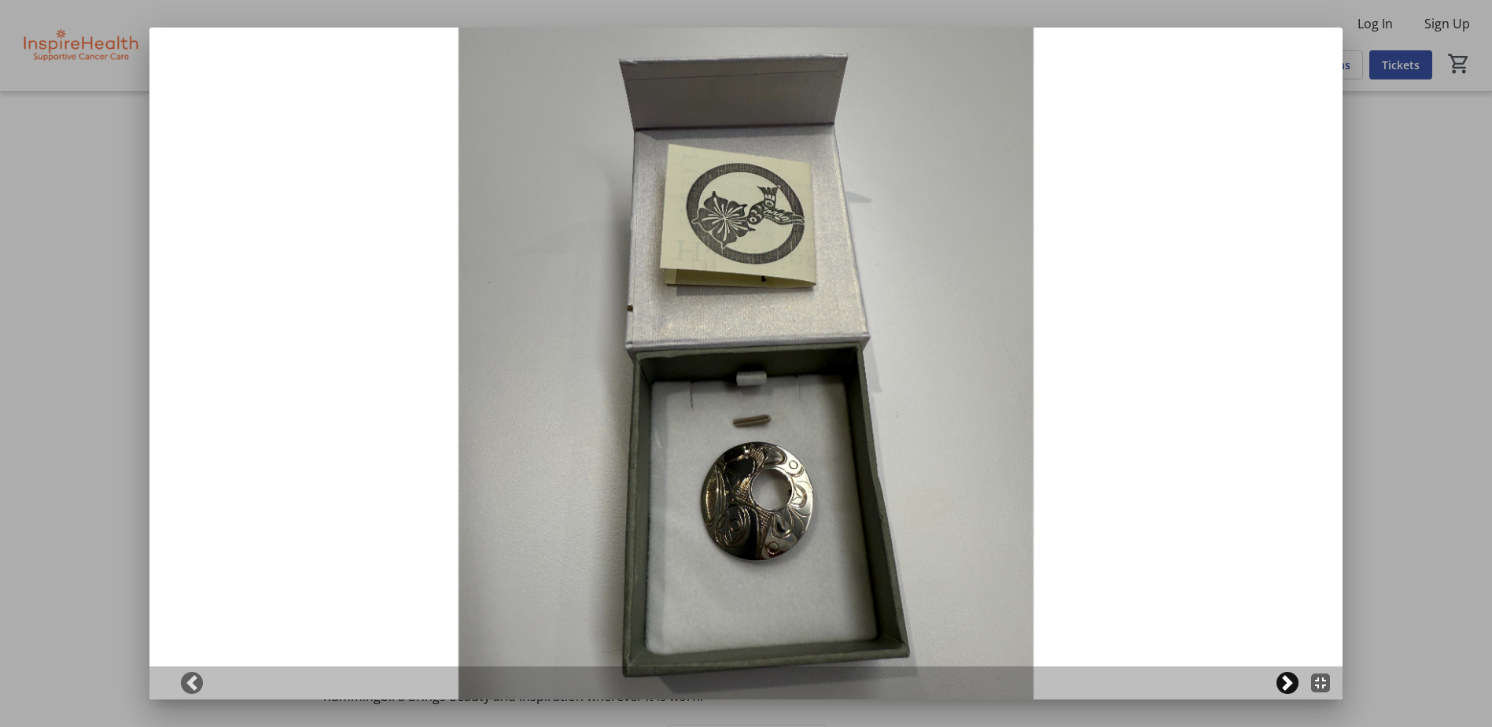
click at [1292, 677] on span at bounding box center [1287, 683] width 16 height 16
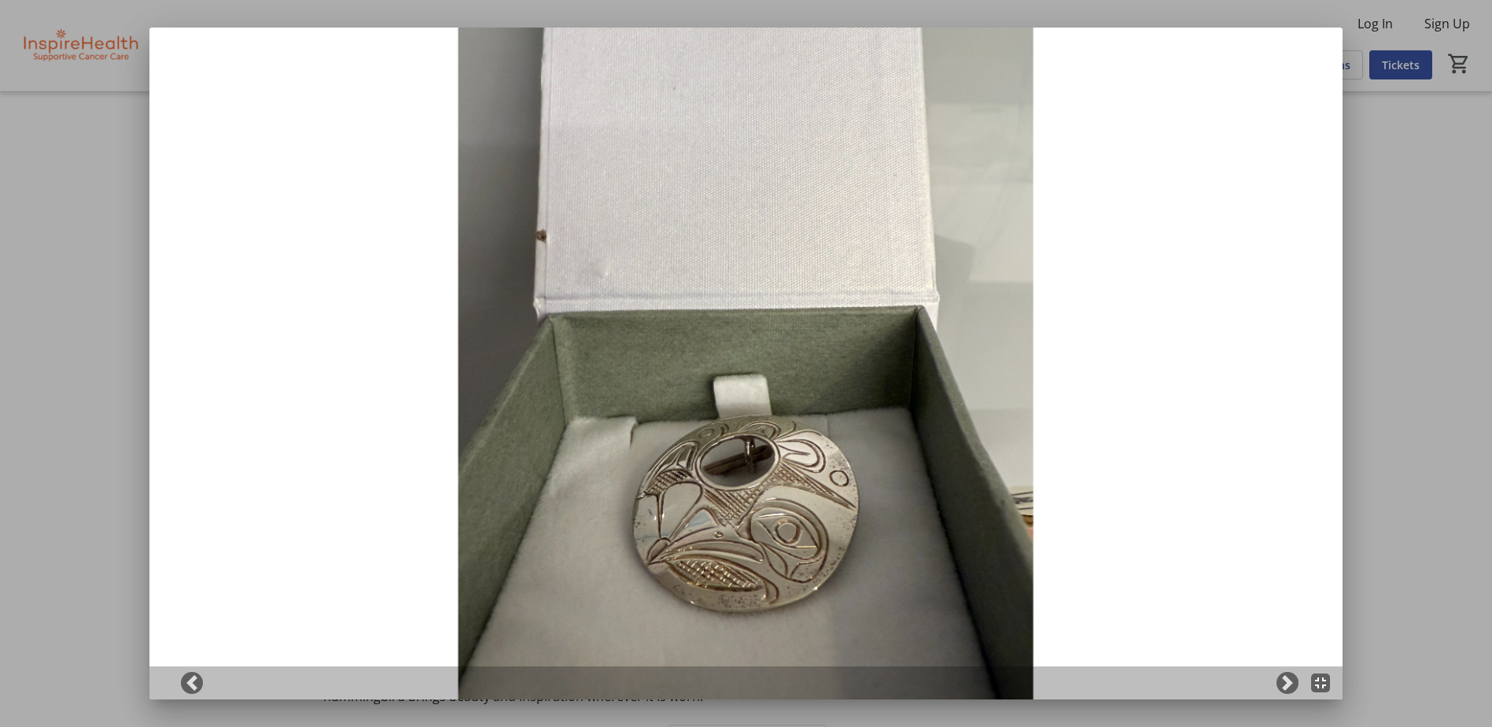
click at [1419, 444] on div at bounding box center [746, 363] width 1492 height 727
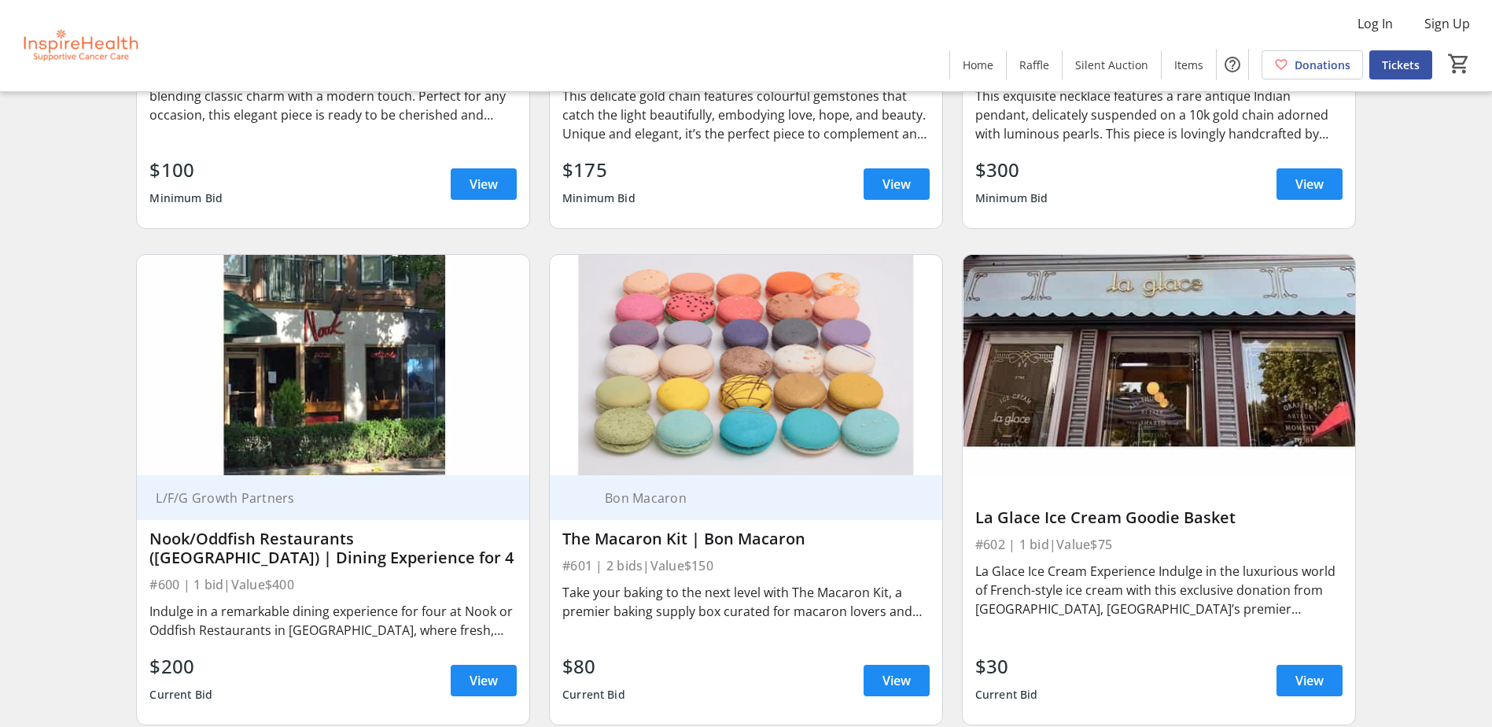
scroll to position [10930, 0]
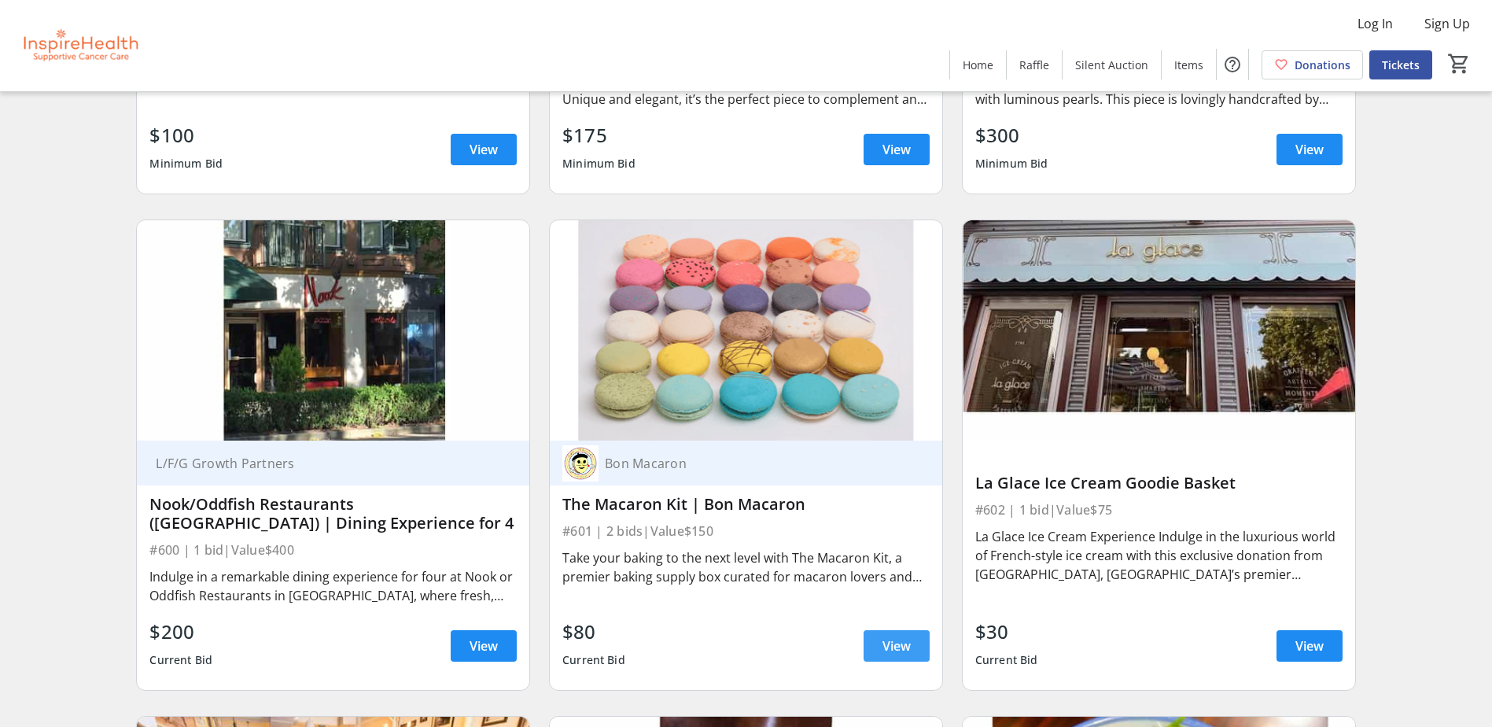
click at [882, 649] on span "View" at bounding box center [896, 645] width 28 height 19
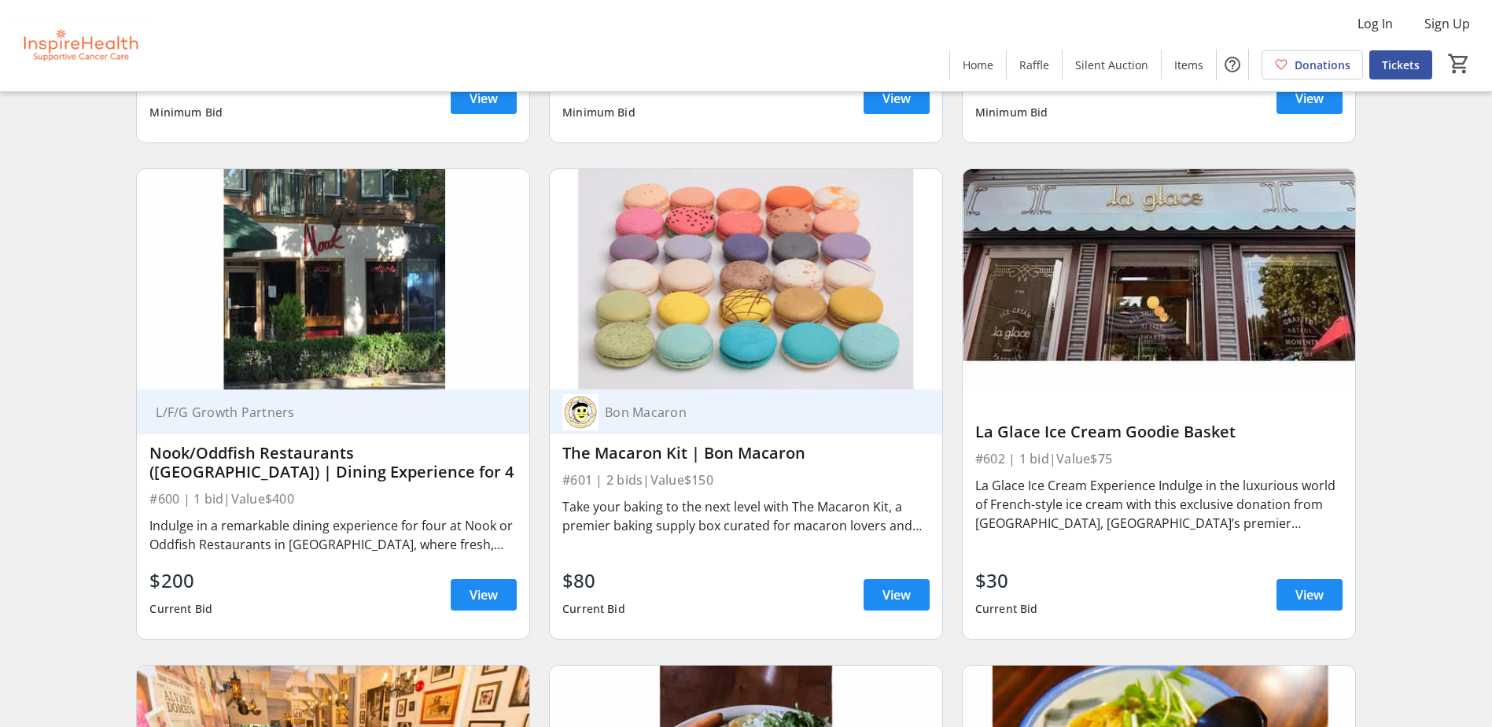
scroll to position [11009, 0]
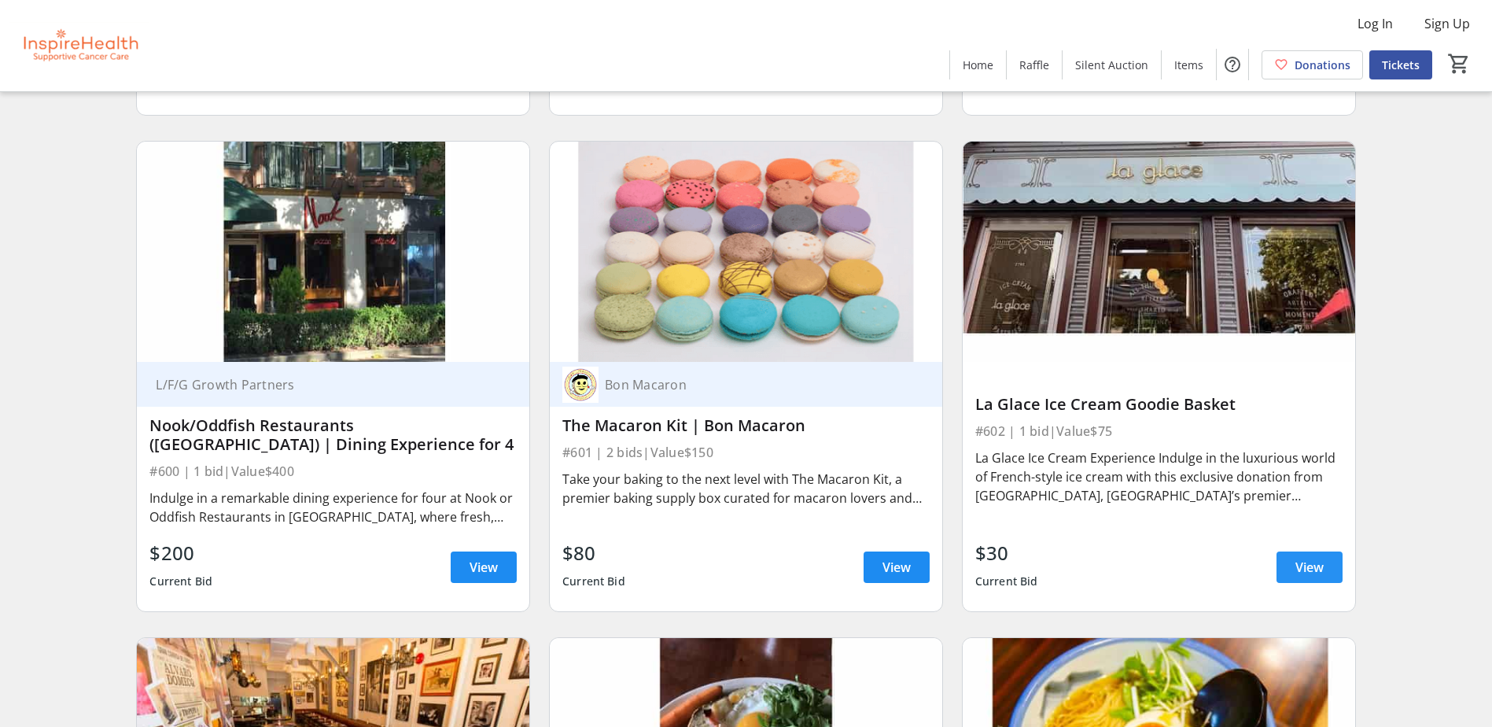
click at [1305, 571] on span "View" at bounding box center [1309, 567] width 28 height 19
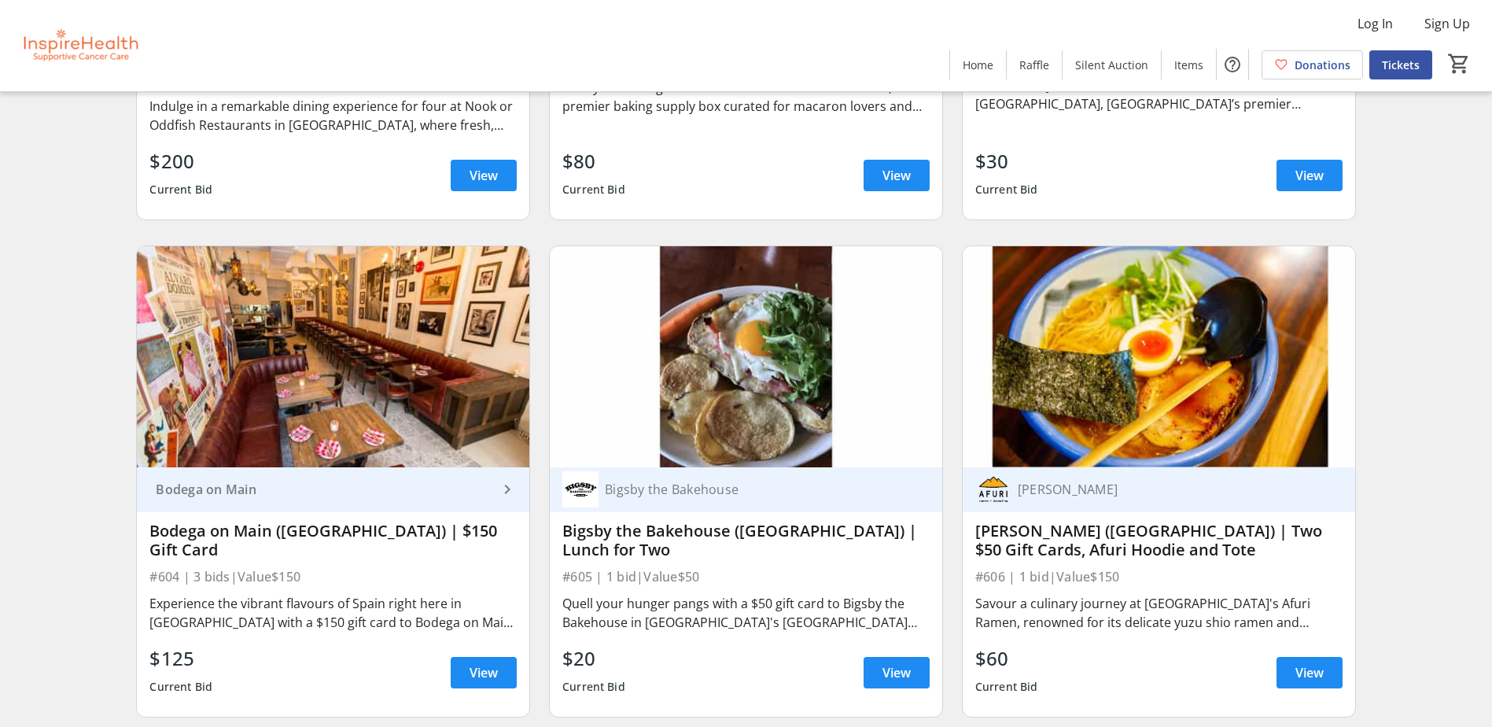
scroll to position [11402, 0]
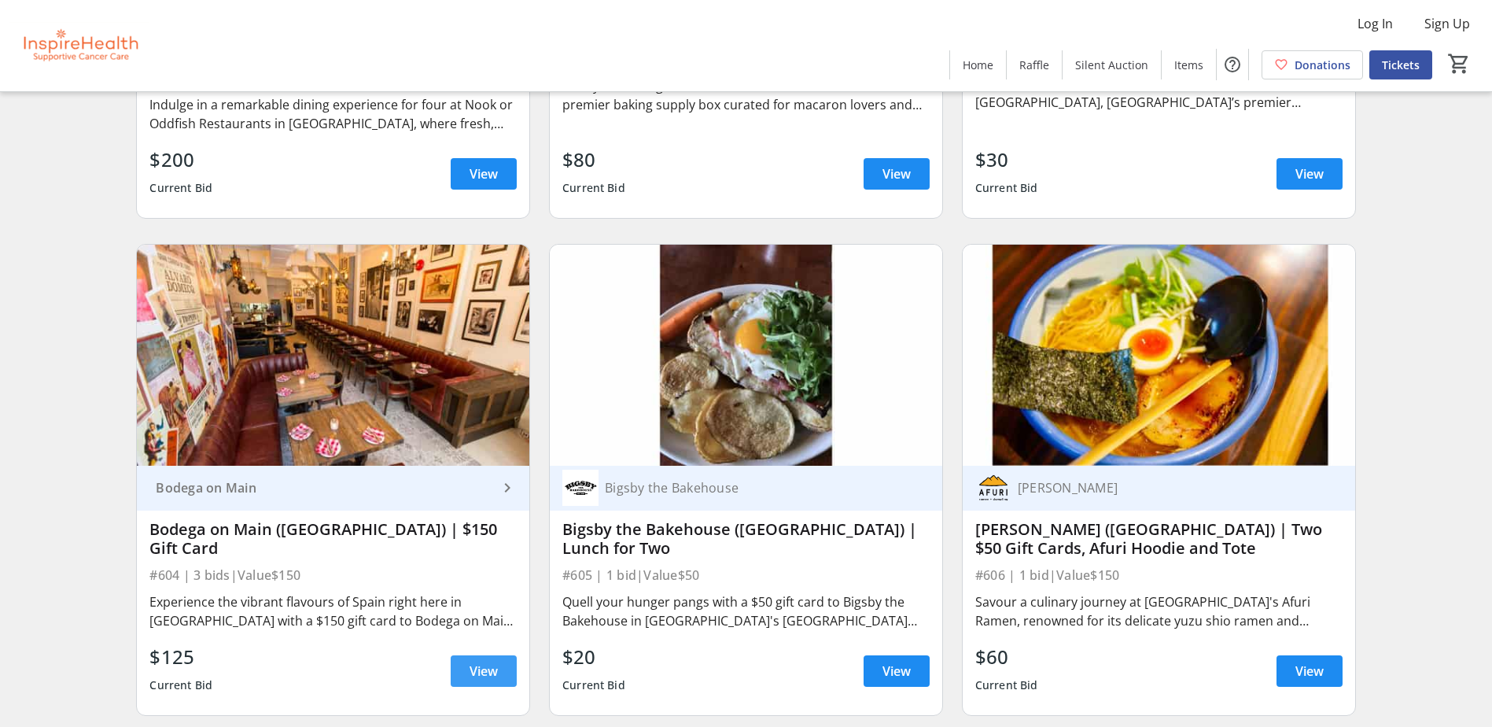
click at [488, 662] on span "View" at bounding box center [483, 670] width 28 height 19
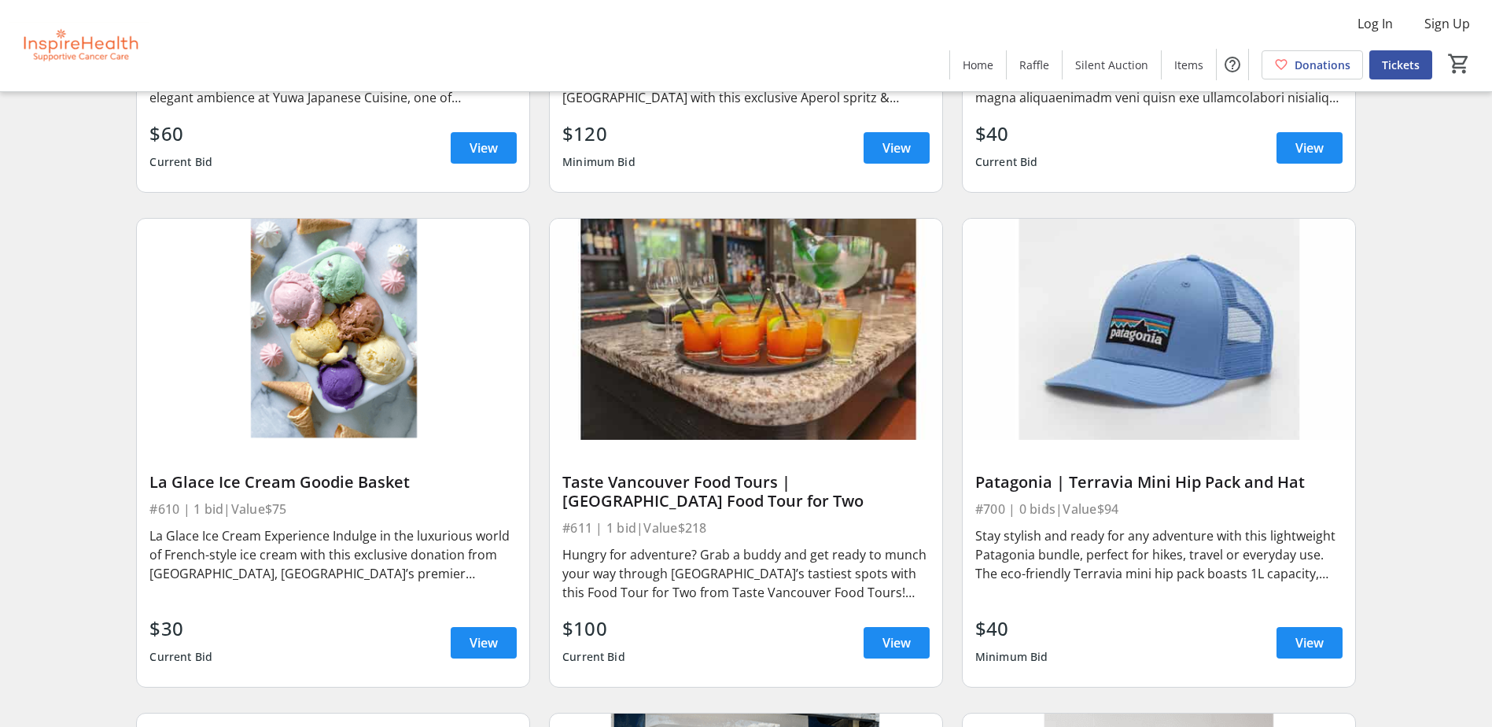
scroll to position [12424, 0]
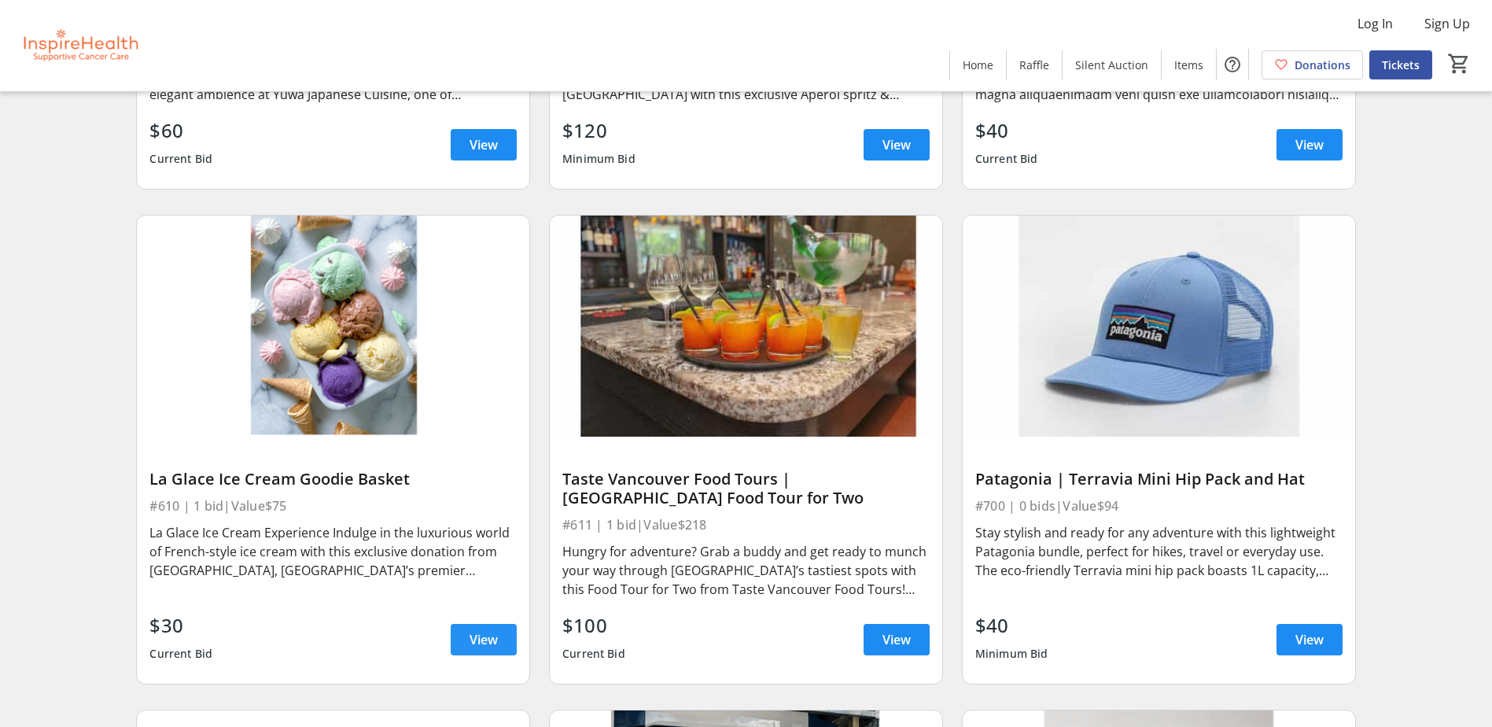
click at [474, 633] on span "View" at bounding box center [483, 639] width 28 height 19
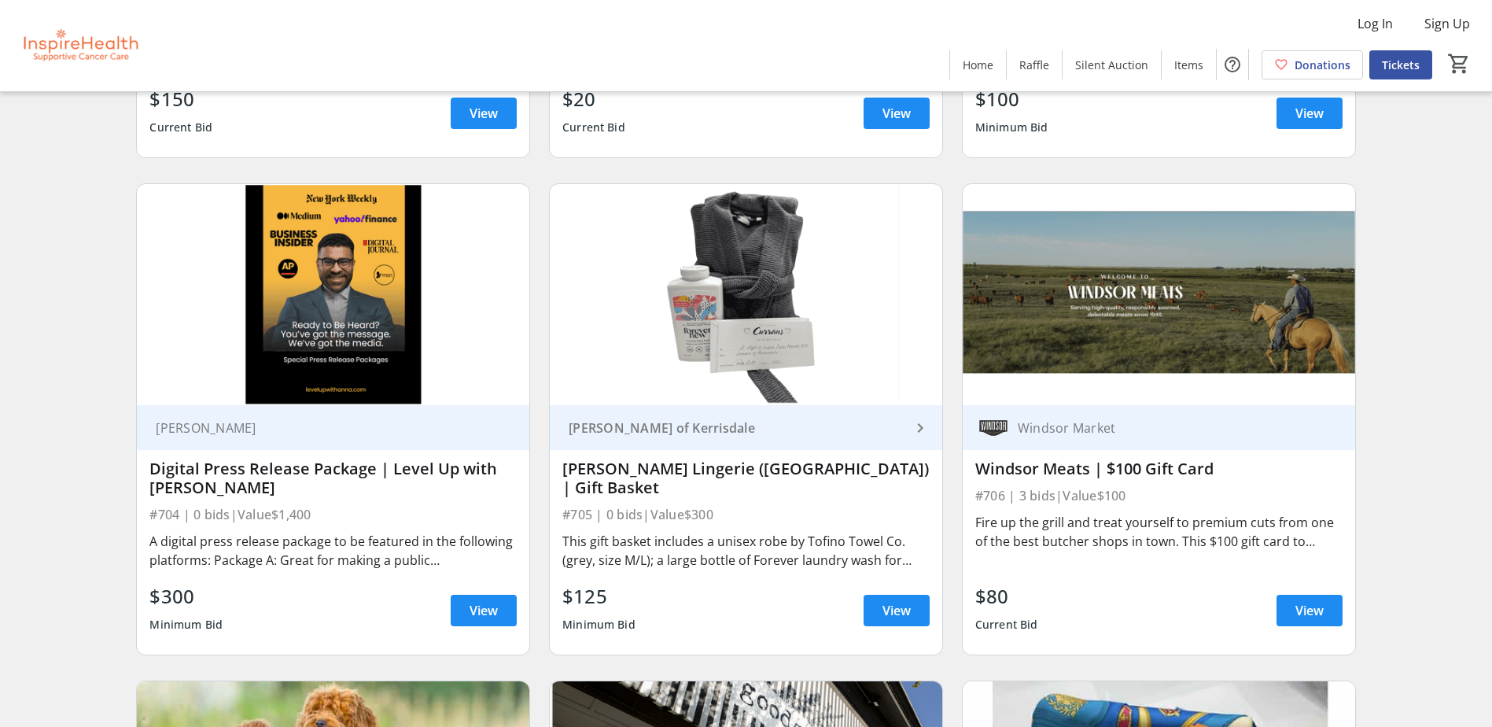
scroll to position [13368, 0]
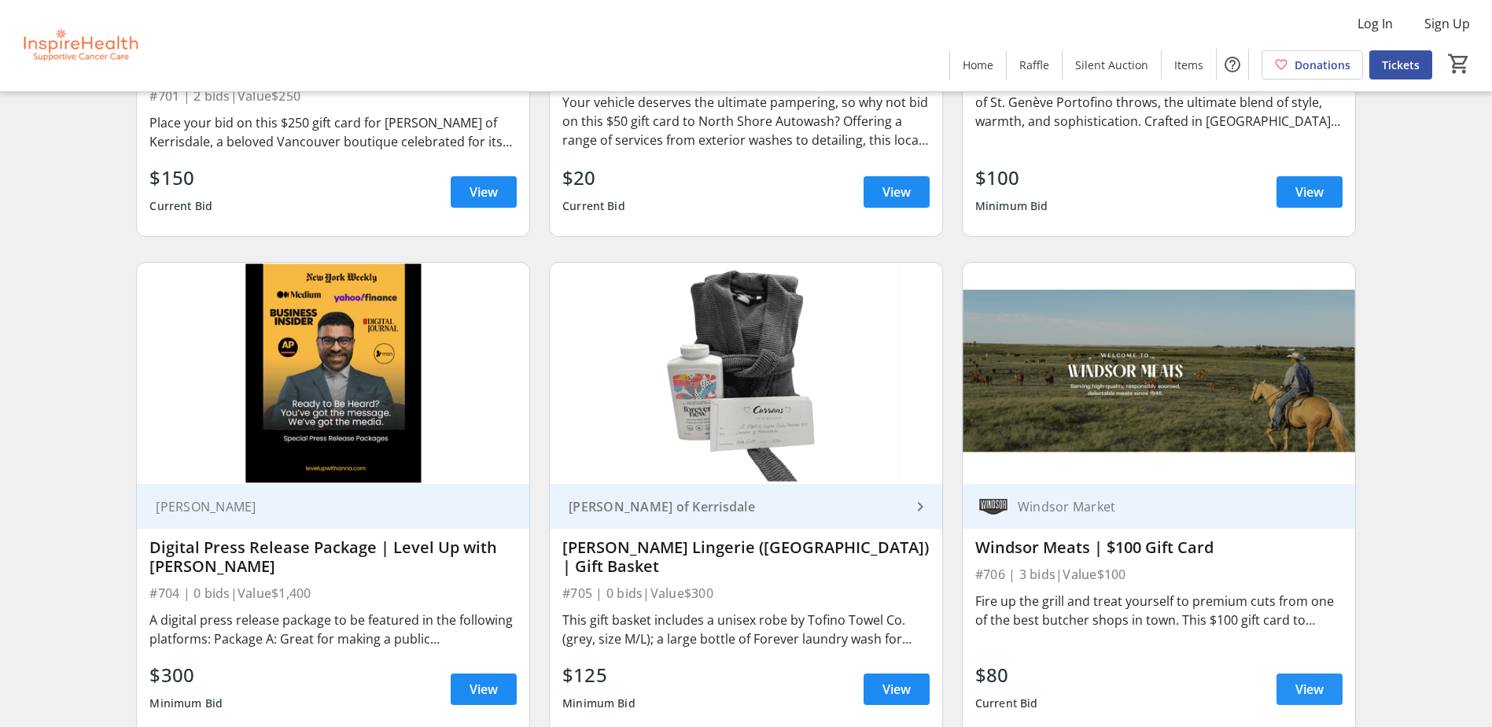
click at [1319, 693] on span "View" at bounding box center [1309, 688] width 28 height 19
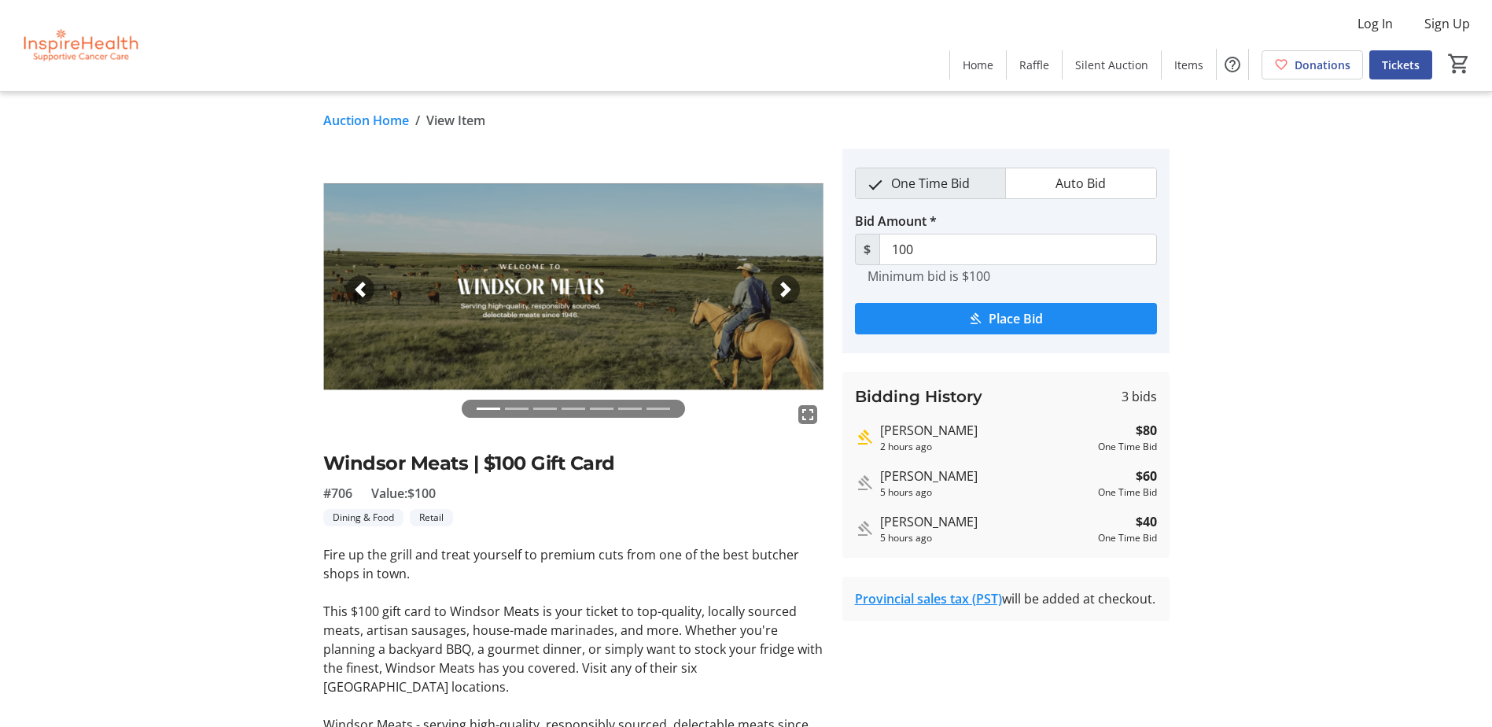
click at [808, 411] on mat-icon "fullscreen" at bounding box center [807, 414] width 19 height 19
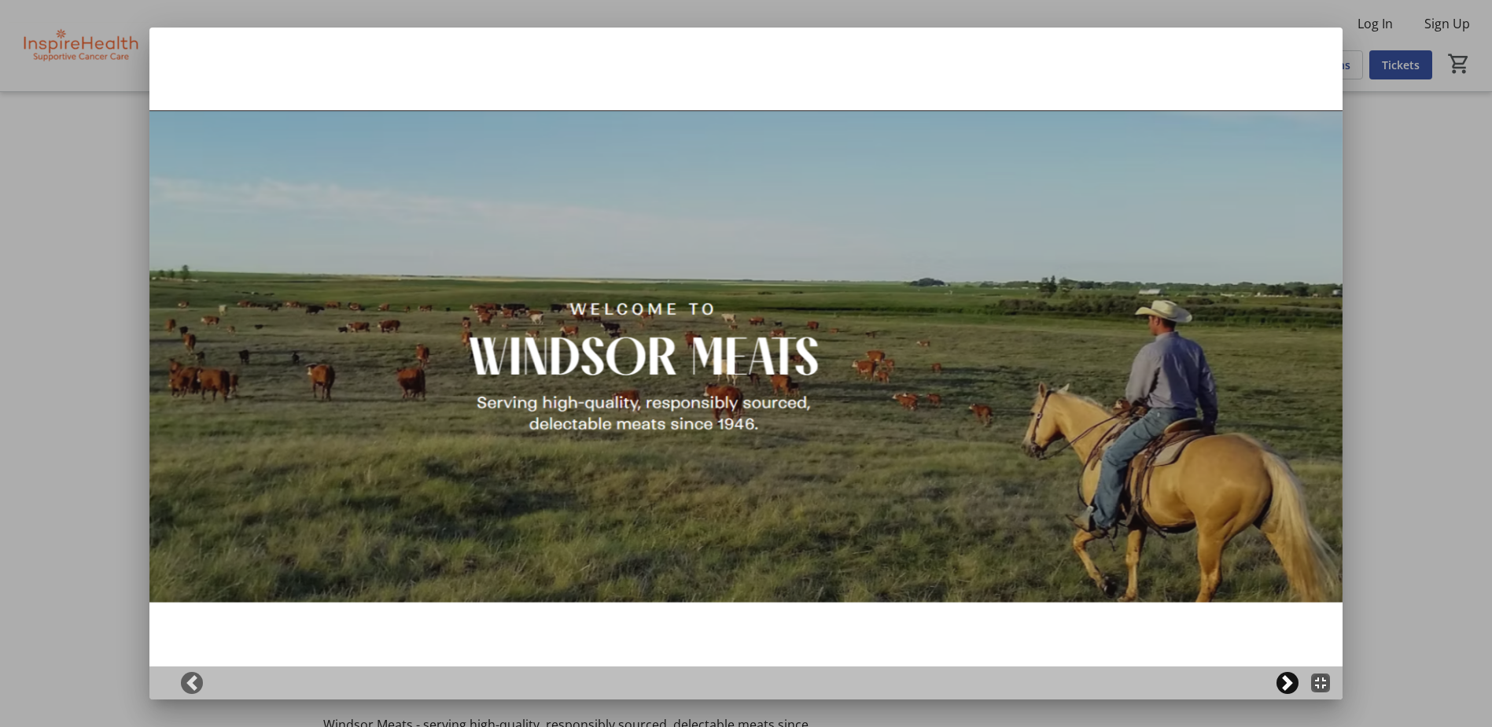
click at [1286, 677] on span at bounding box center [1287, 683] width 16 height 16
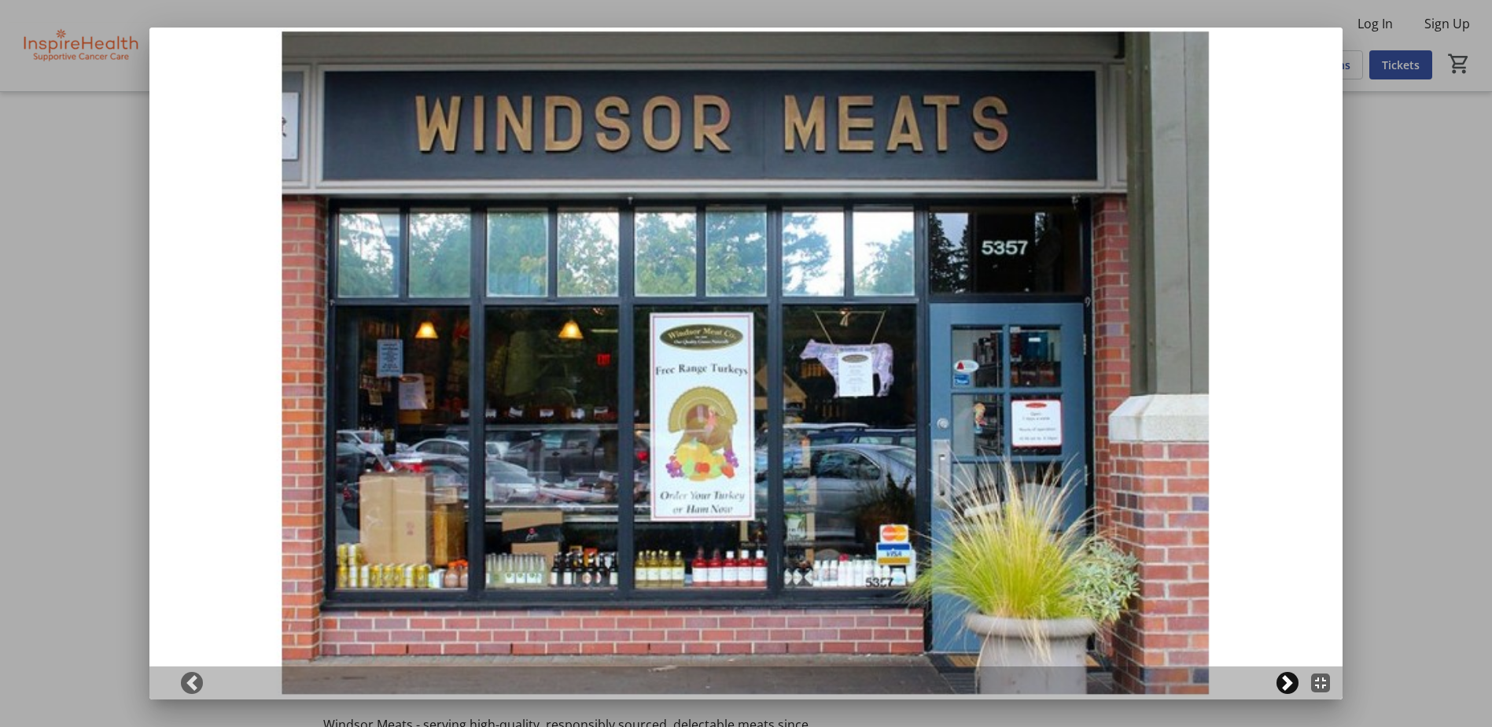
click at [1286, 677] on span at bounding box center [1287, 683] width 16 height 16
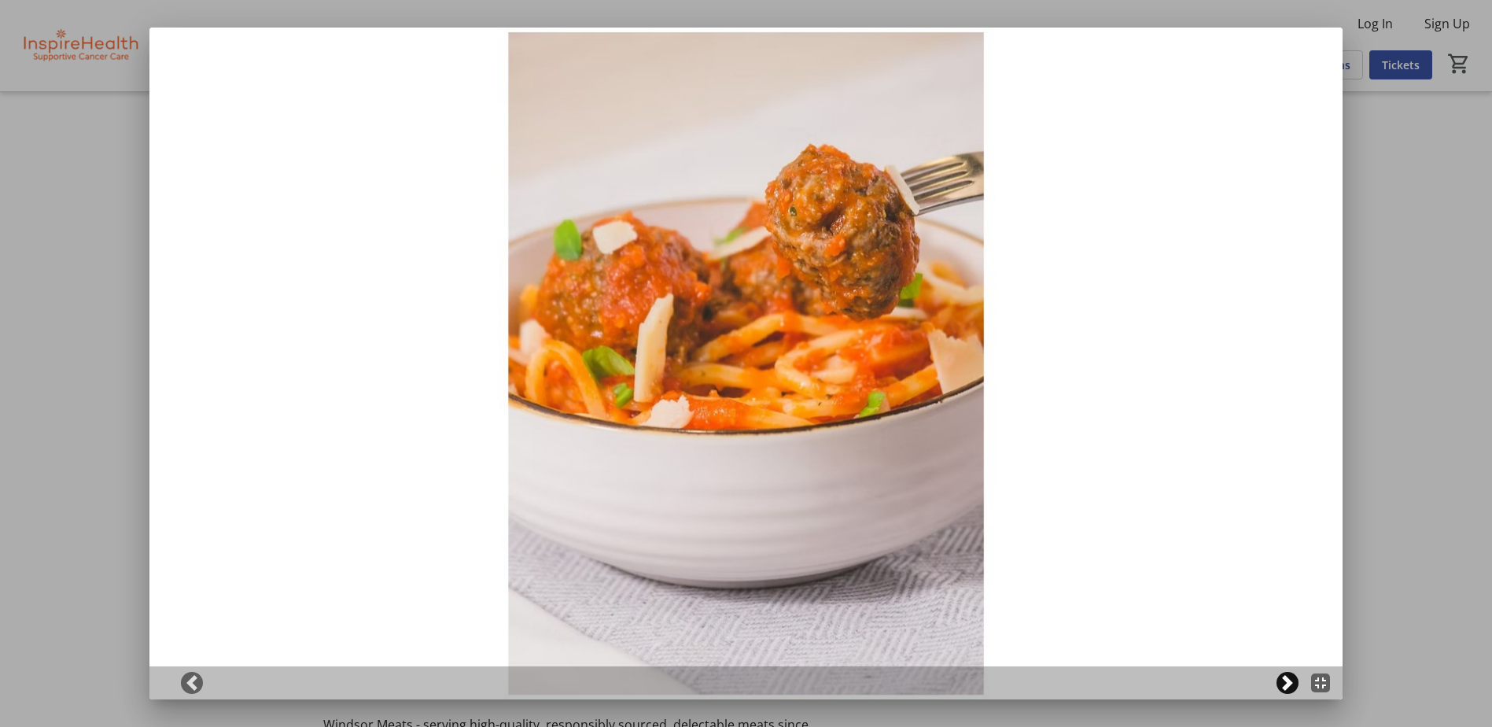
click at [1286, 677] on span at bounding box center [1287, 683] width 16 height 16
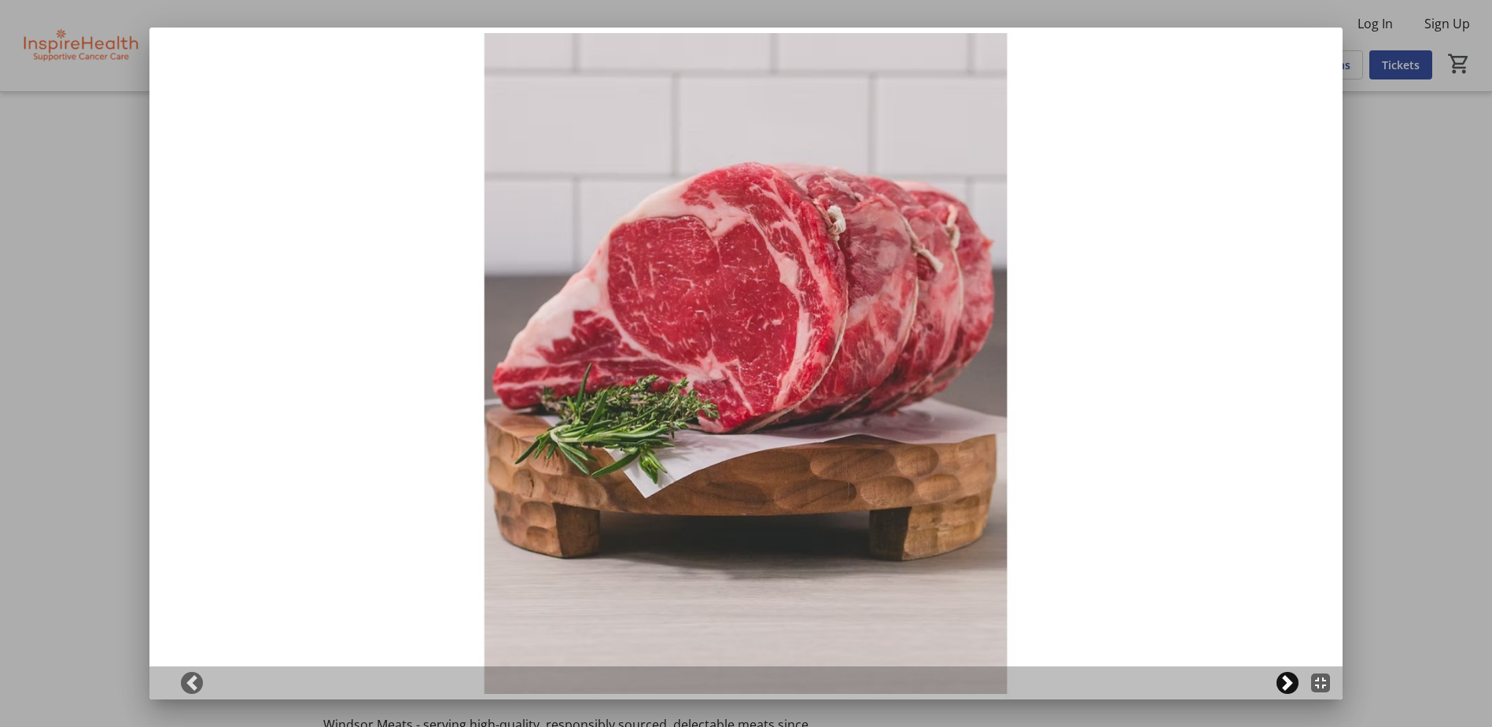
click at [1286, 677] on span at bounding box center [1287, 683] width 16 height 16
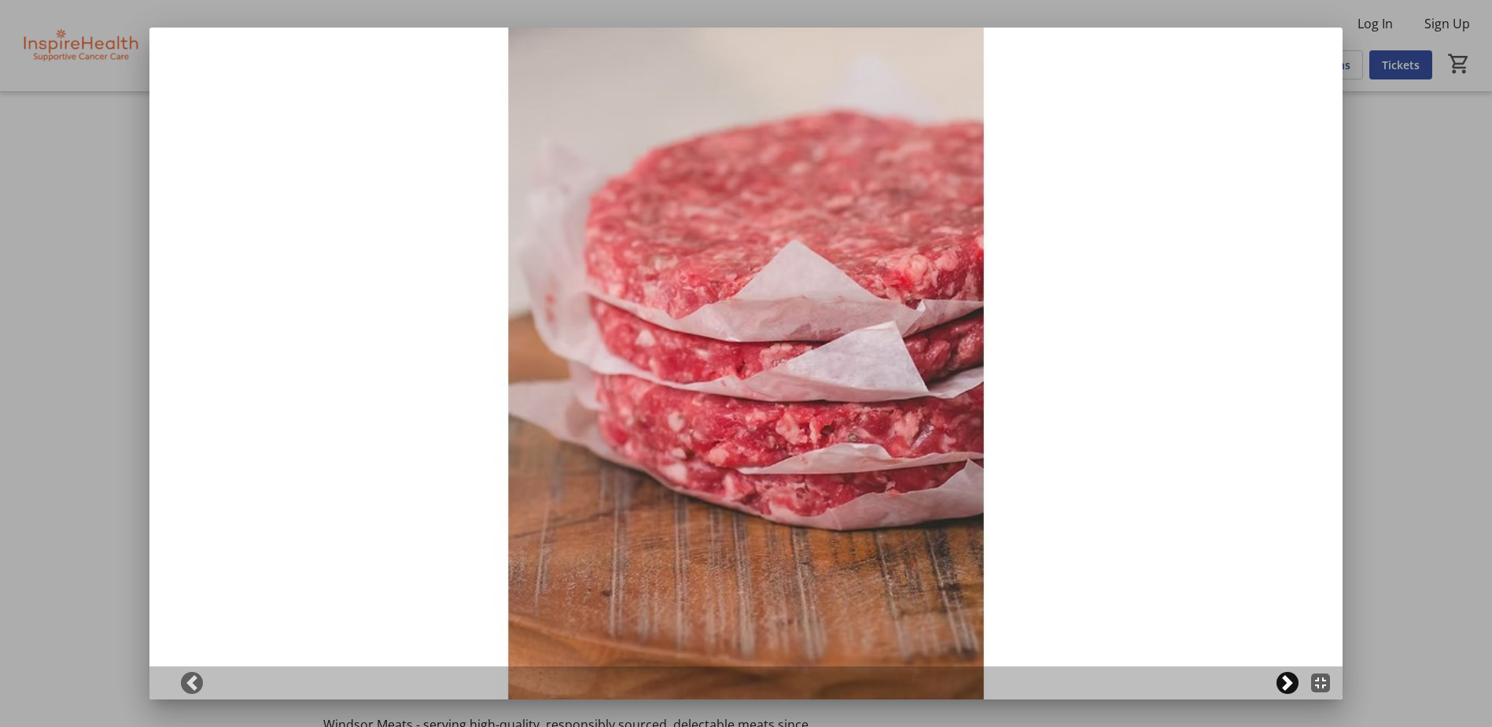
click at [1286, 677] on span at bounding box center [1287, 683] width 16 height 16
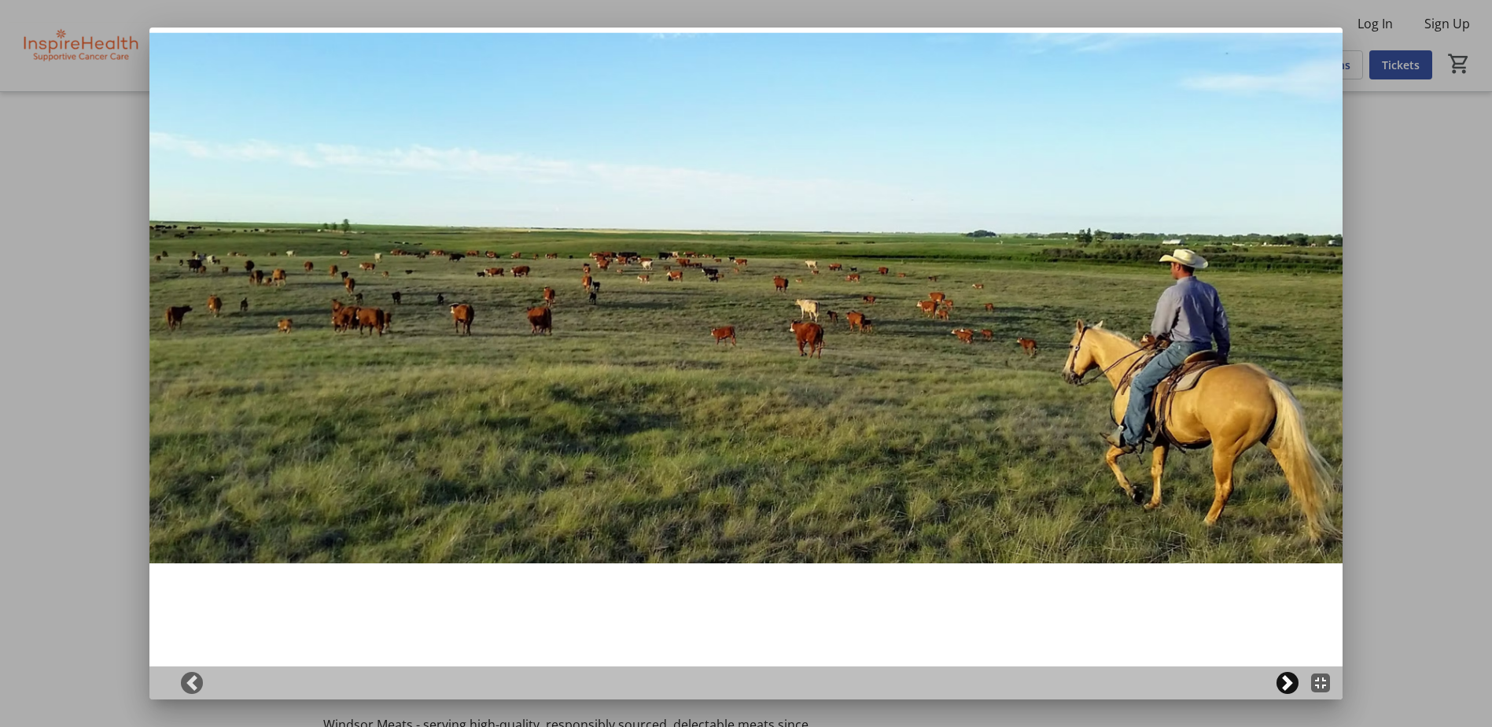
click at [1286, 677] on span at bounding box center [1287, 683] width 16 height 16
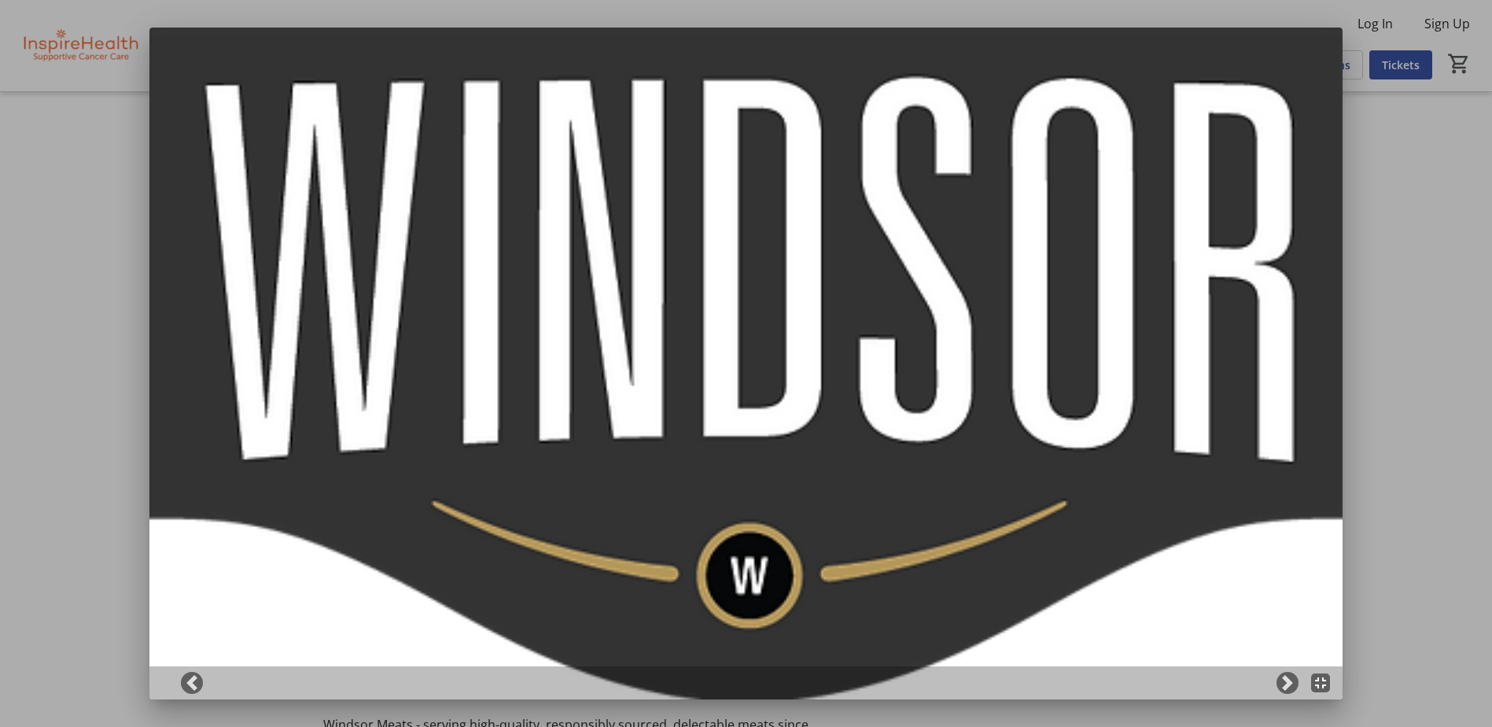
click at [1445, 488] on div at bounding box center [746, 363] width 1492 height 727
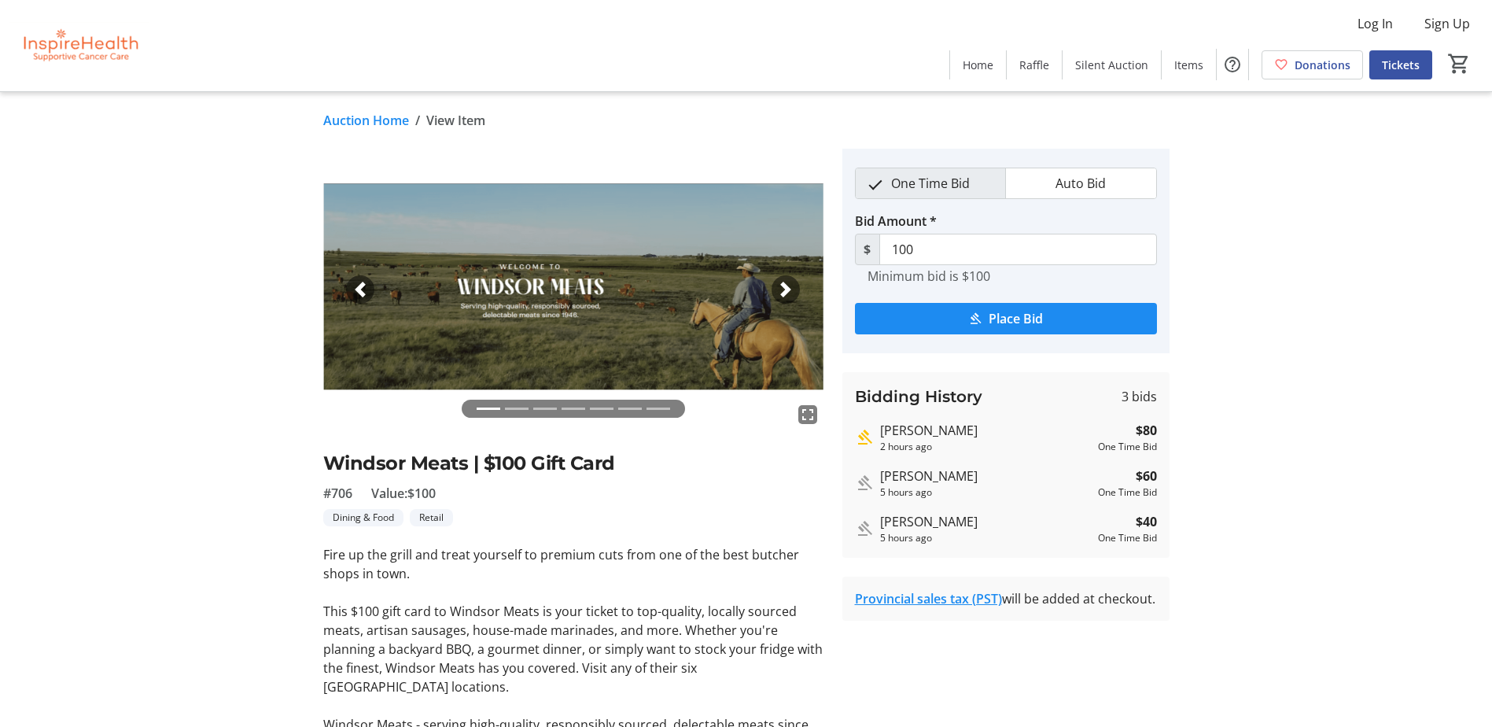
click at [349, 124] on link "Auction Home" at bounding box center [366, 120] width 86 height 19
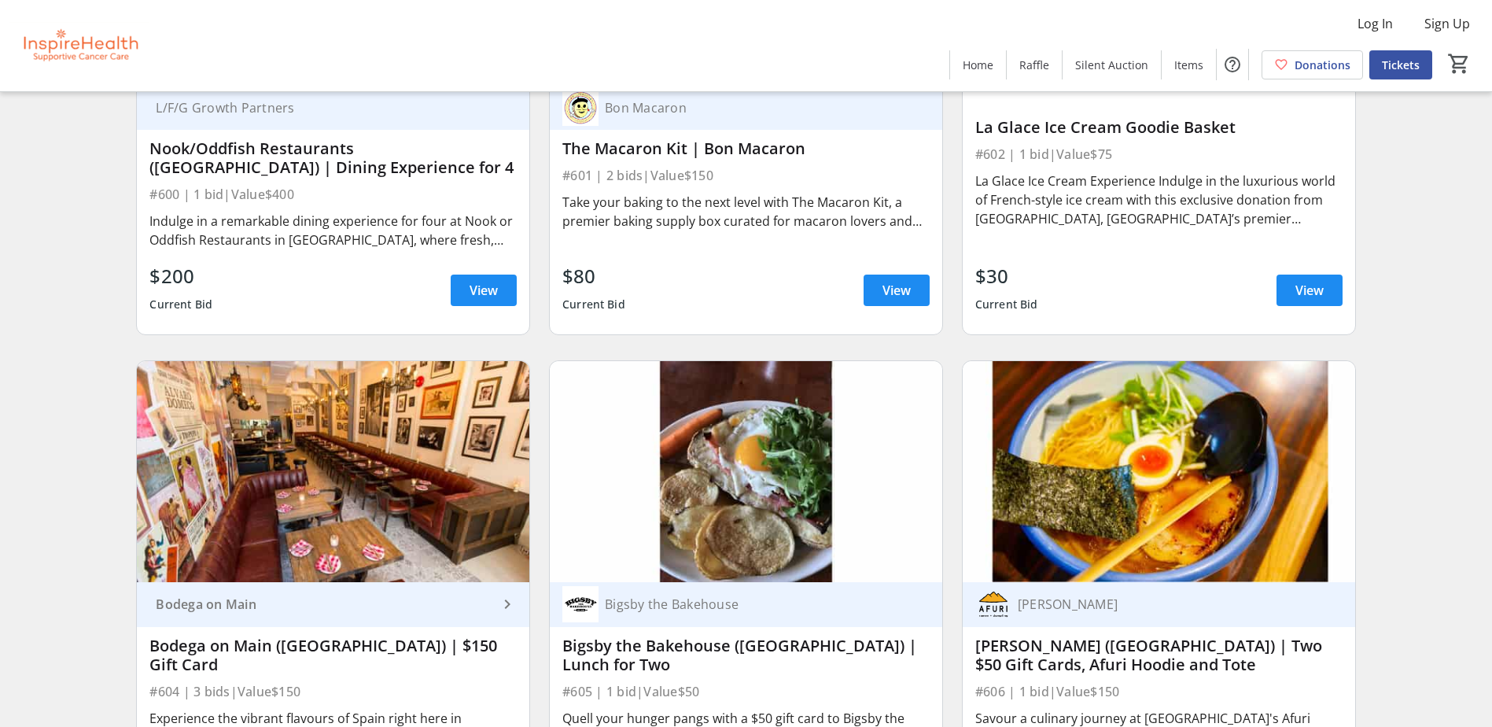
scroll to position [10986, 0]
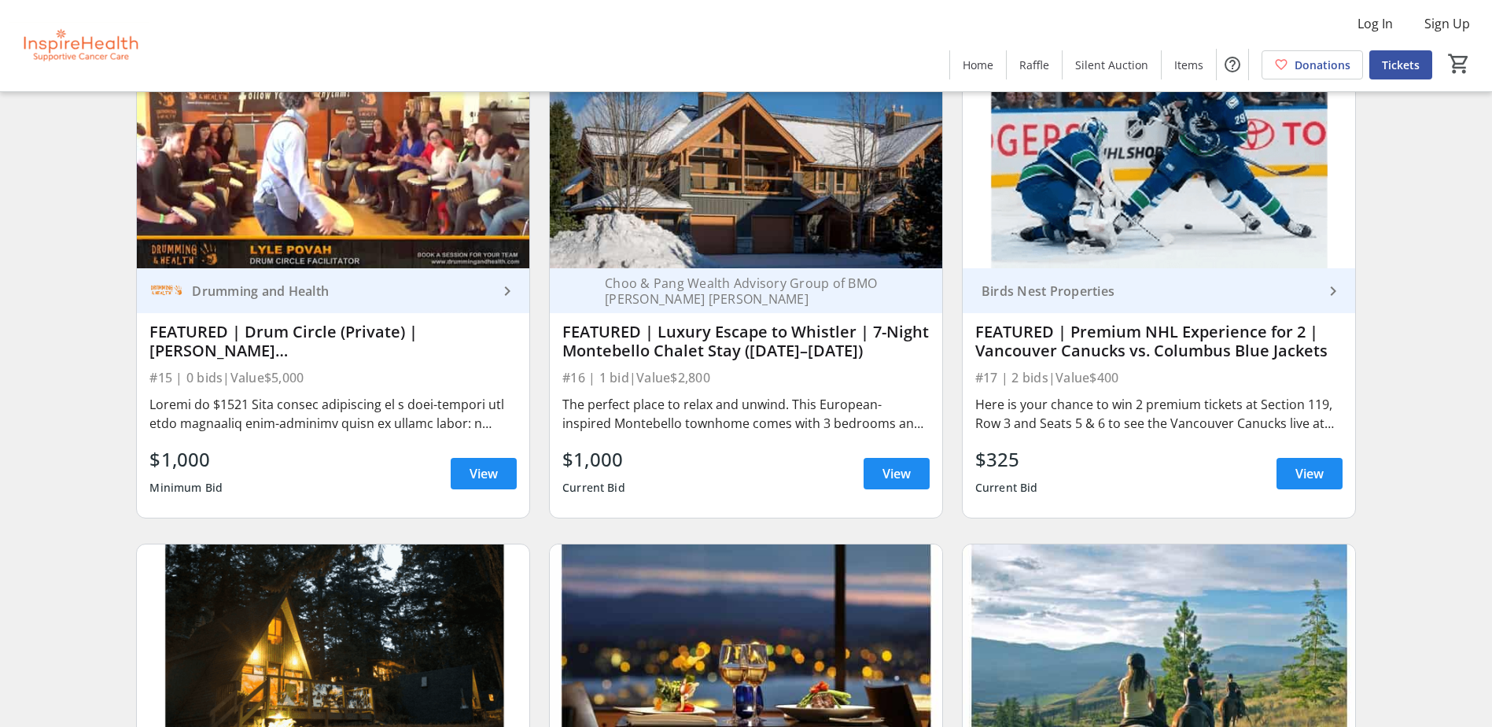
scroll to position [708, 0]
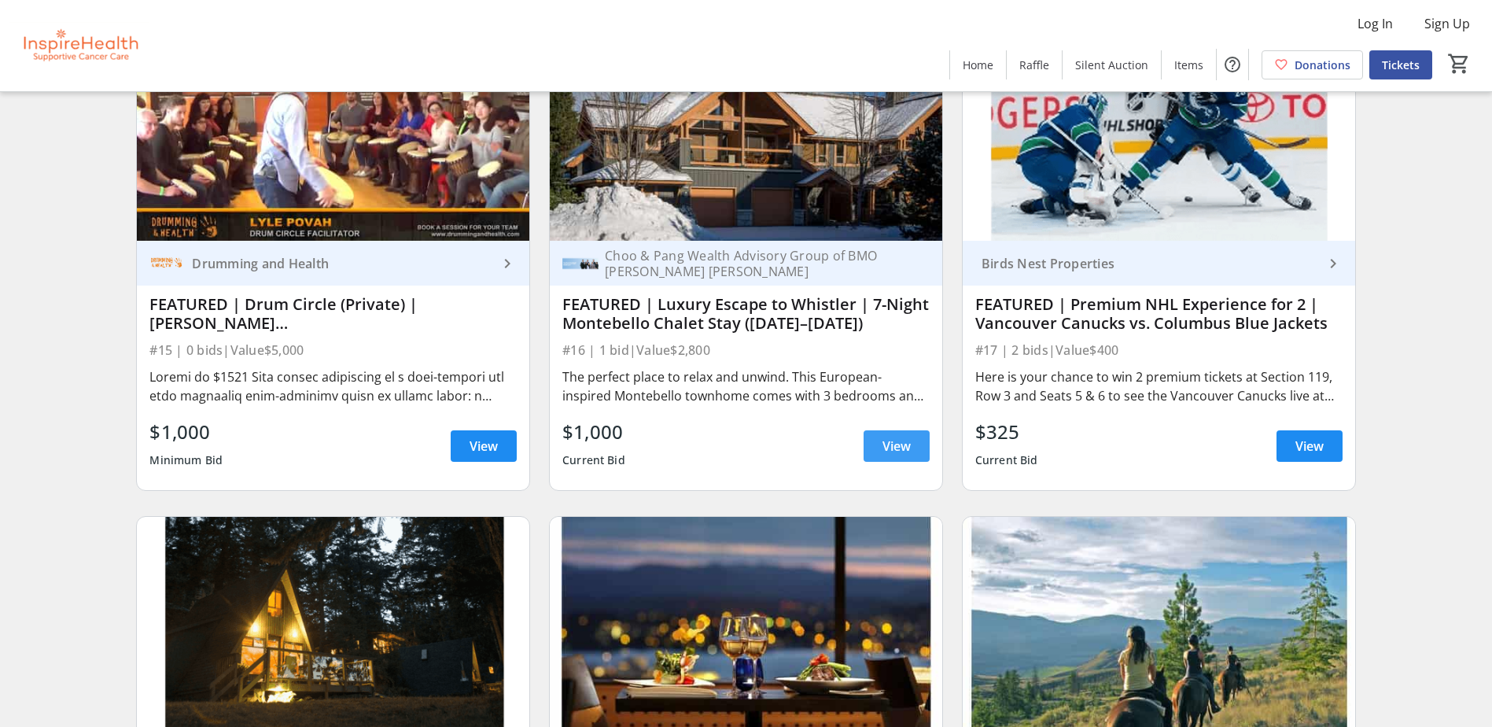
click at [875, 458] on span at bounding box center [896, 446] width 66 height 38
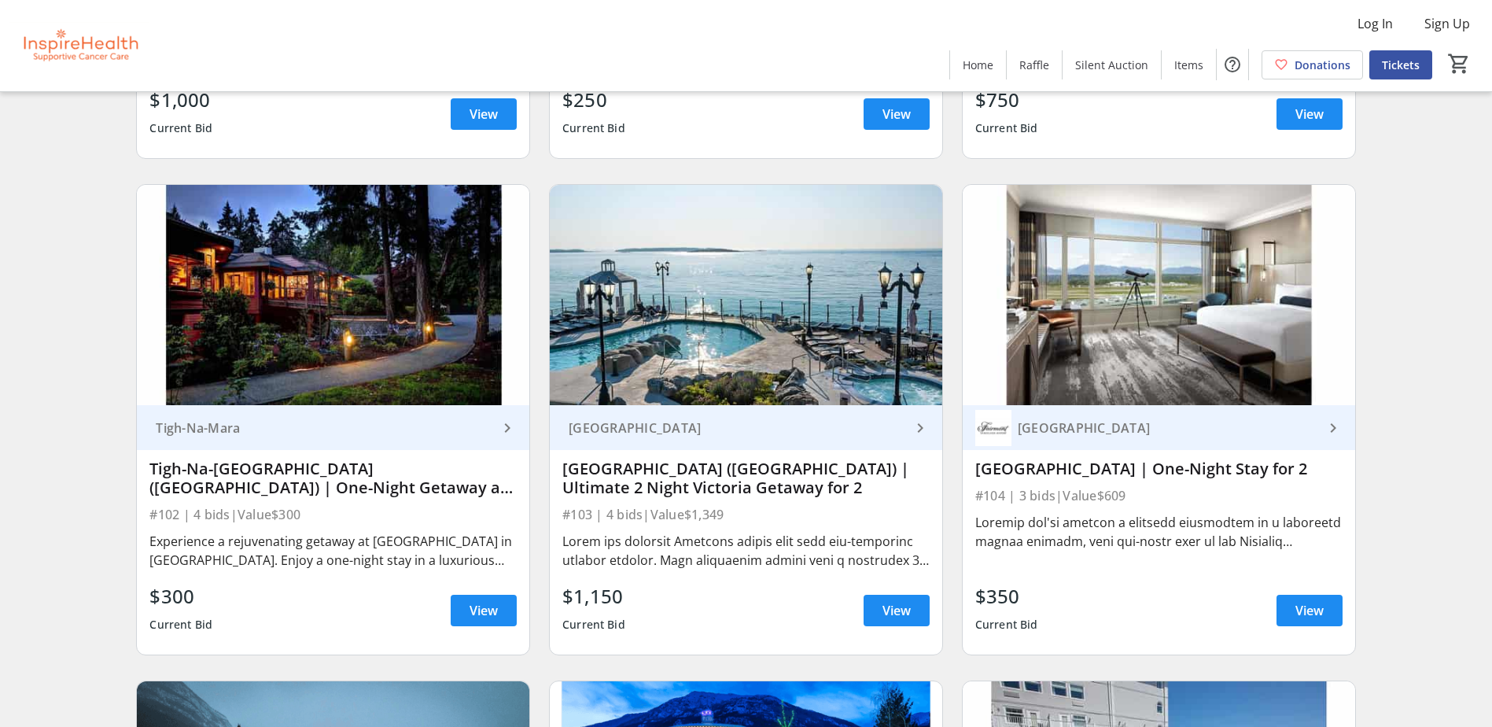
scroll to position [1494, 0]
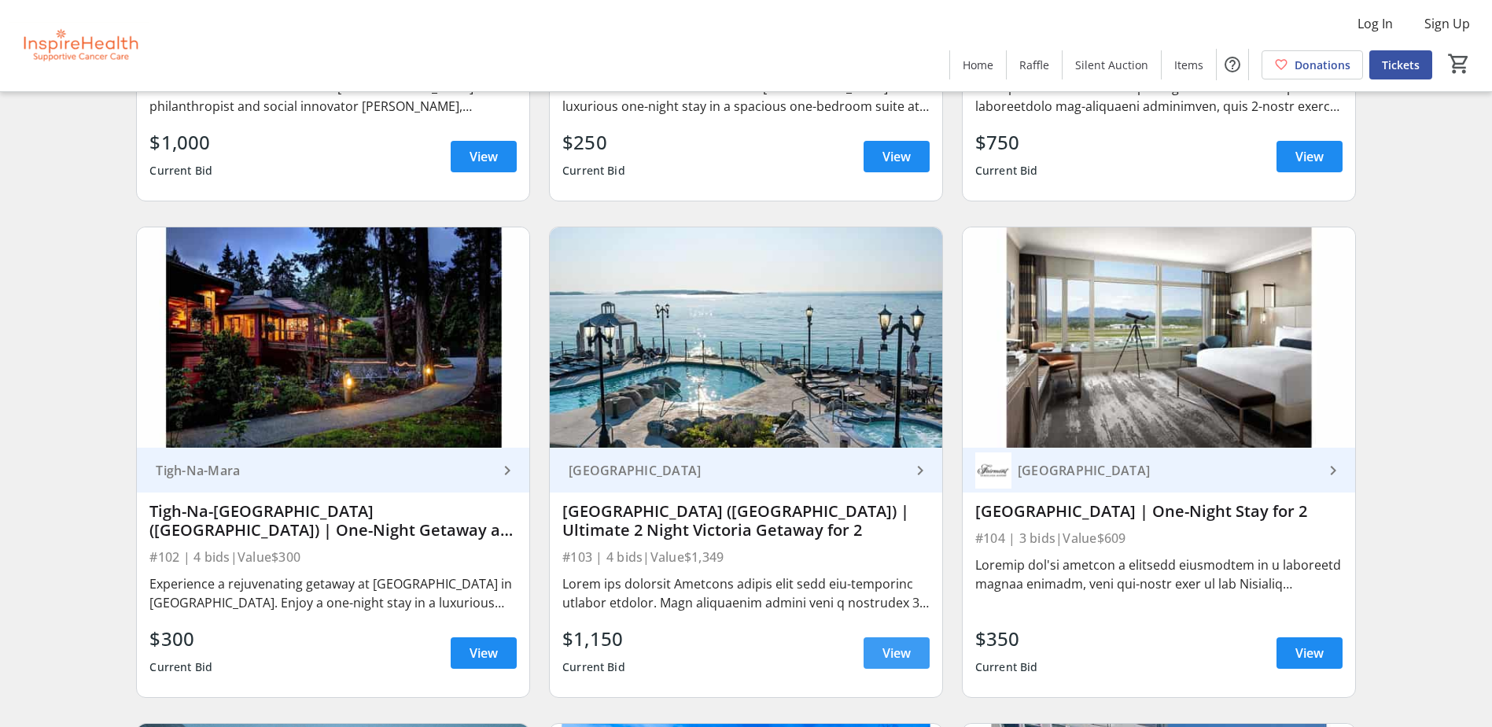
click at [882, 660] on span "View" at bounding box center [896, 652] width 28 height 19
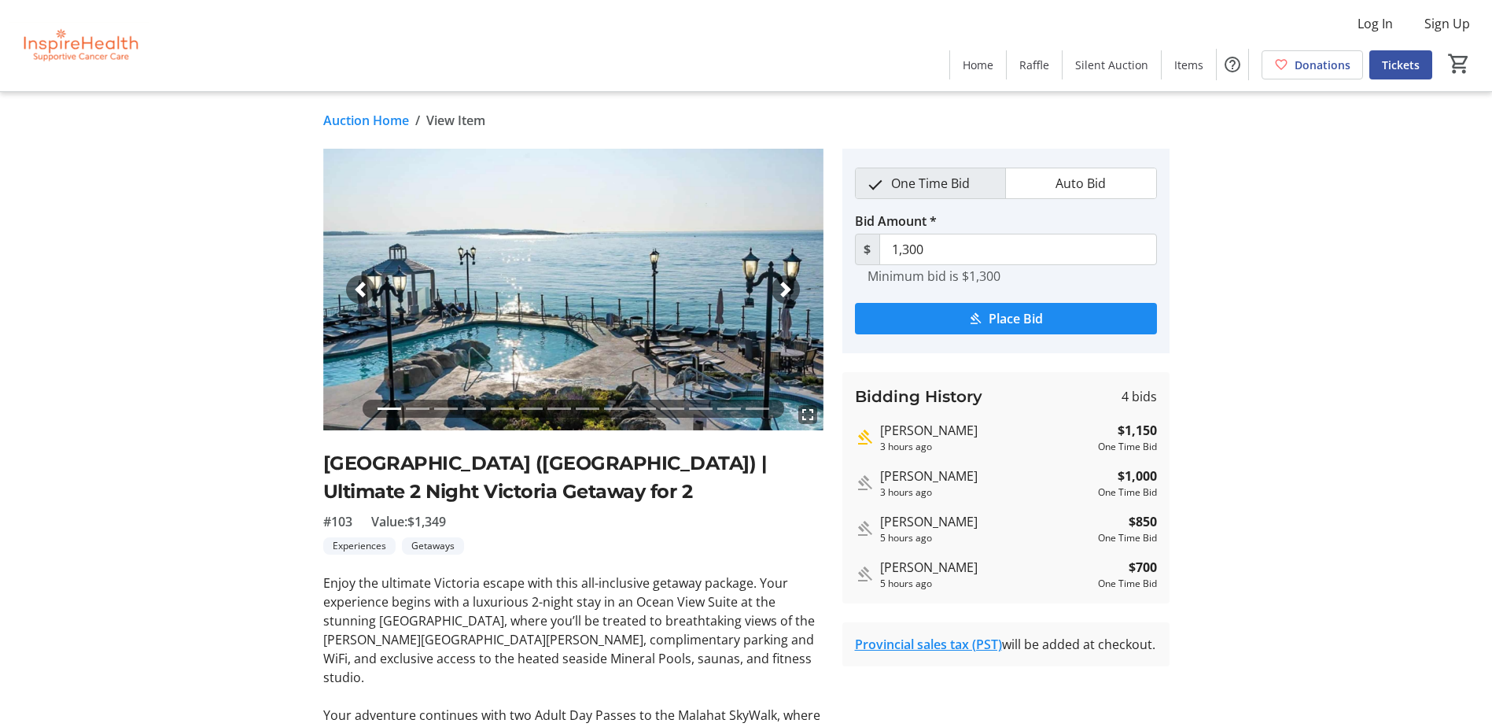
click at [343, 119] on link "Auction Home" at bounding box center [366, 120] width 86 height 19
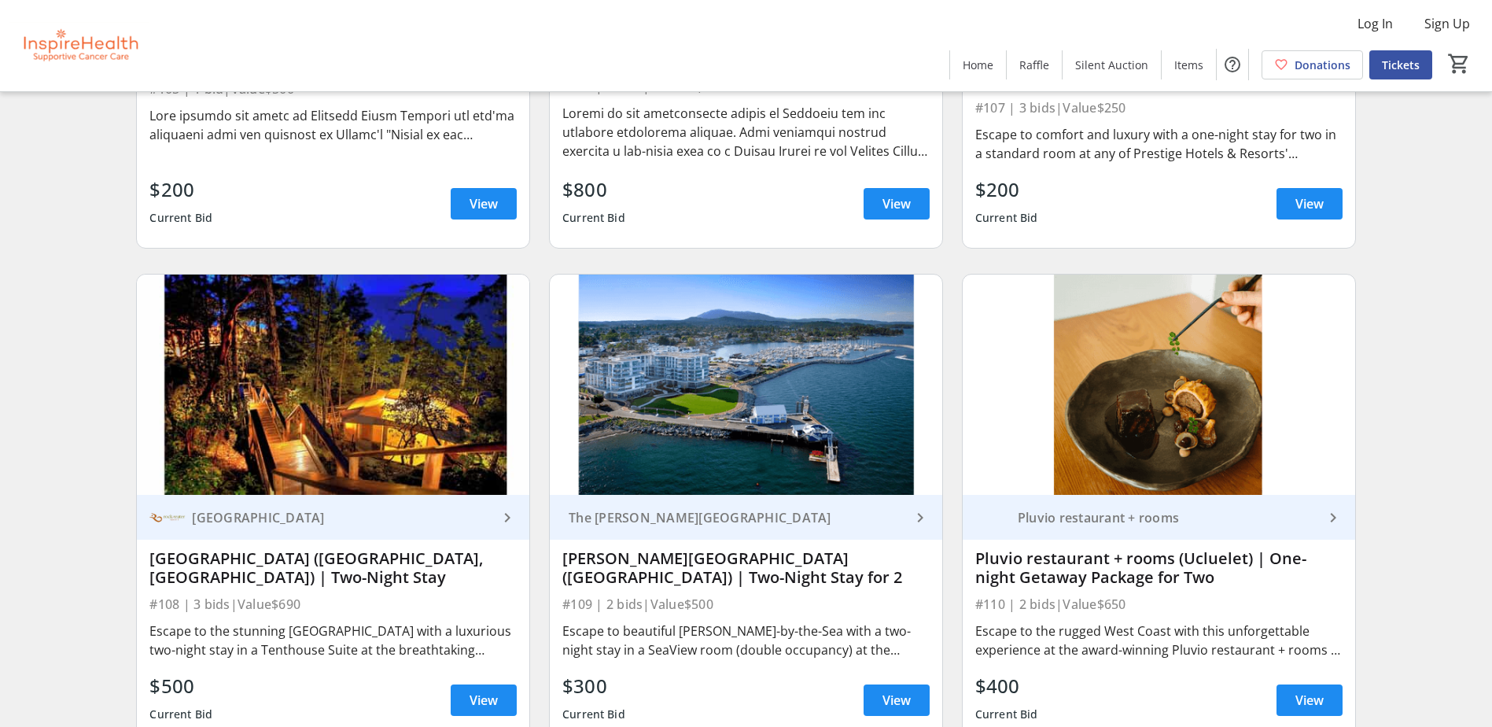
scroll to position [2516, 0]
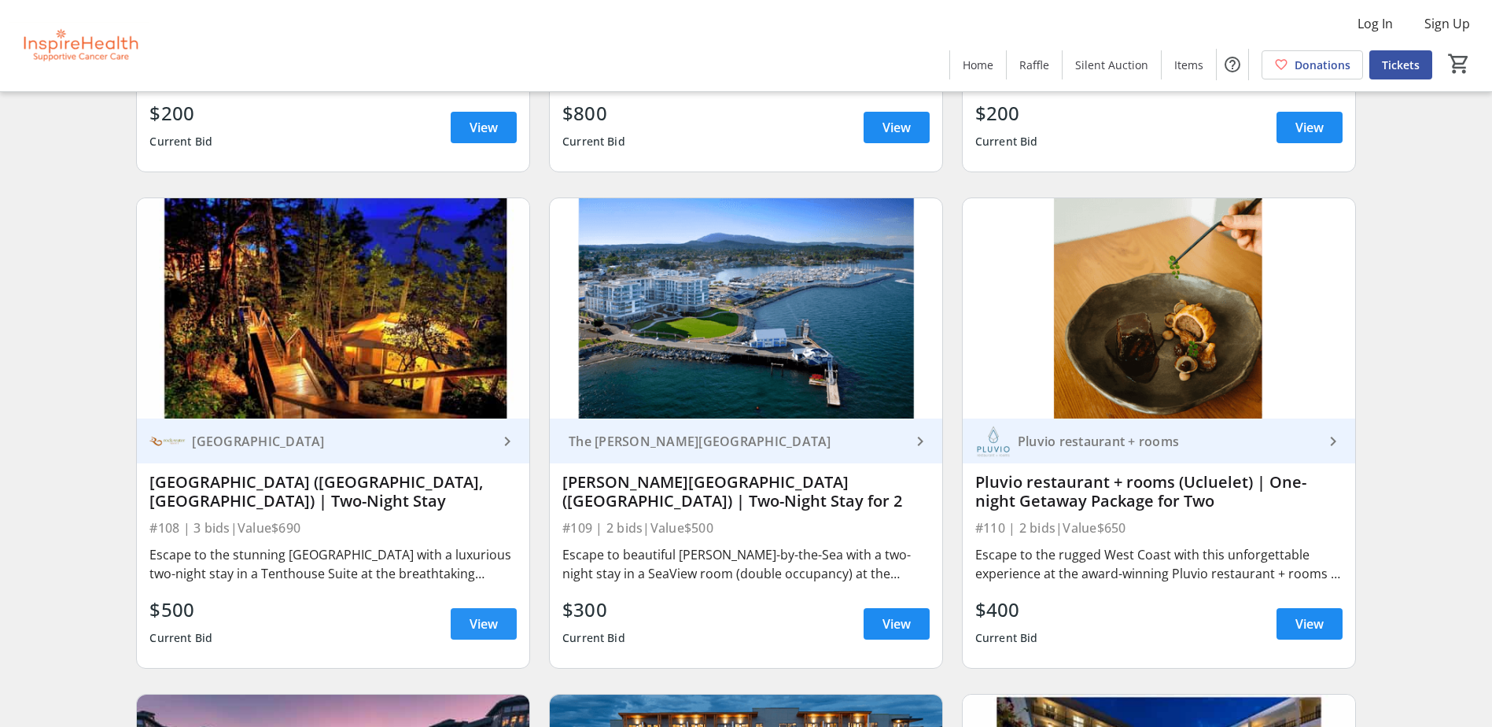
click at [488, 620] on span "View" at bounding box center [483, 623] width 28 height 19
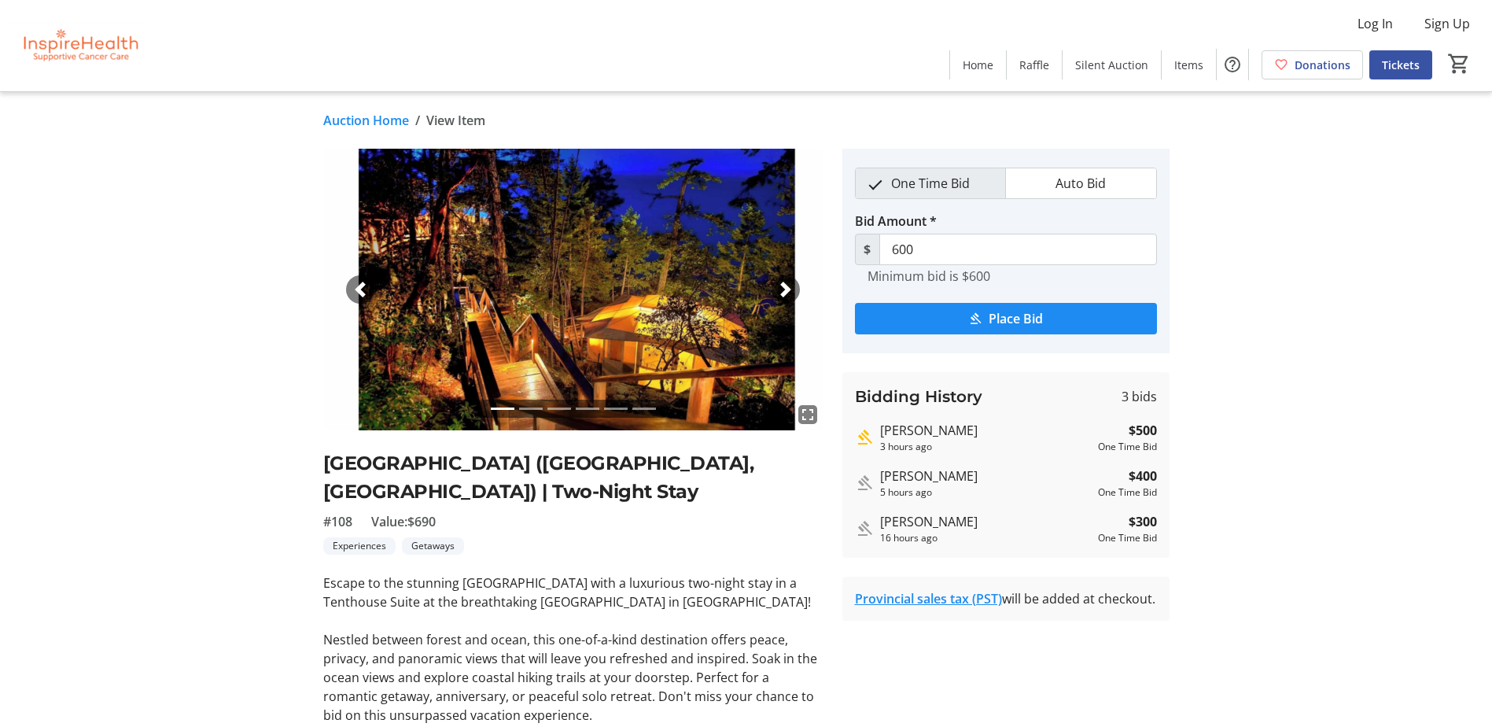
click at [808, 412] on mat-icon "fullscreen" at bounding box center [807, 414] width 19 height 19
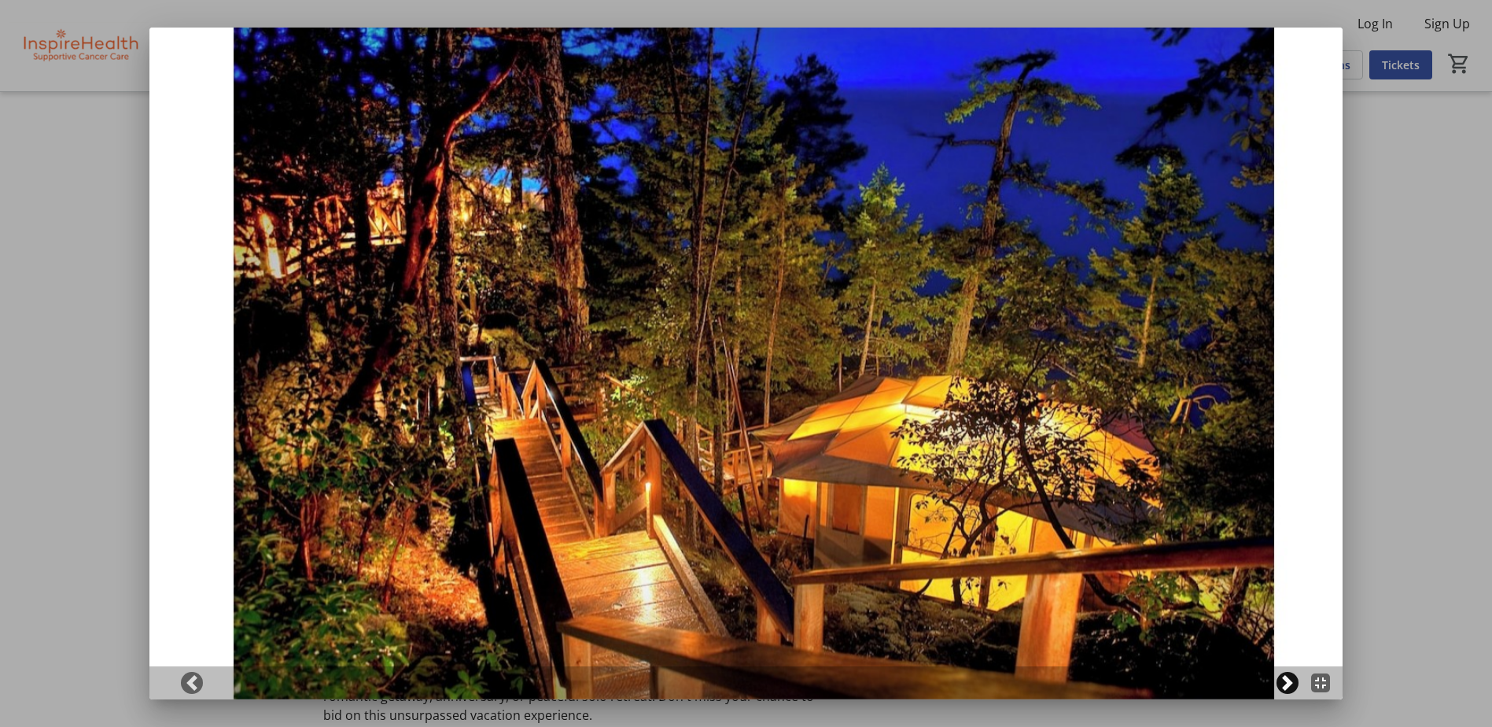
click at [1297, 694] on link "Next" at bounding box center [1287, 683] width 22 height 22
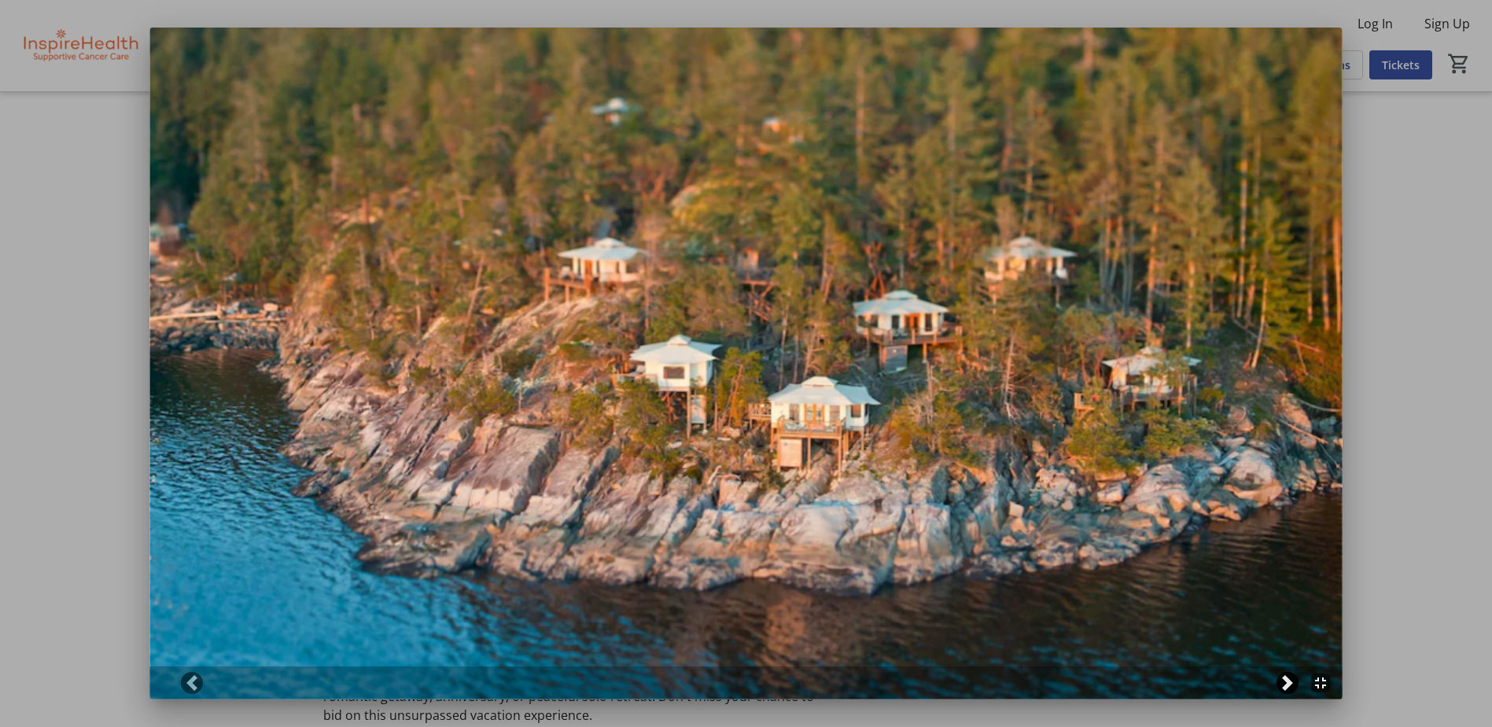
click at [1295, 690] on span at bounding box center [1287, 683] width 16 height 16
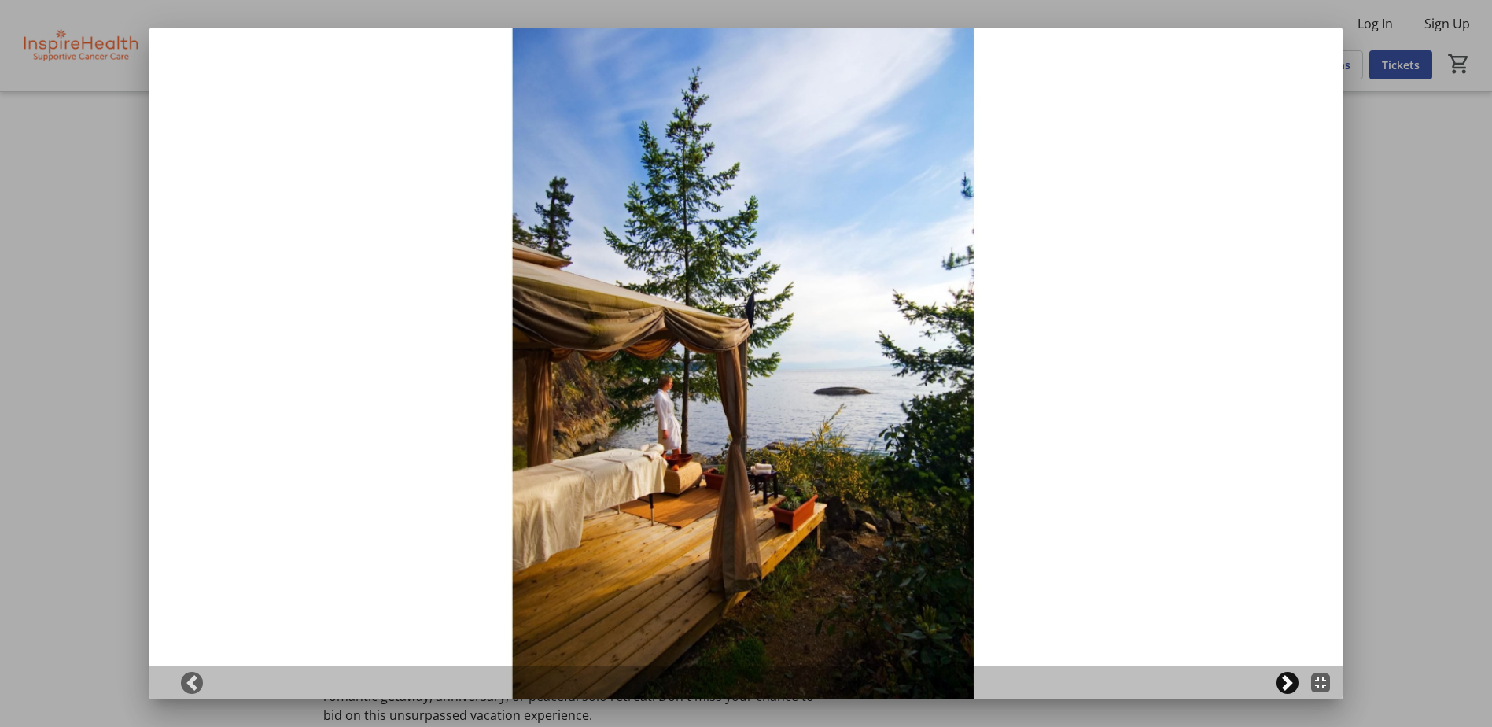
click at [1295, 690] on span at bounding box center [1287, 683] width 16 height 16
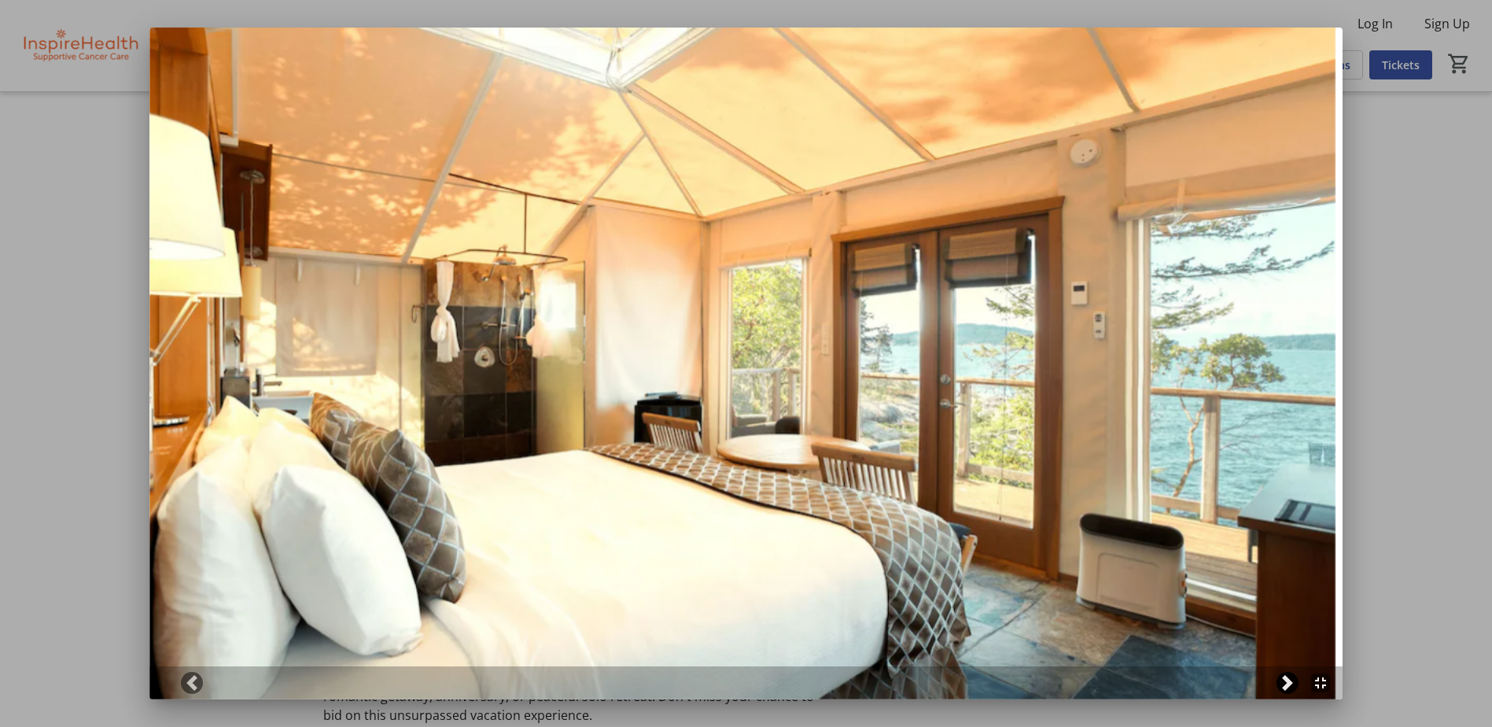
click at [1295, 690] on span at bounding box center [1287, 683] width 16 height 16
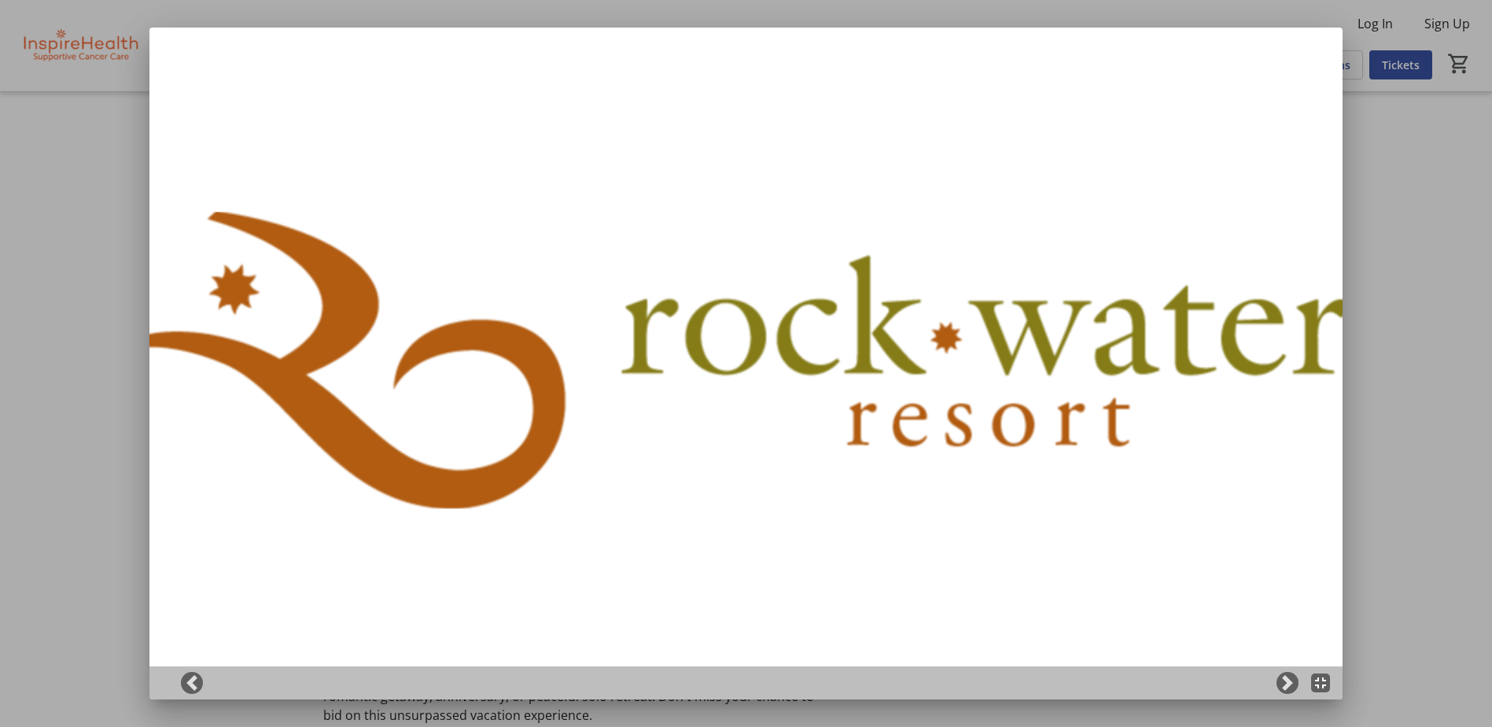
click at [1379, 436] on div at bounding box center [746, 363] width 1492 height 727
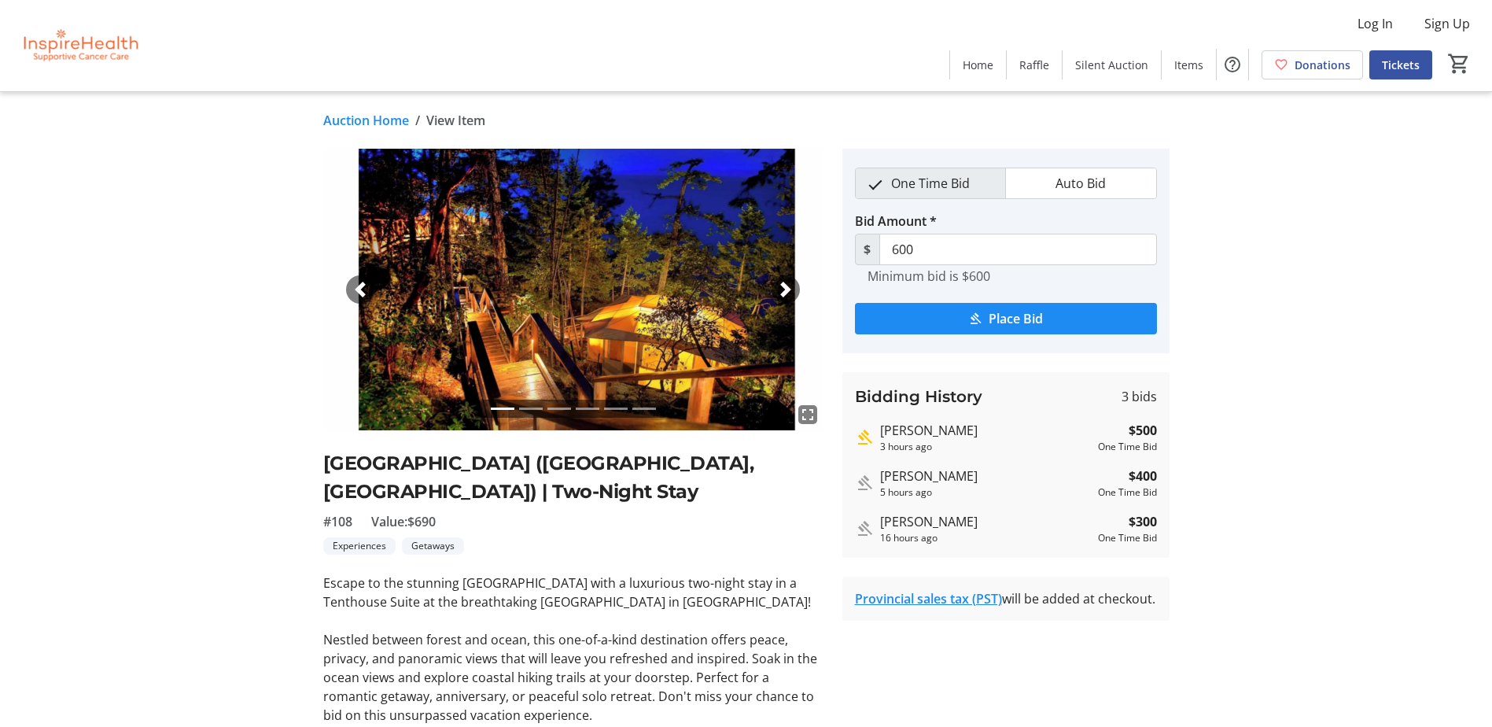
click at [381, 120] on link "Auction Home" at bounding box center [366, 120] width 86 height 19
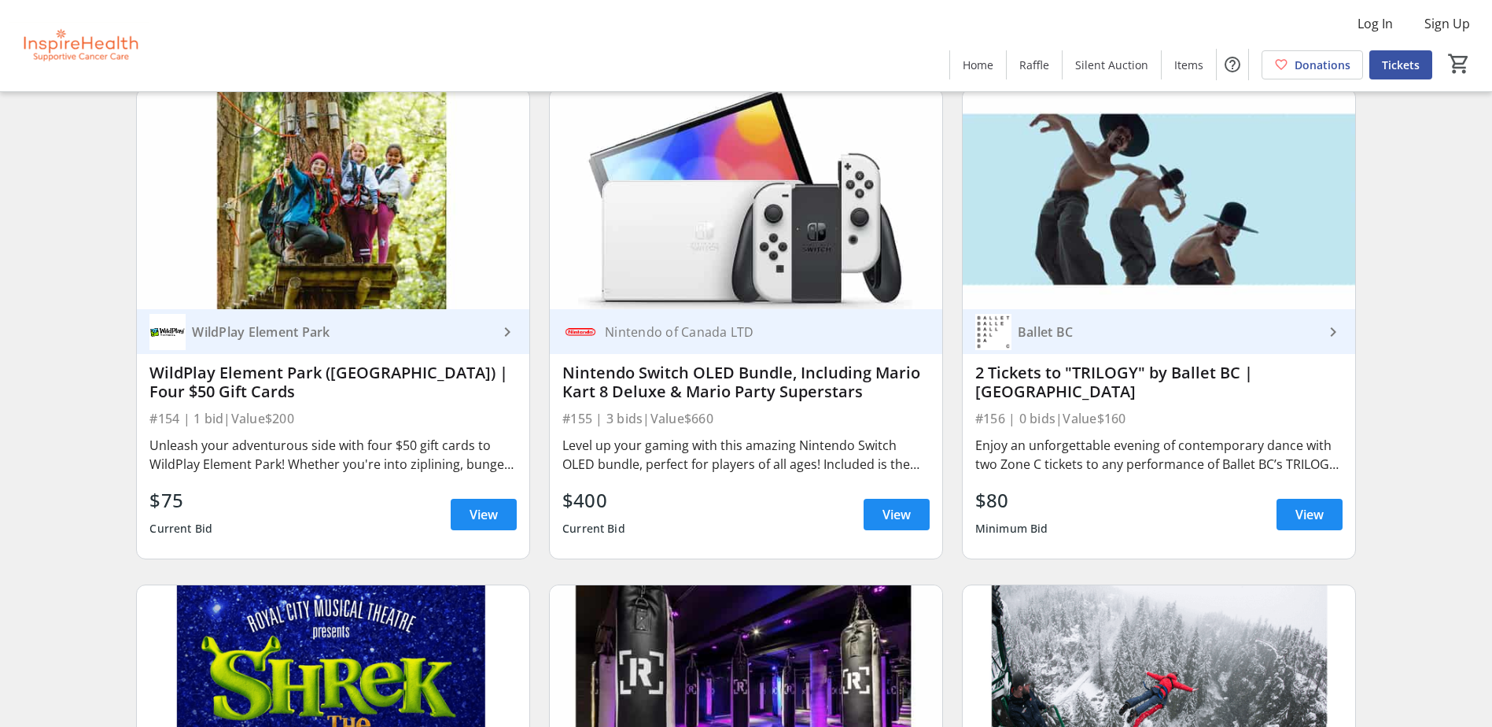
scroll to position [4639, 0]
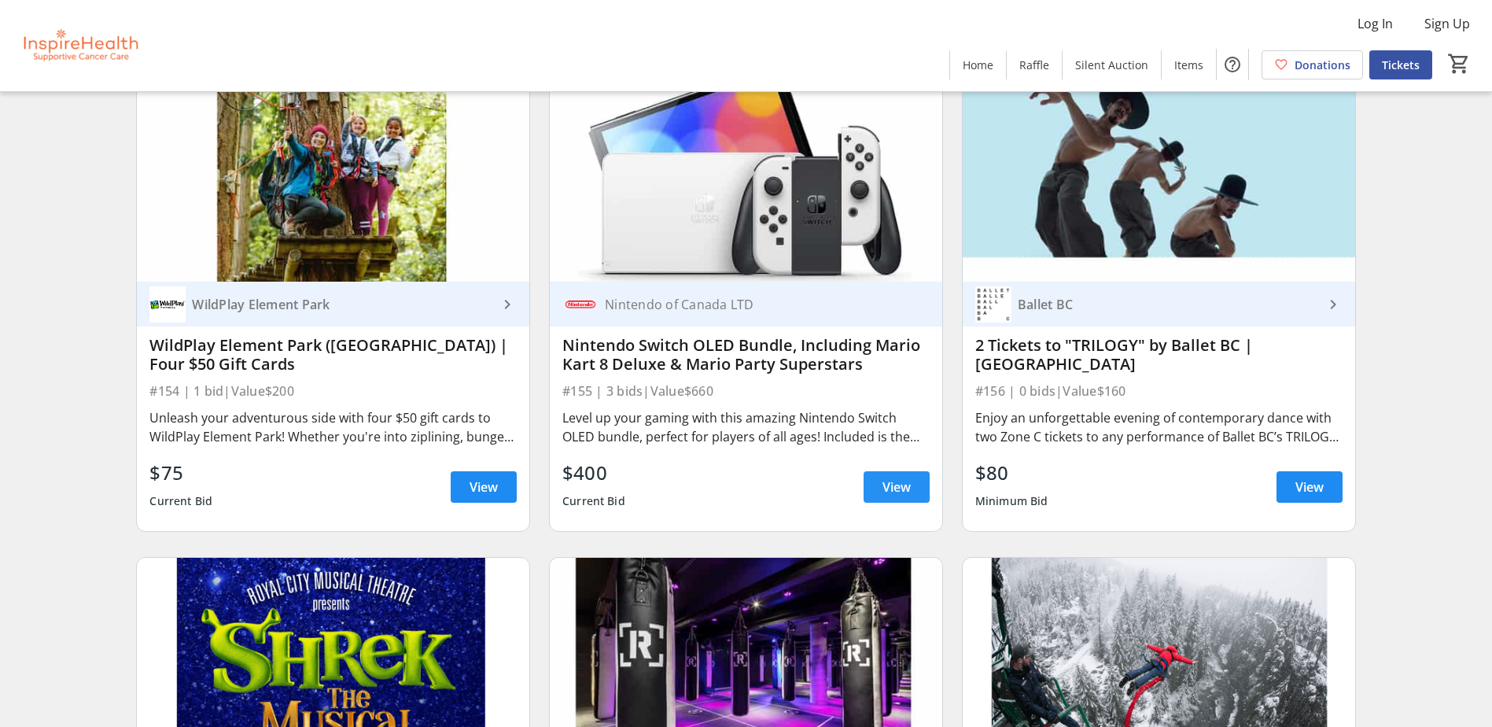
click at [897, 481] on span "View" at bounding box center [896, 486] width 28 height 19
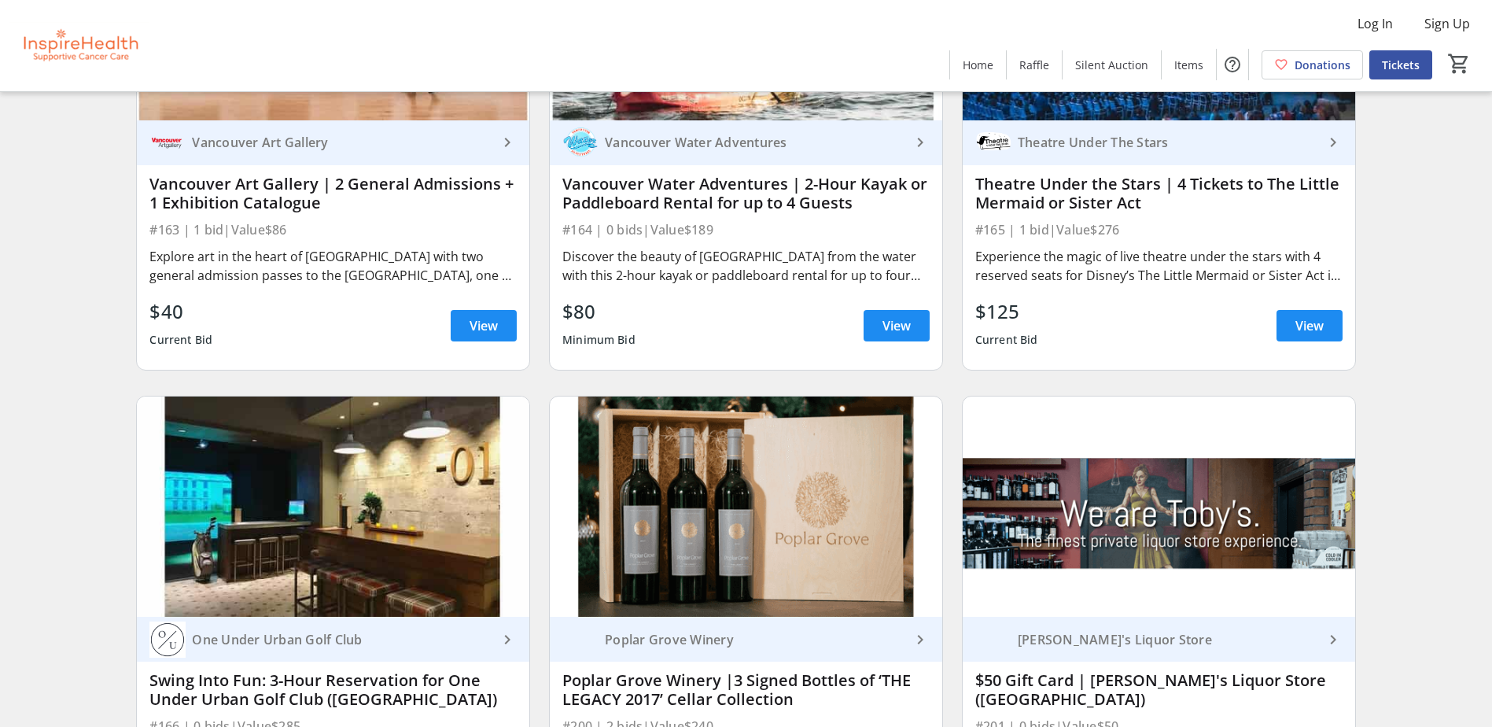
scroll to position [6369, 0]
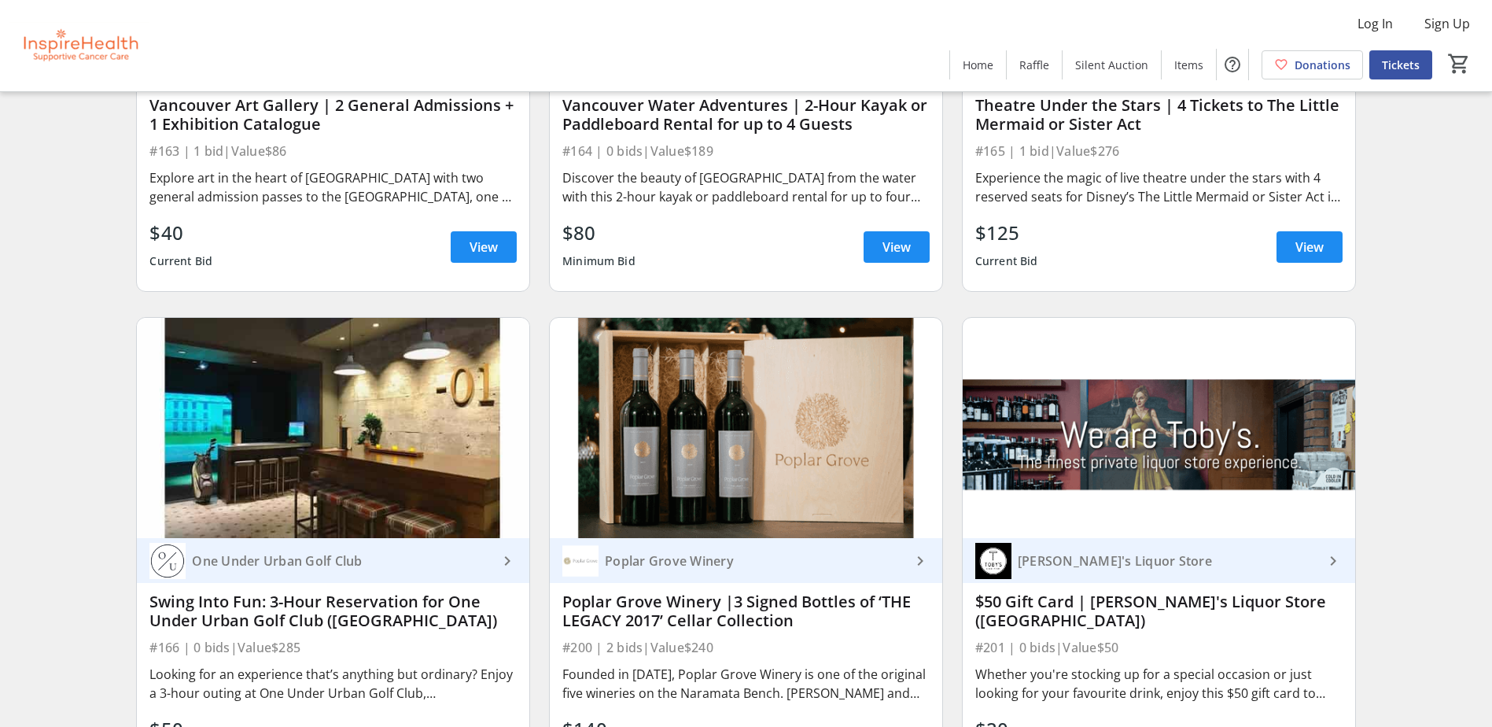
click at [838, 443] on img at bounding box center [746, 428] width 392 height 221
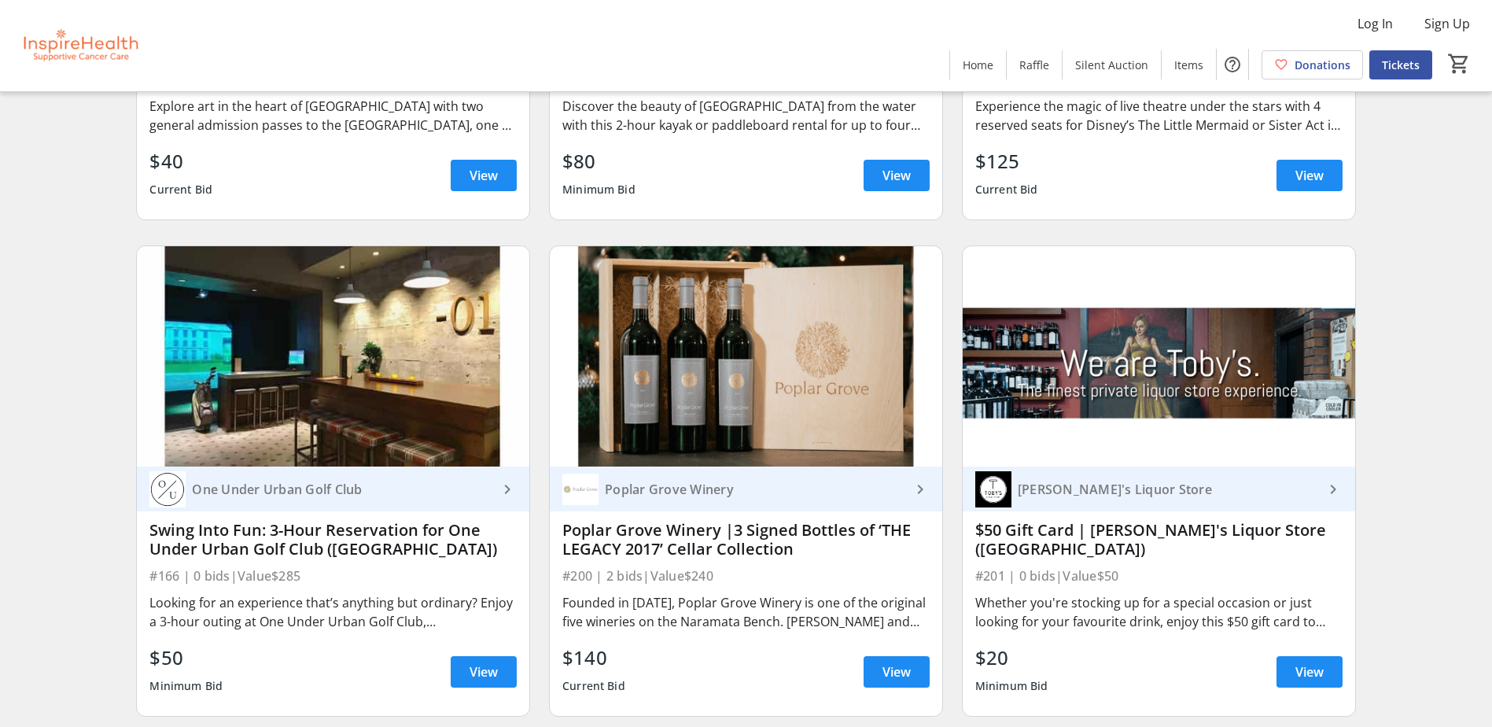
scroll to position [6527, 0]
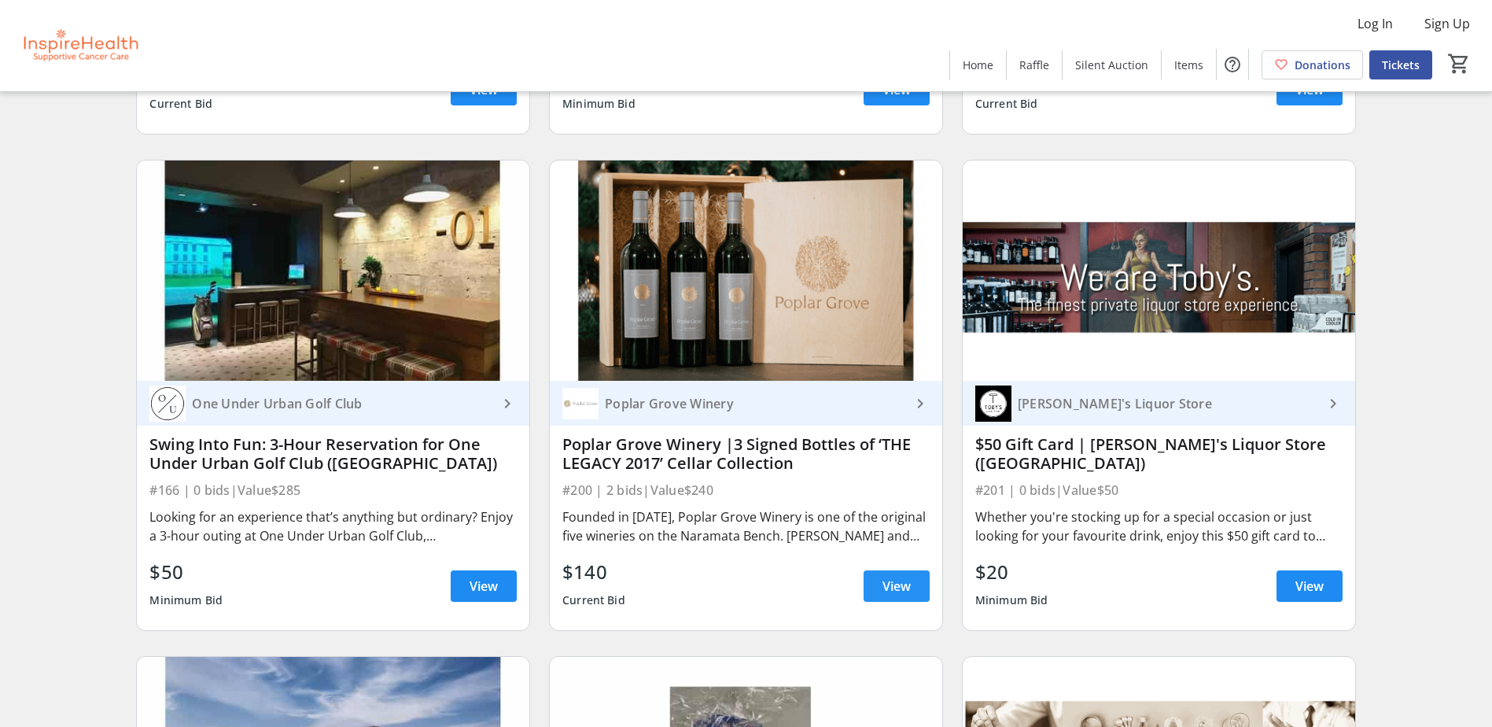
click at [918, 593] on span at bounding box center [896, 586] width 66 height 38
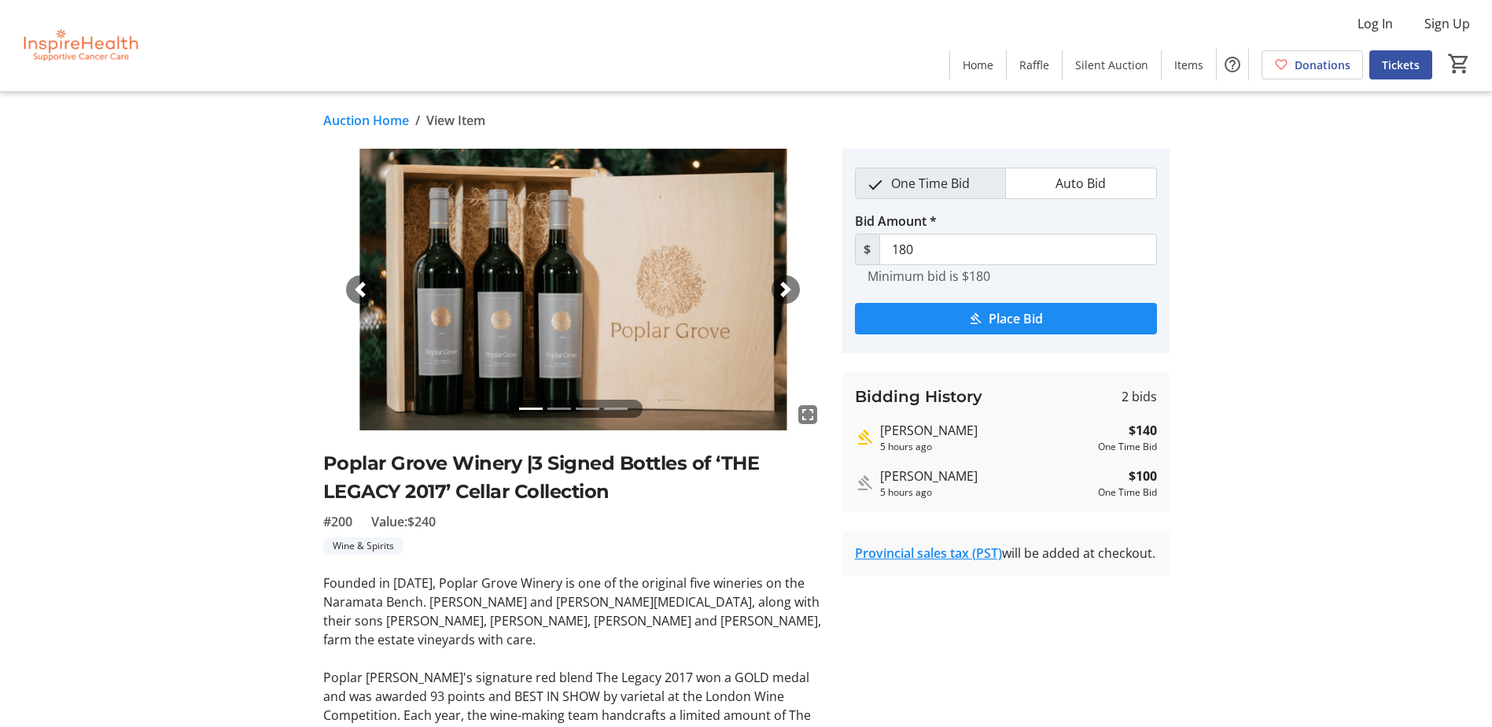
click at [789, 289] on span "button" at bounding box center [786, 290] width 16 height 16
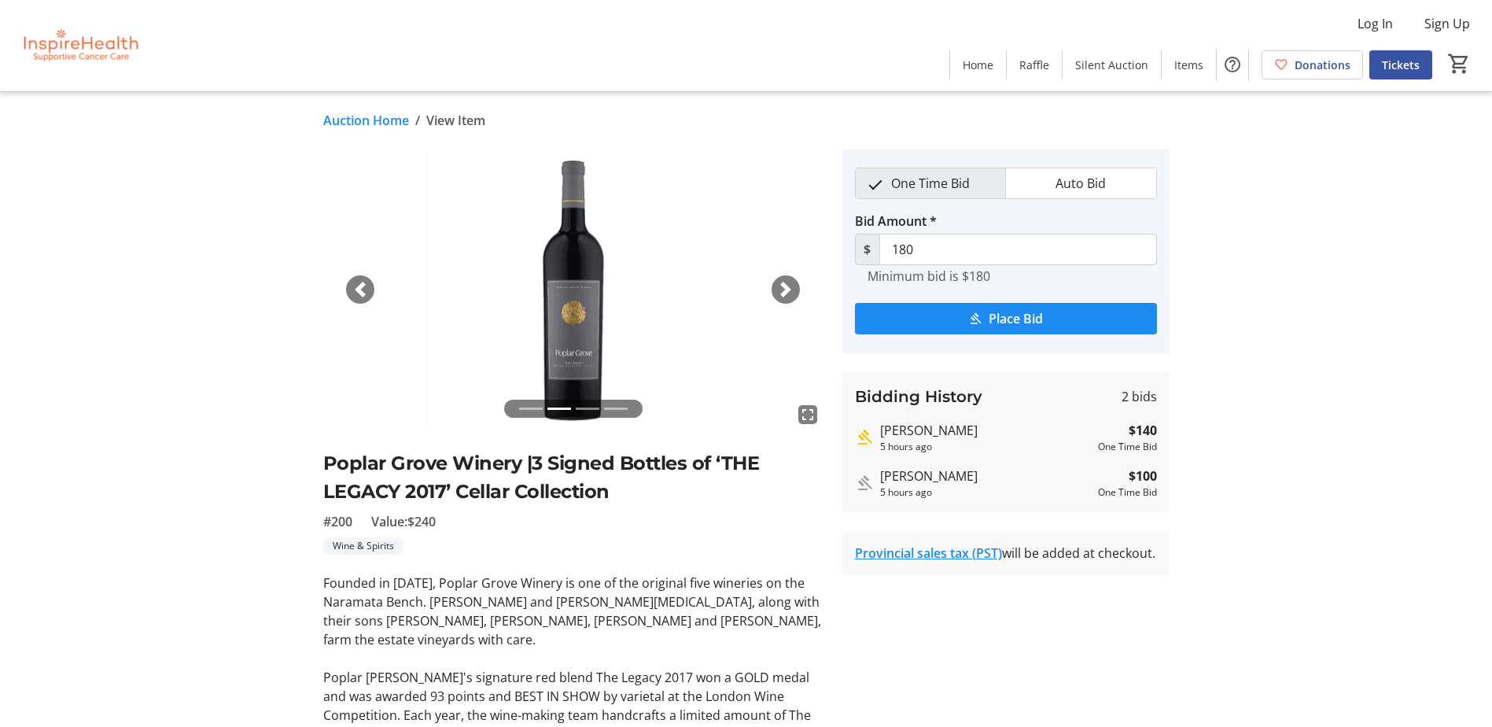
click at [789, 289] on span "button" at bounding box center [786, 290] width 16 height 16
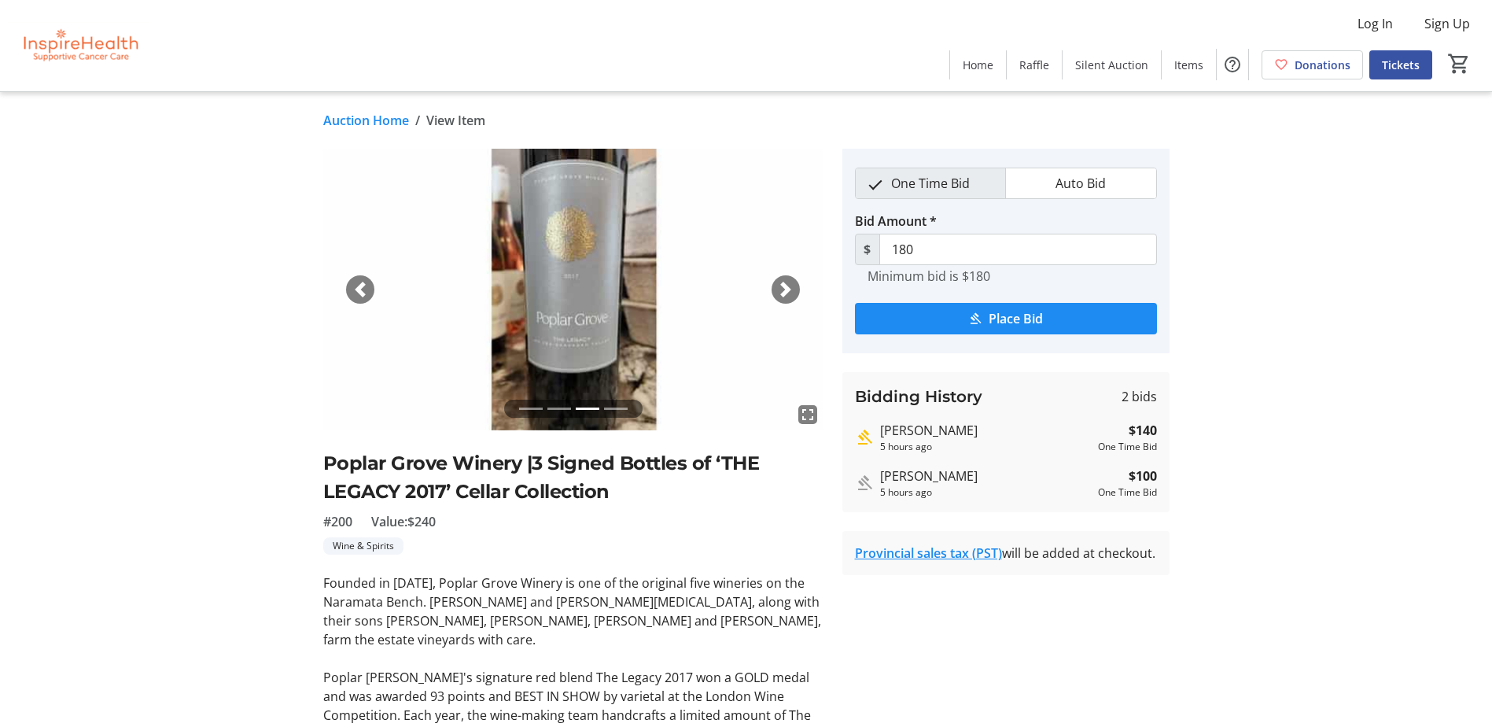
click at [789, 289] on span "button" at bounding box center [786, 290] width 16 height 16
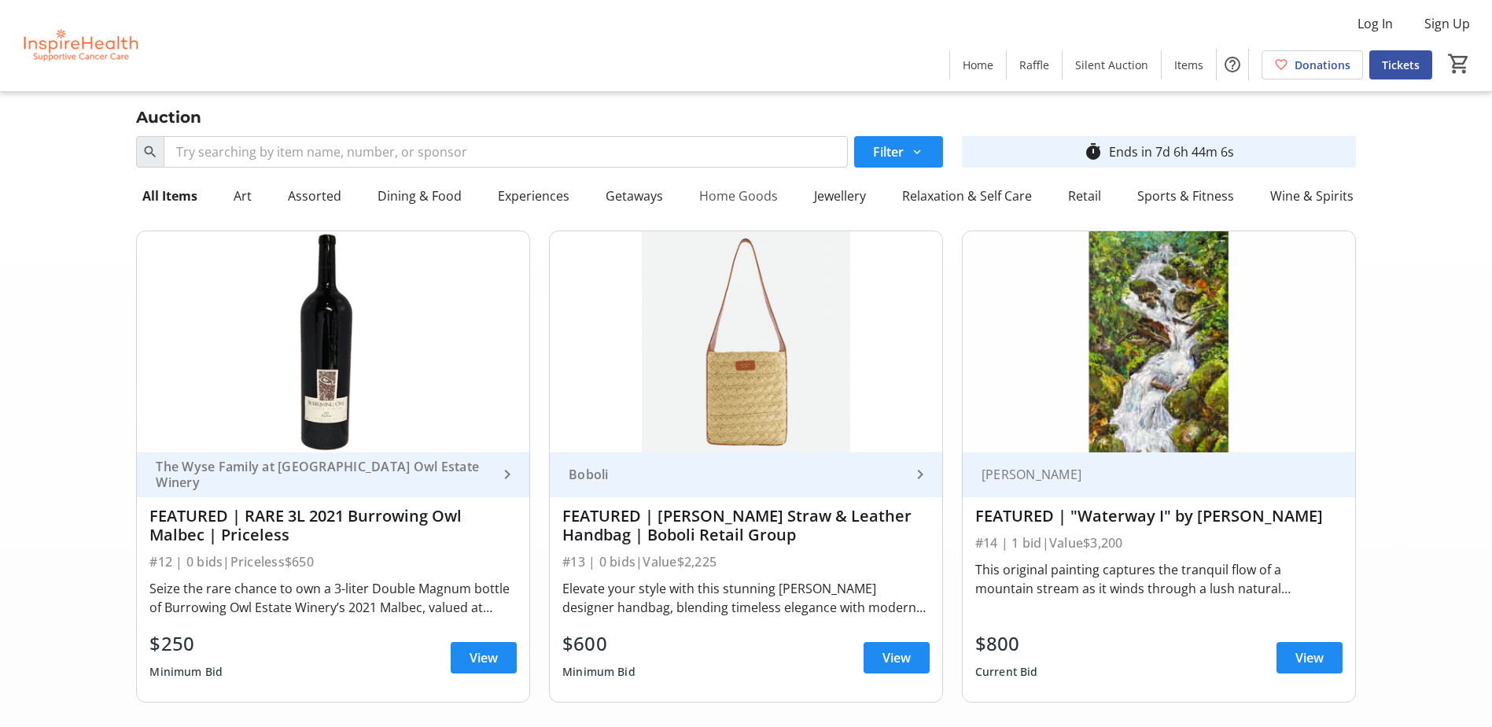
click at [716, 204] on div "Home Goods" at bounding box center [738, 195] width 91 height 31
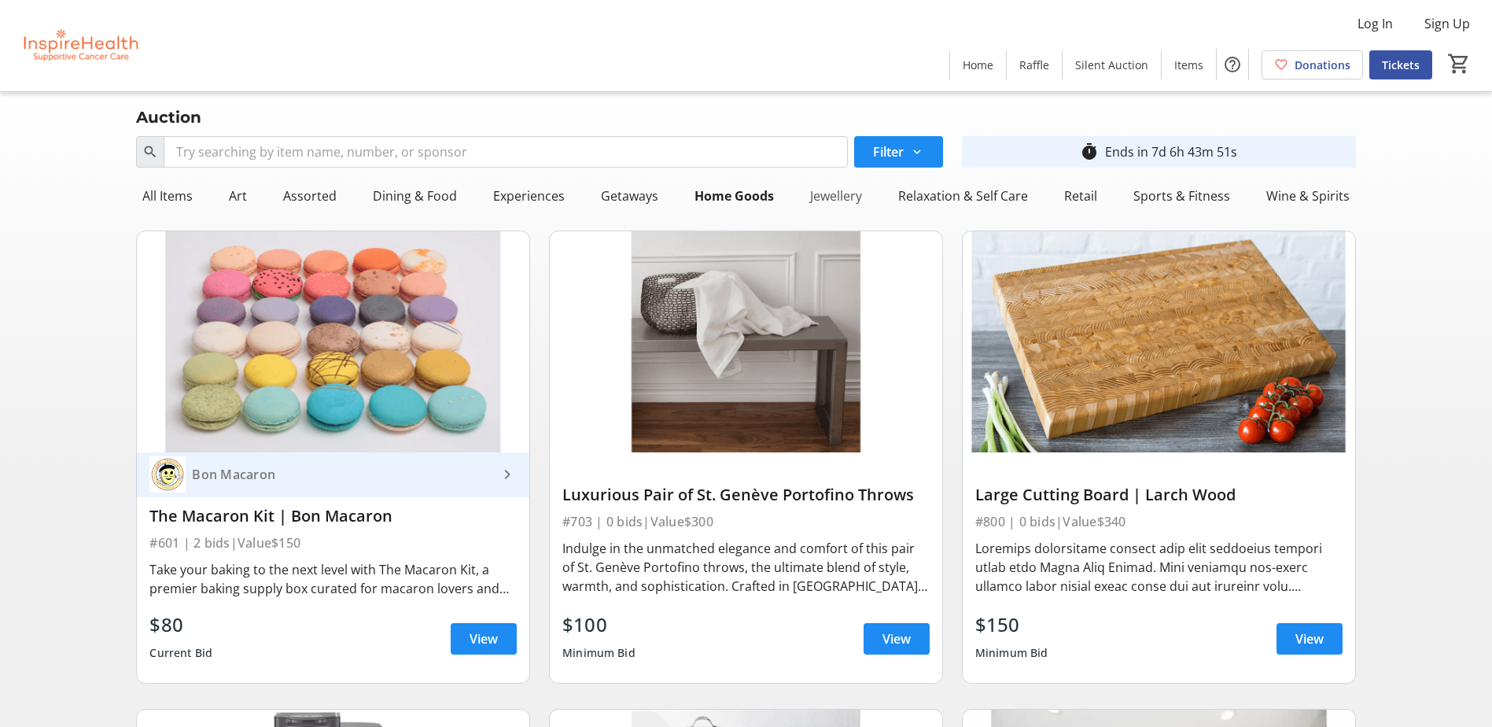
click at [830, 204] on div "Jewellery" at bounding box center [836, 195] width 64 height 31
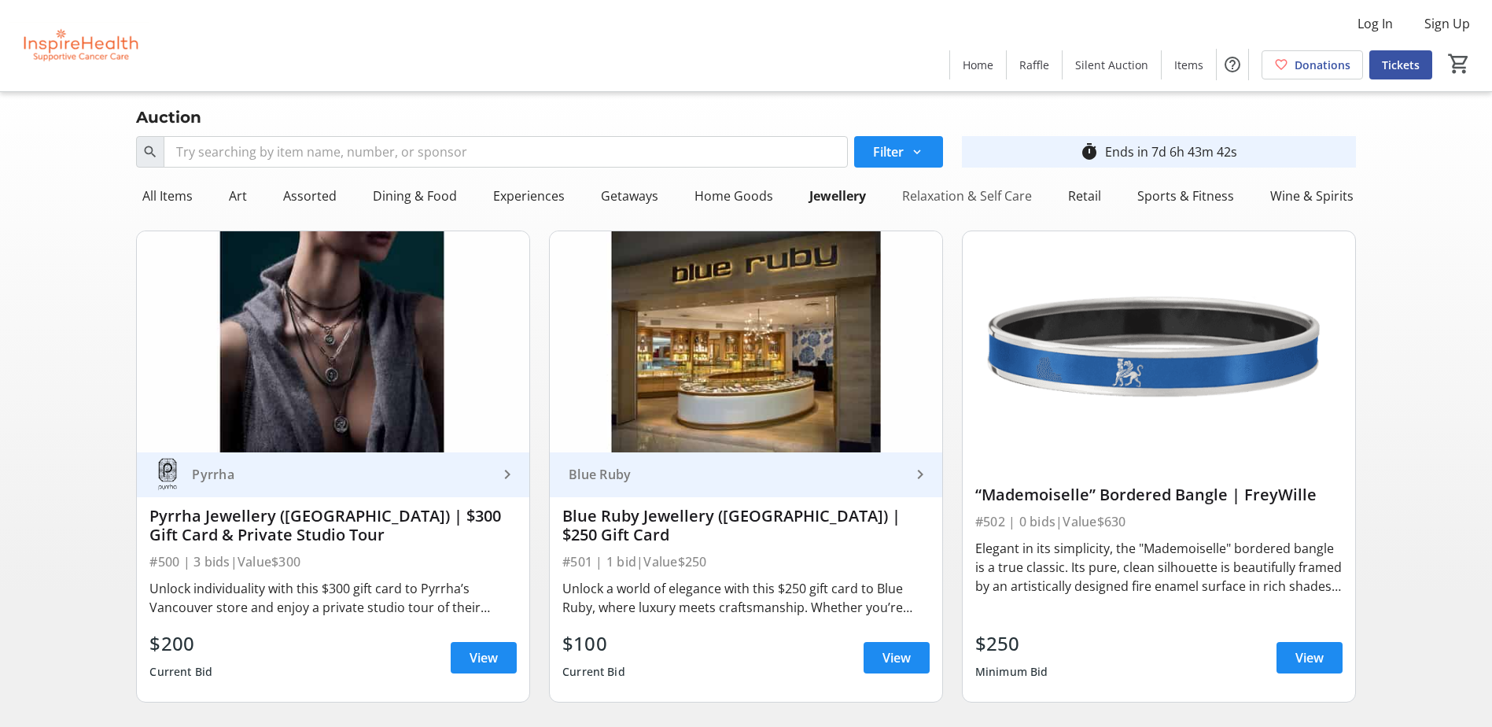
click at [915, 192] on div "Relaxation & Self Care" at bounding box center [967, 195] width 142 height 31
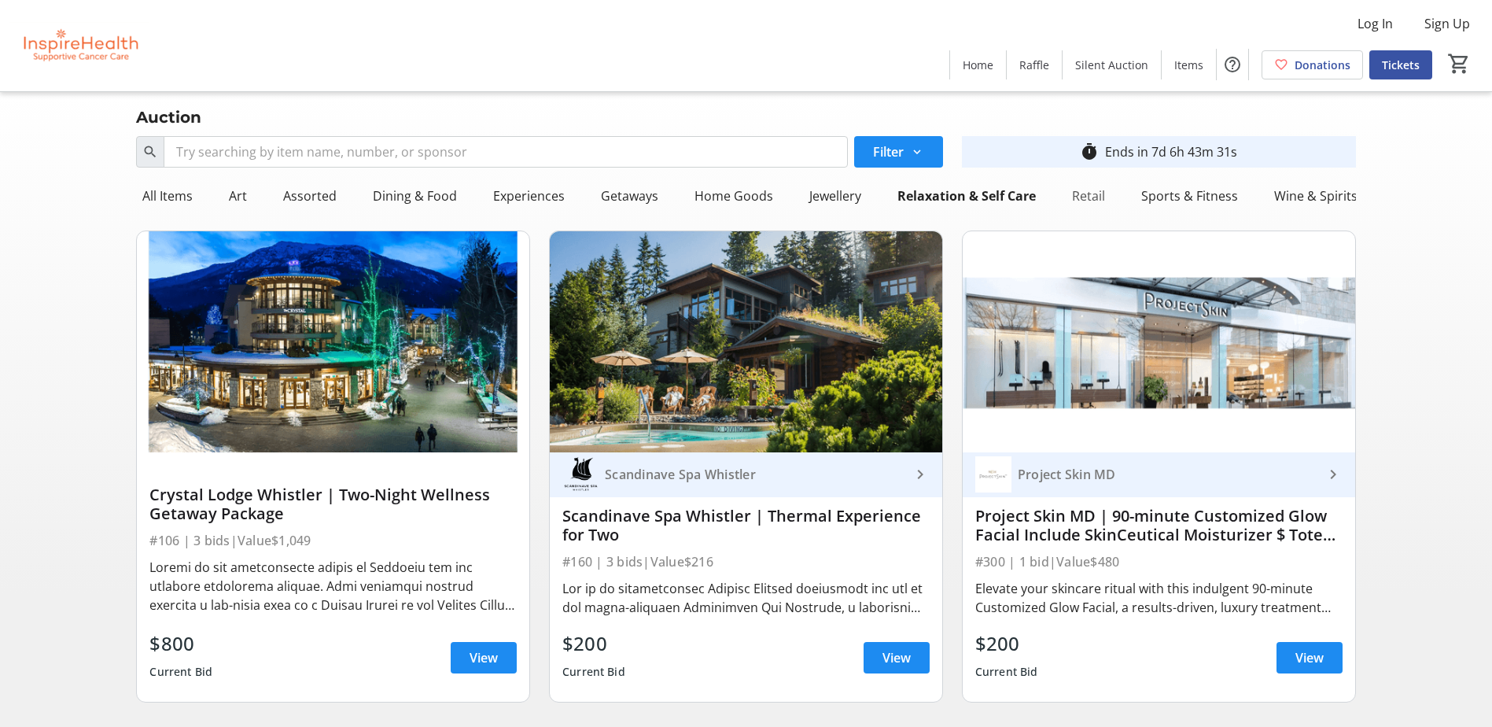
click at [1084, 202] on div "Retail" at bounding box center [1089, 195] width 46 height 31
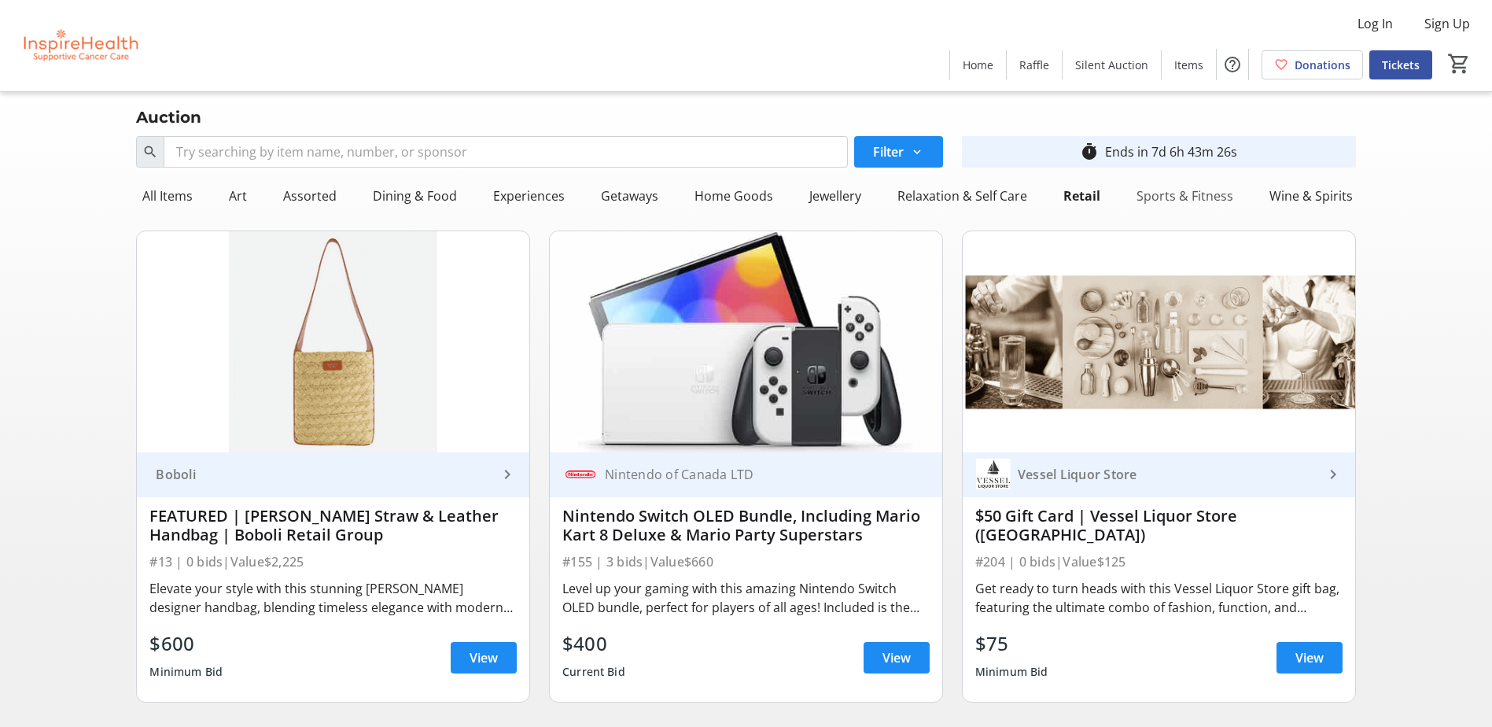
click at [1150, 203] on div "Sports & Fitness" at bounding box center [1184, 195] width 109 height 31
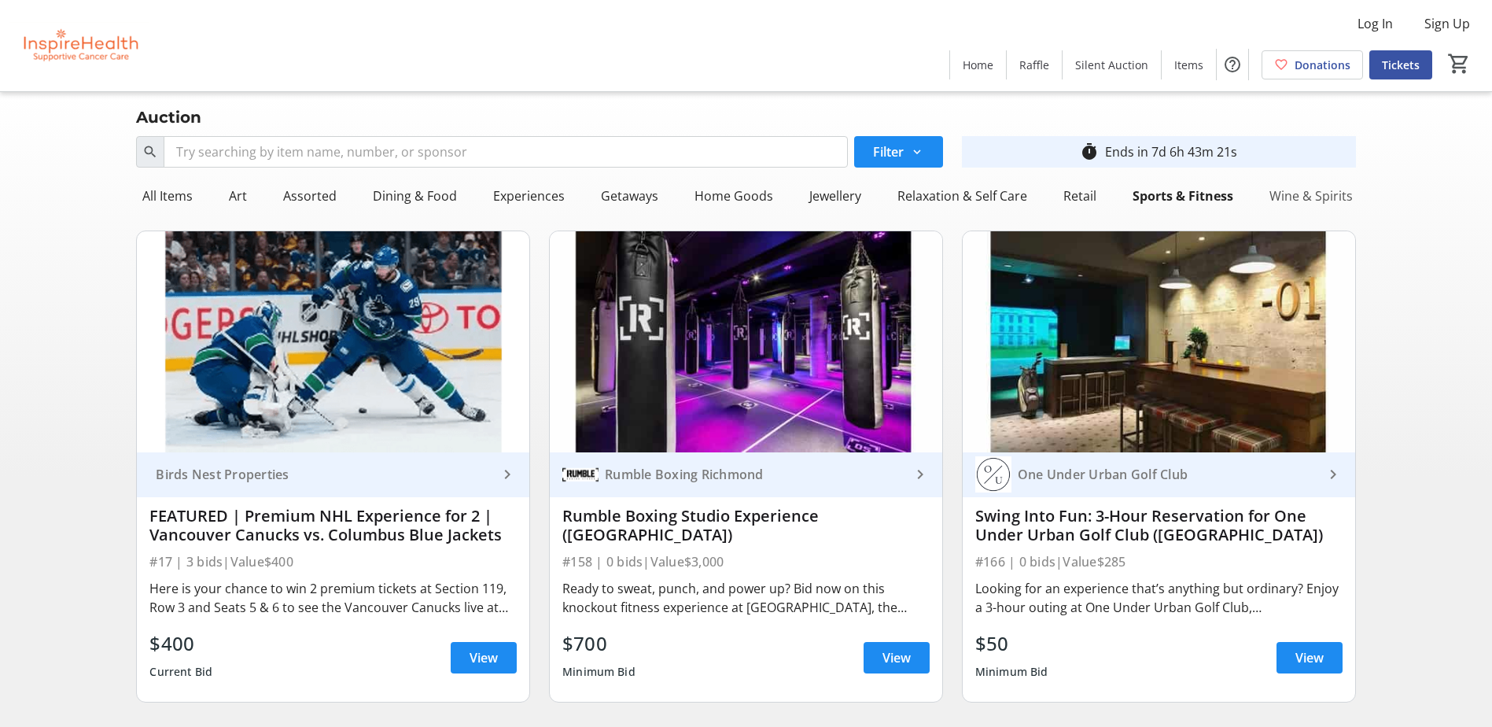
click at [1272, 191] on div "Wine & Spirits" at bounding box center [1311, 195] width 96 height 31
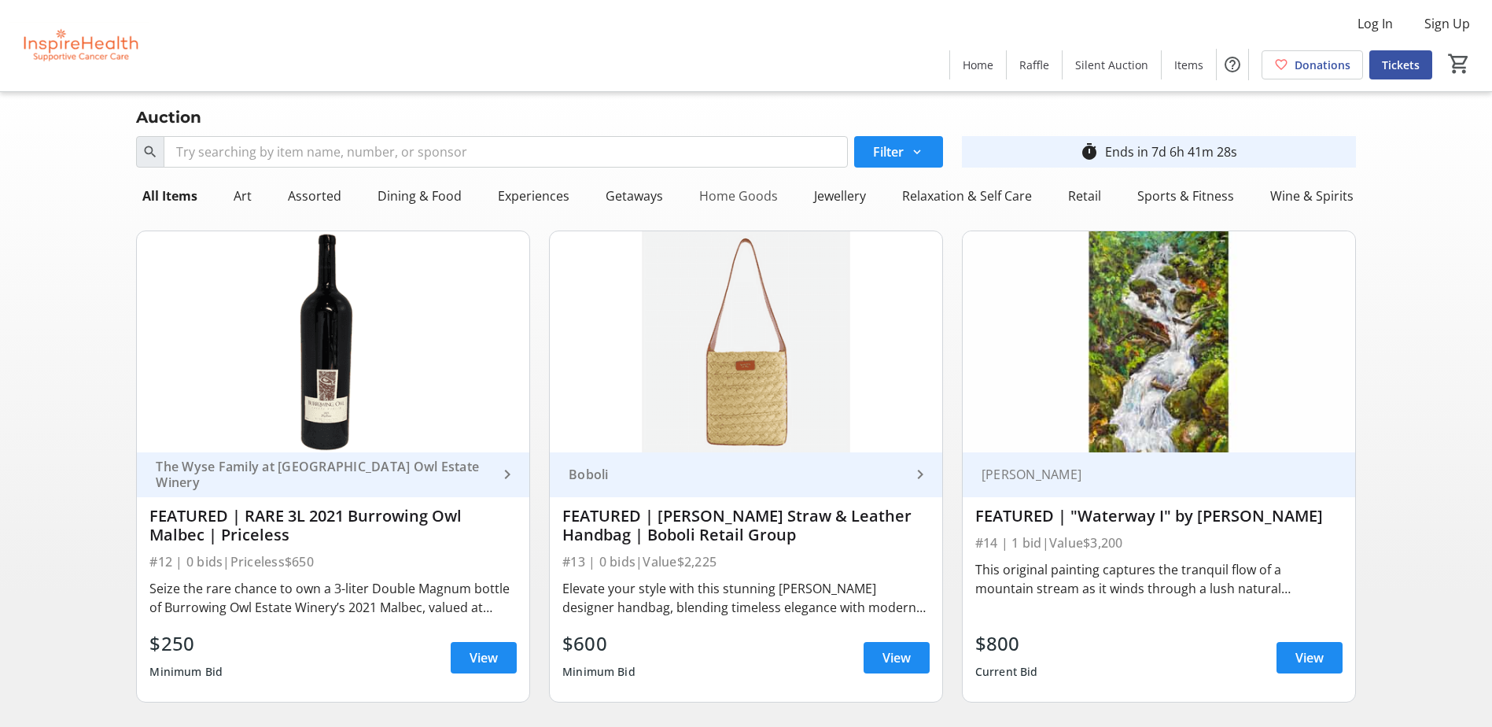
click at [769, 190] on div "Home Goods" at bounding box center [738, 195] width 91 height 31
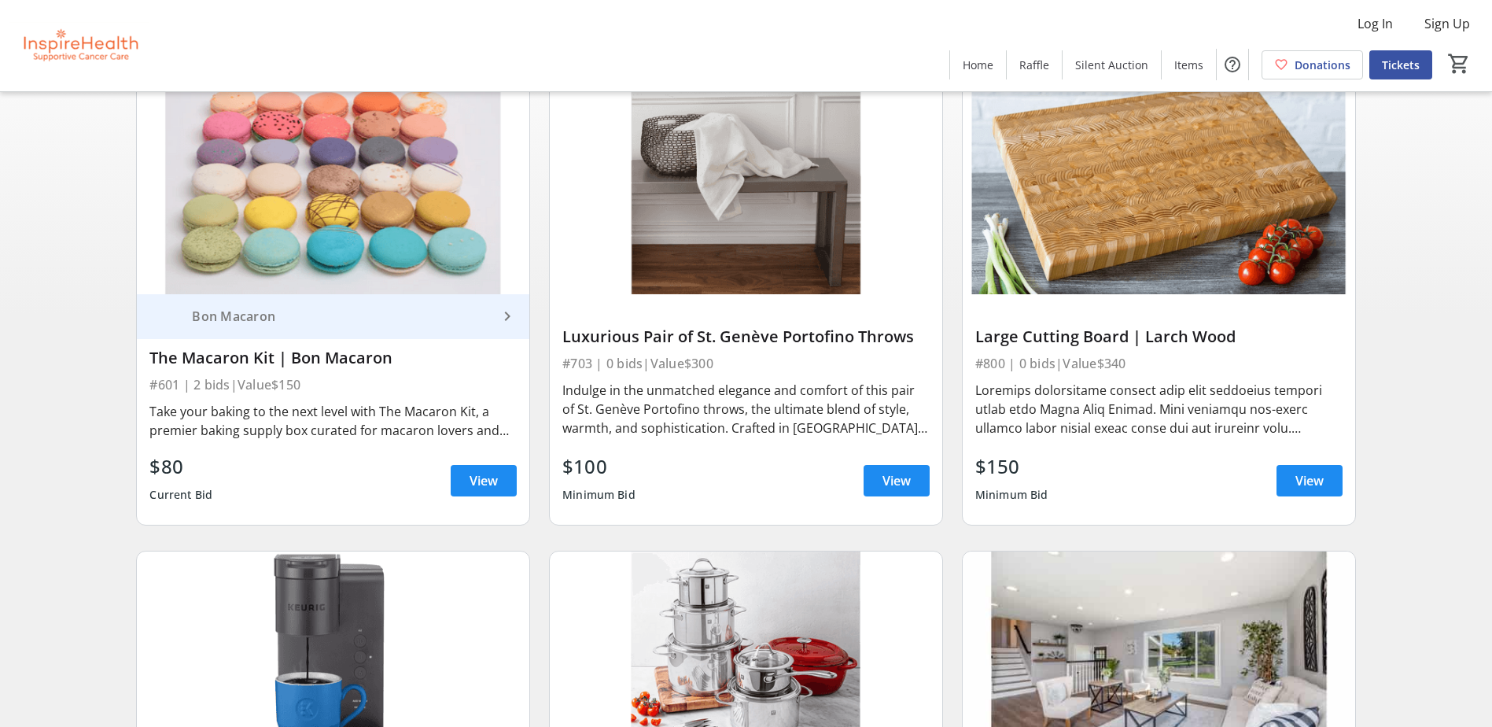
scroll to position [157, 0]
